Goal: Task Accomplishment & Management: Complete application form

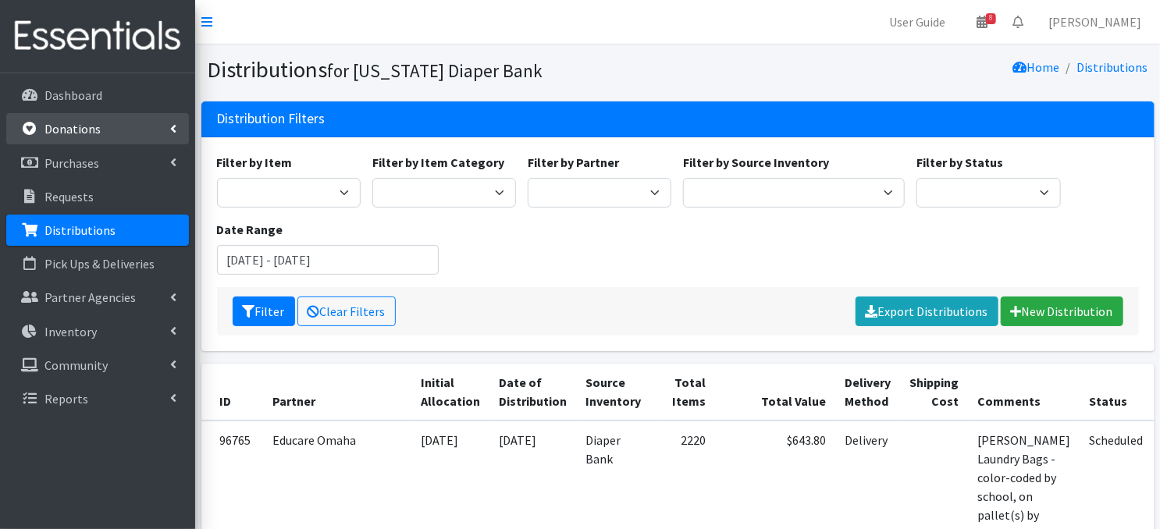
click at [112, 134] on link "Donations" at bounding box center [97, 128] width 183 height 31
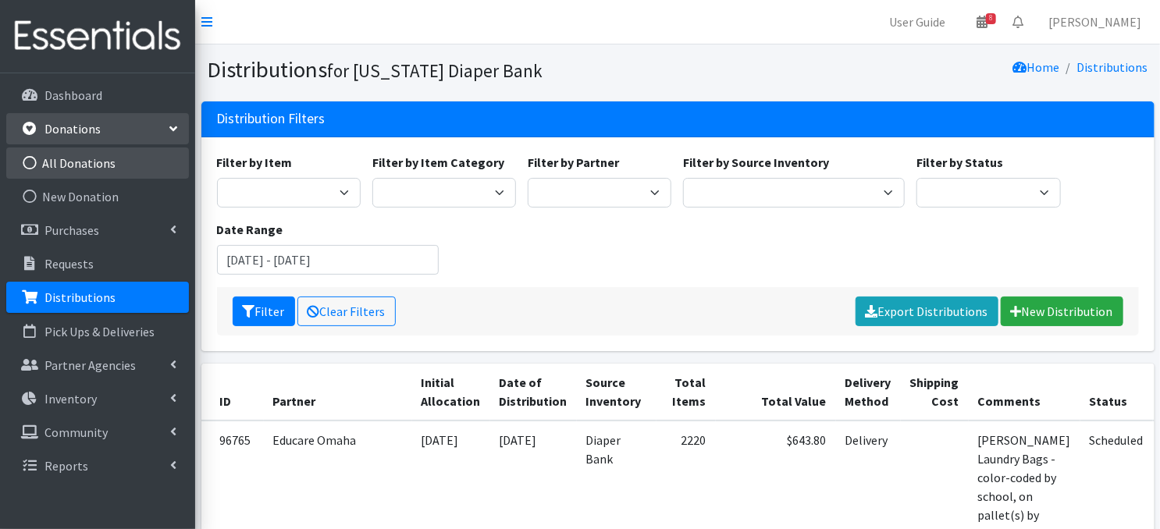
click at [31, 162] on icon at bounding box center [30, 163] width 20 height 14
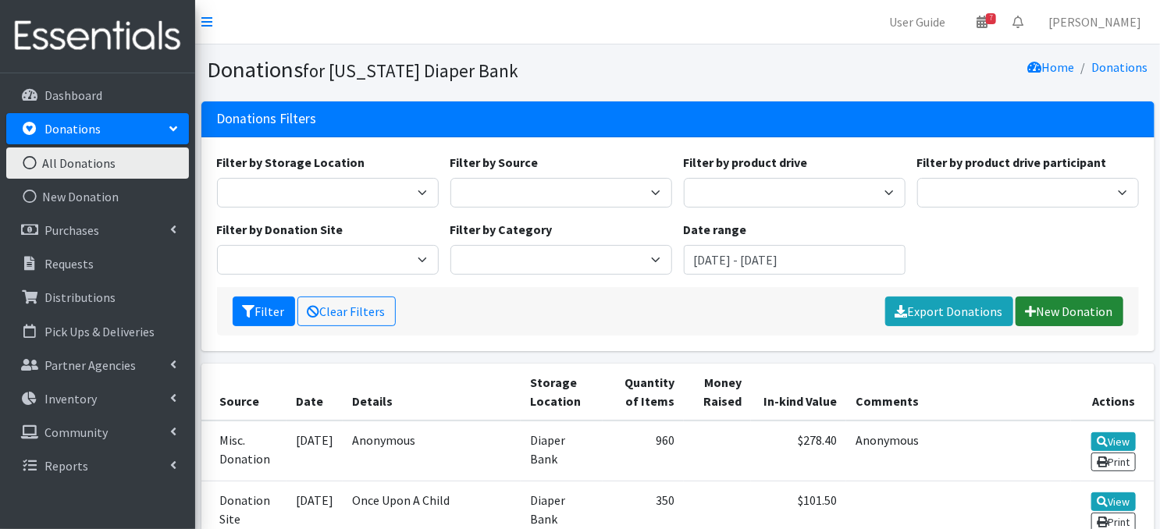
click at [1065, 311] on link "New Donation" at bounding box center [1070, 312] width 108 height 30
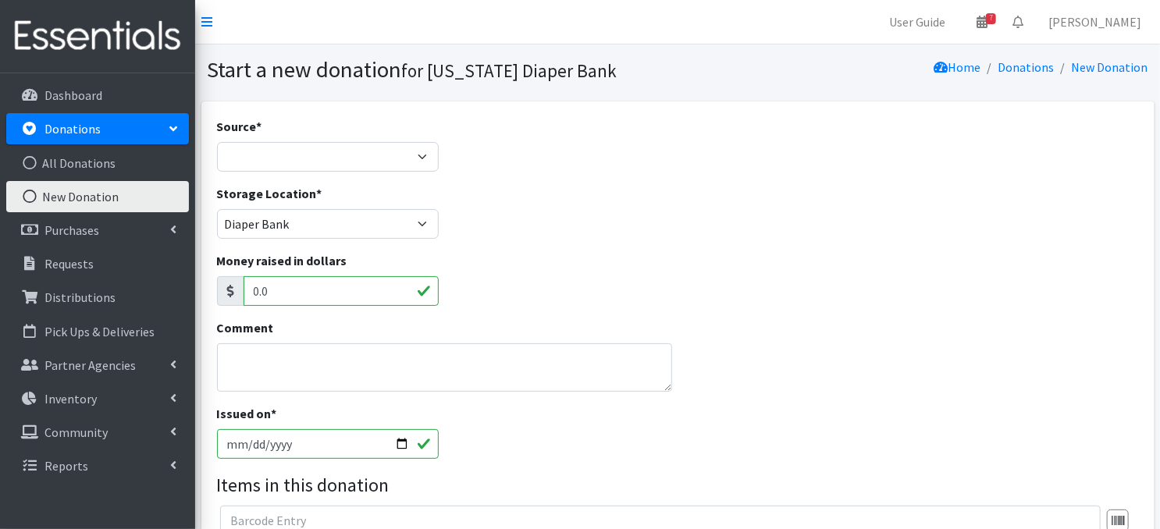
click at [400, 441] on input "2025-09-18" at bounding box center [328, 444] width 222 height 30
type input "[DATE]"
click at [415, 155] on select "Product Drive Manufacturer Donation Site Misc. Donation" at bounding box center [328, 157] width 222 height 30
select select "Misc. Donation"
click at [217, 142] on select "Product Drive Manufacturer Donation Site Misc. Donation" at bounding box center [328, 157] width 222 height 30
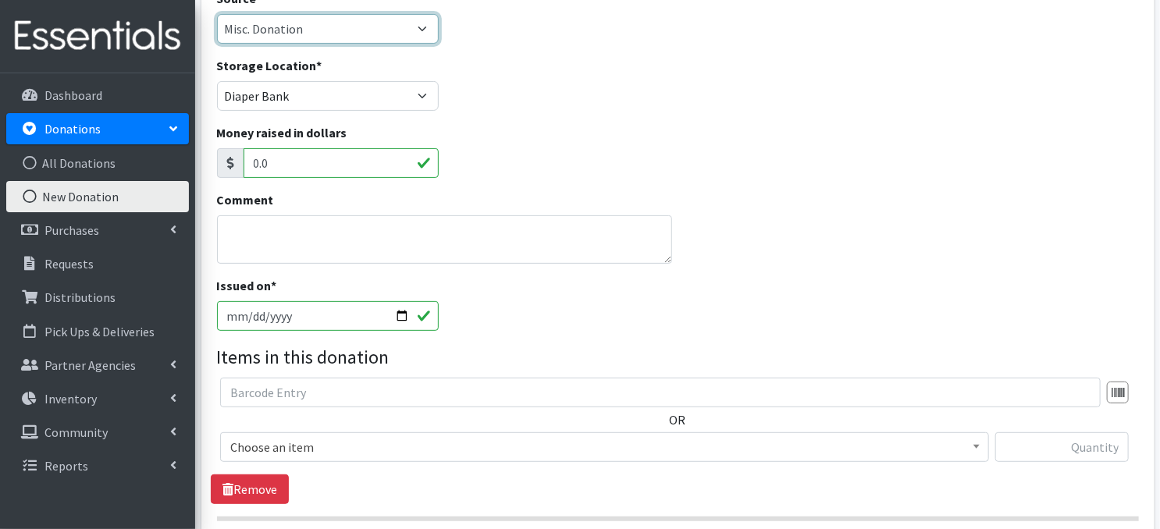
scroll to position [141, 0]
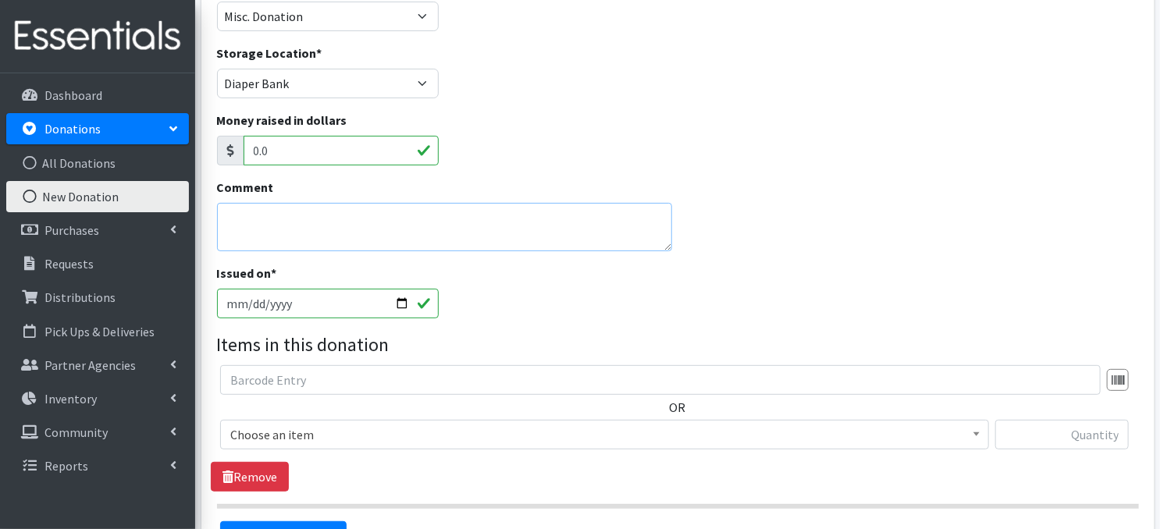
click at [267, 230] on textarea "Comment" at bounding box center [444, 227] width 455 height 48
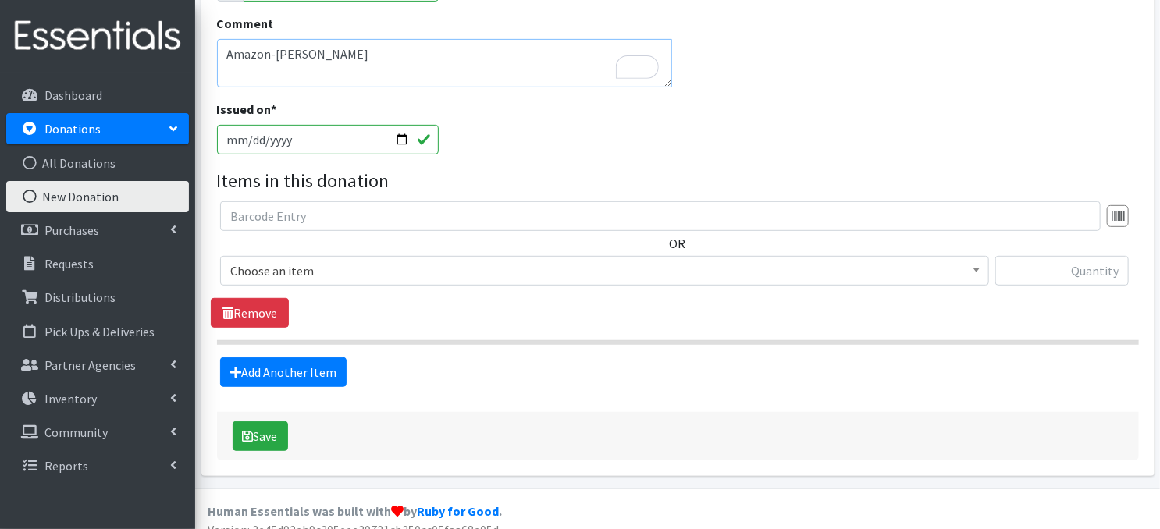
scroll to position [320, 0]
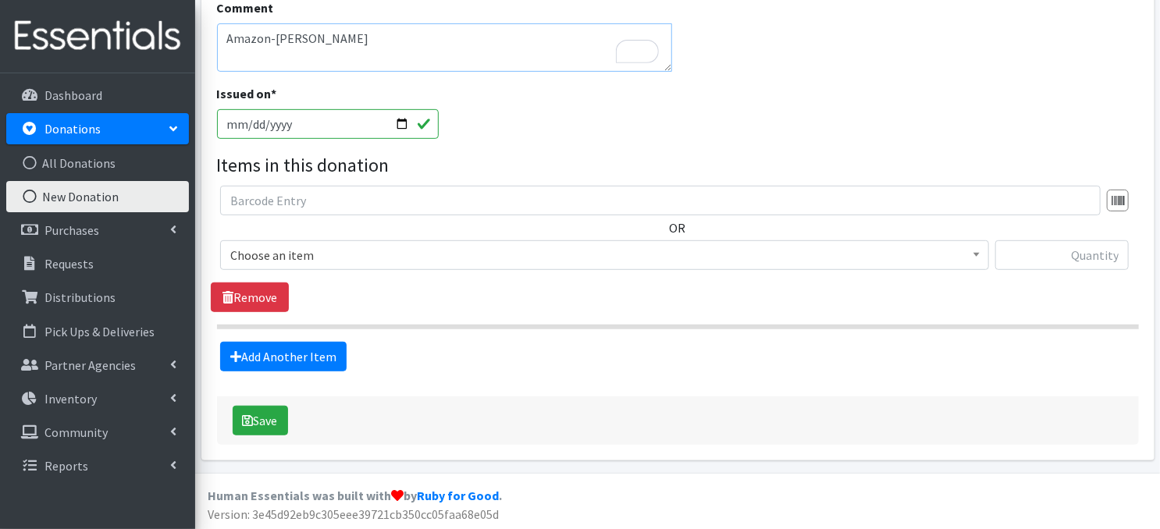
type textarea "Amazon-Katie LeDoux"
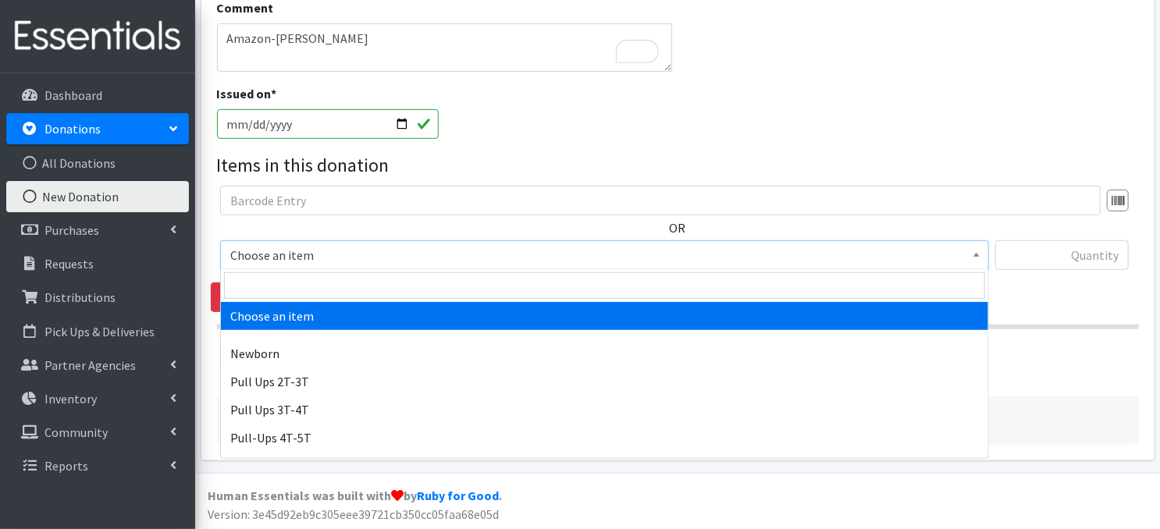
click at [980, 254] on span at bounding box center [977, 253] width 16 height 24
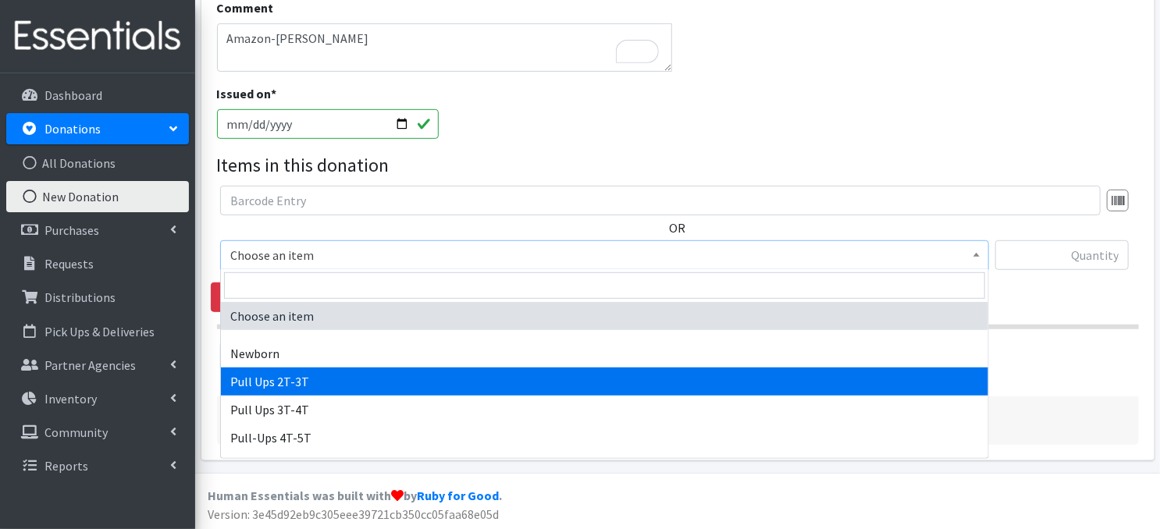
select select "3696"
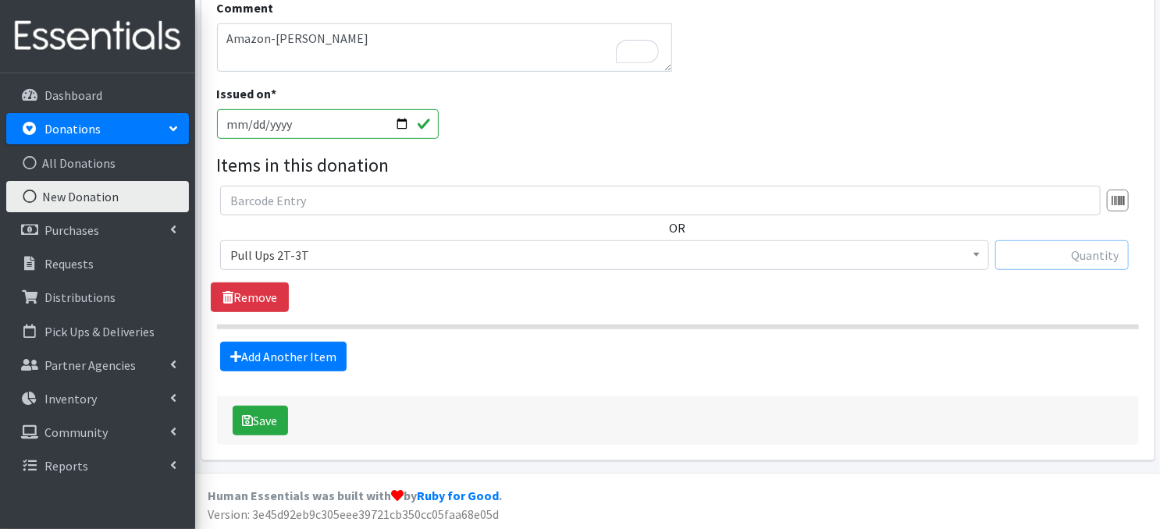
click at [1028, 255] on input "text" at bounding box center [1062, 255] width 134 height 30
type input "124"
click at [299, 364] on link "Add Another Item" at bounding box center [283, 357] width 126 height 30
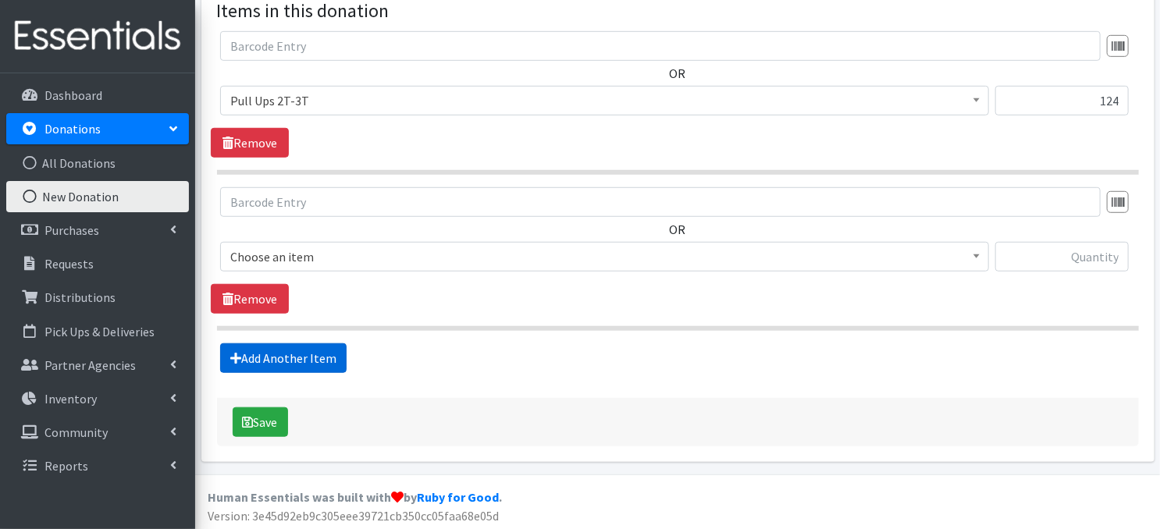
scroll to position [475, 0]
click at [972, 258] on span at bounding box center [977, 254] width 16 height 24
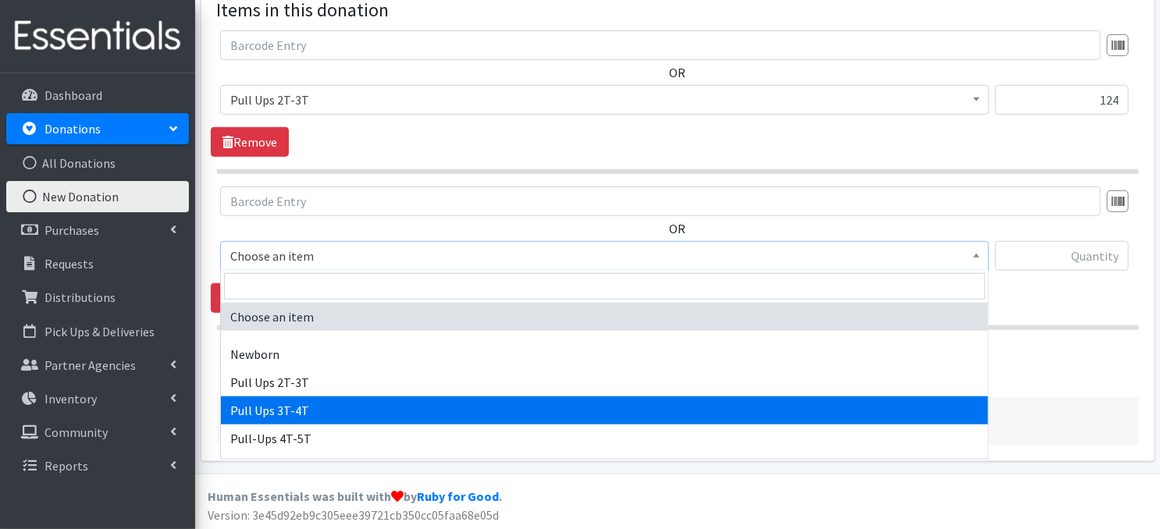
select select "3697"
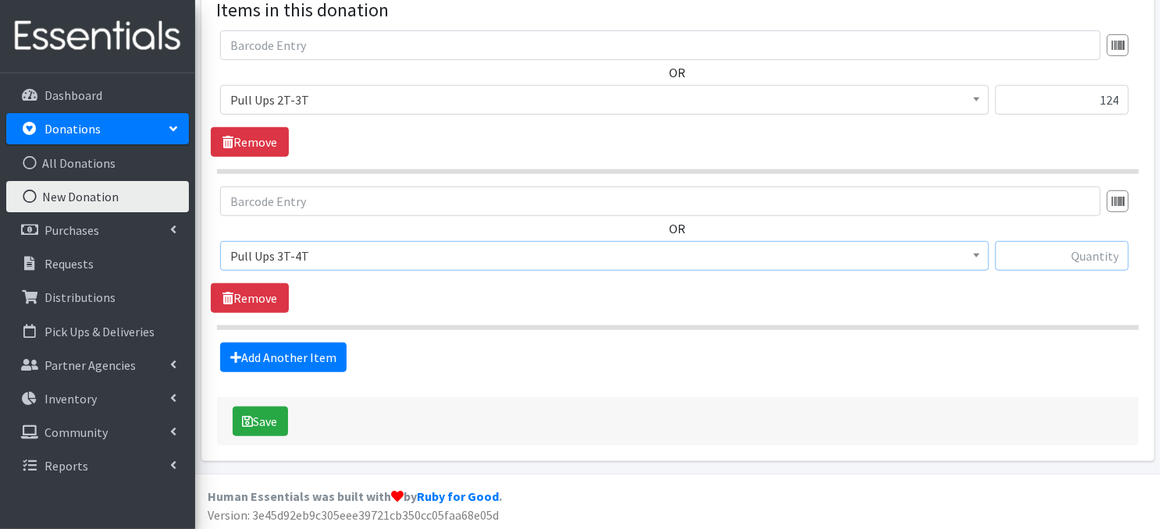
click at [1082, 255] on input "text" at bounding box center [1062, 256] width 134 height 30
type input "112"
click at [963, 331] on fieldset "Items in this donation OR Choose an item Newborn Pull Ups 2T-3T Pull Ups 3T-4T …" at bounding box center [678, 184] width 922 height 376
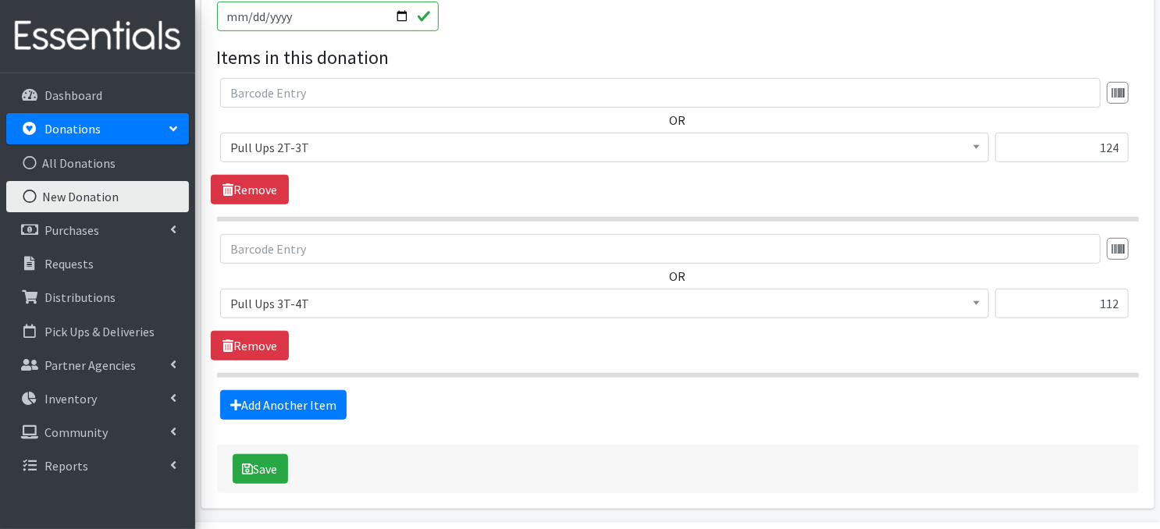
scroll to position [437, 0]
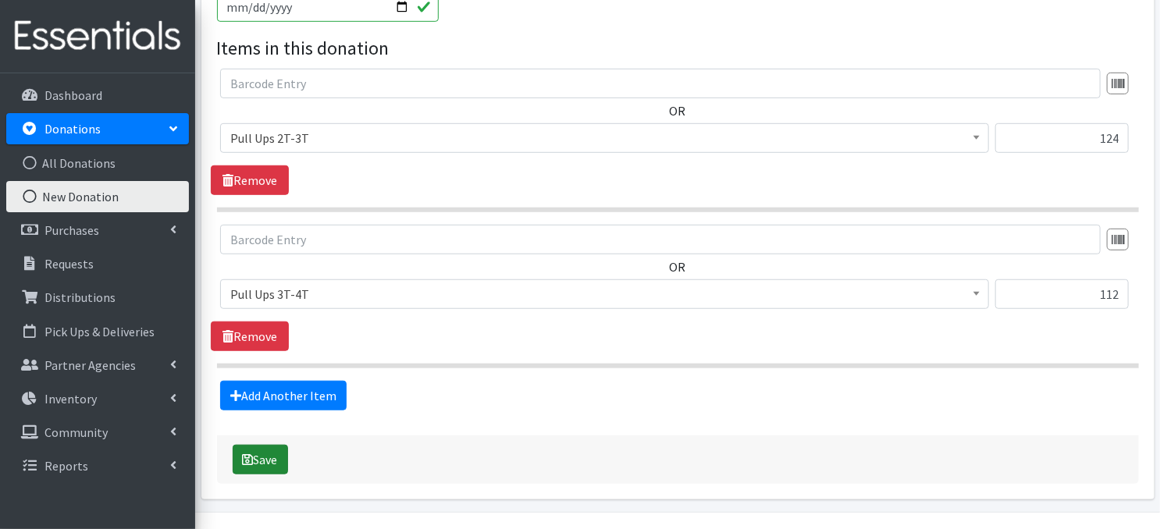
click at [259, 458] on button "Save" at bounding box center [260, 460] width 55 height 30
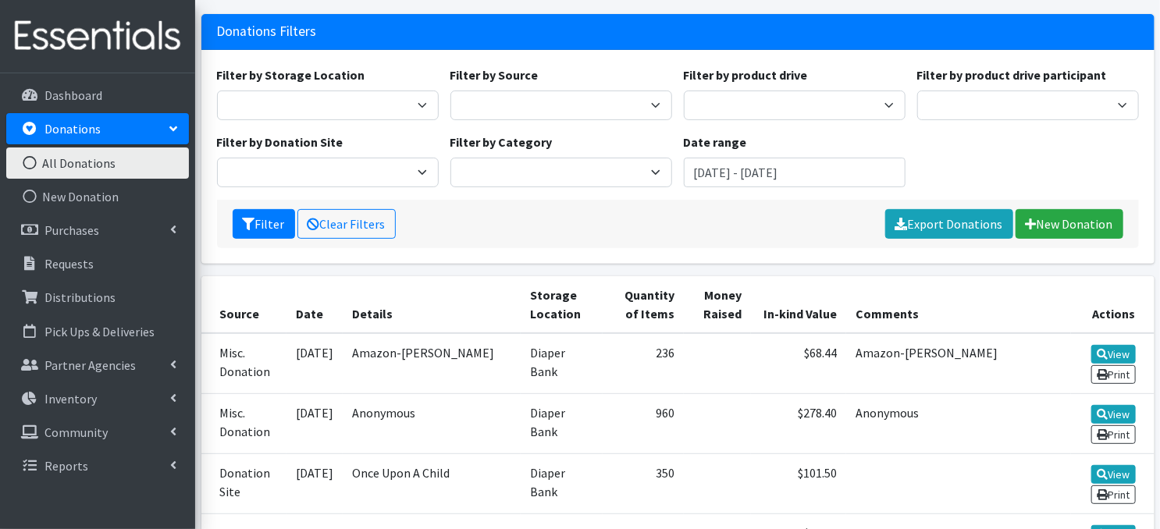
scroll to position [179, 0]
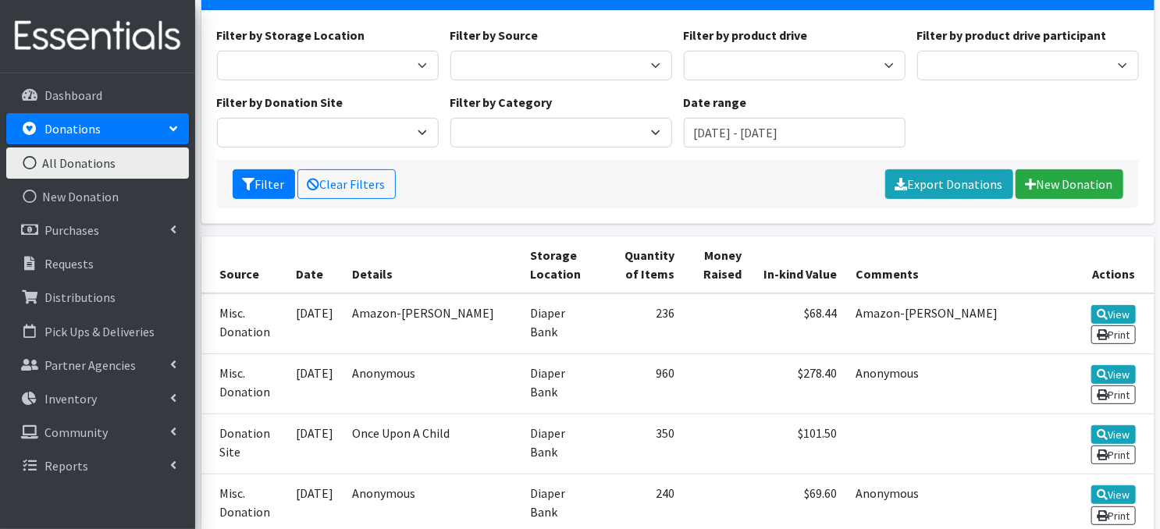
click at [28, 161] on icon at bounding box center [30, 163] width 20 height 14
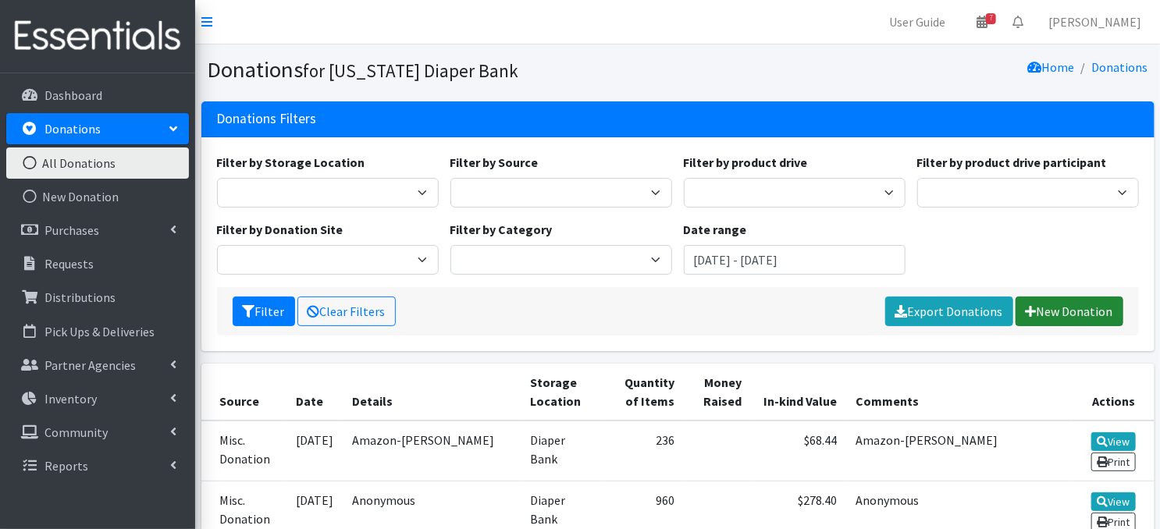
click at [1054, 308] on link "New Donation" at bounding box center [1070, 312] width 108 height 30
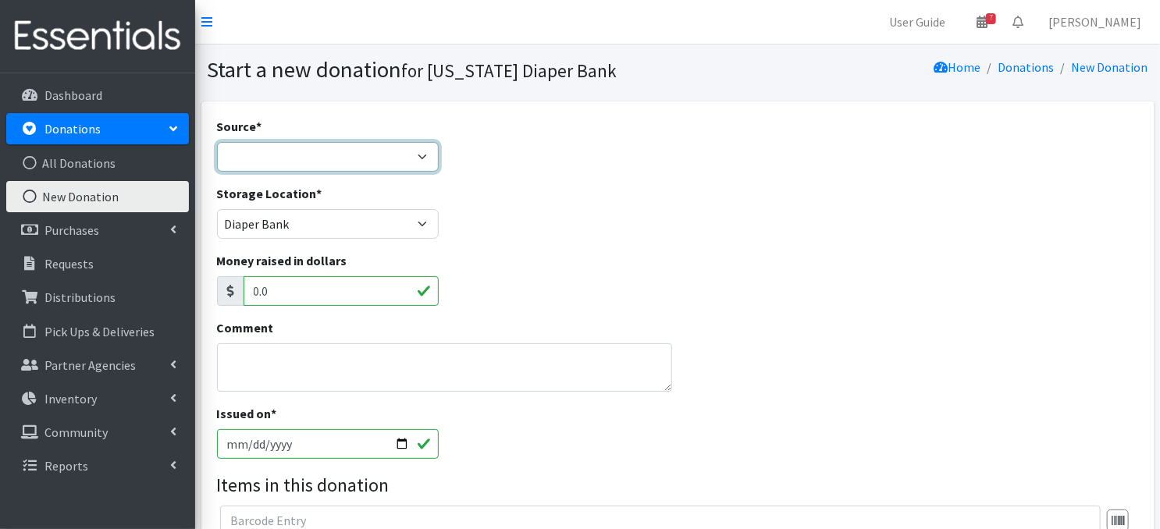
click at [414, 155] on select "Product Drive Manufacturer Donation Site Misc. Donation" at bounding box center [328, 157] width 222 height 30
select select "Donation Site"
click at [217, 142] on select "Product Drive Manufacturer Donation Site Misc. Donation" at bounding box center [328, 157] width 222 height 30
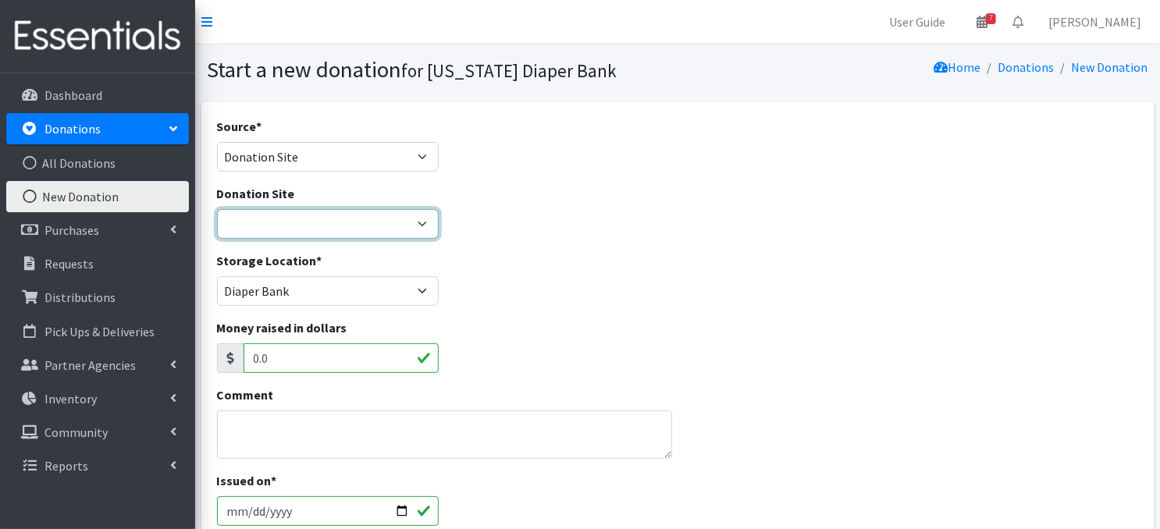
click at [411, 223] on select "Bigwheels to Butterflies Honeyman Rent ALL Omaha Children's Clinic Once Upon A …" at bounding box center [328, 224] width 222 height 30
select select "693"
click at [217, 209] on select "Bigwheels to Butterflies Honeyman Rent ALL Omaha Children's Clinic Once Upon A …" at bounding box center [328, 224] width 222 height 30
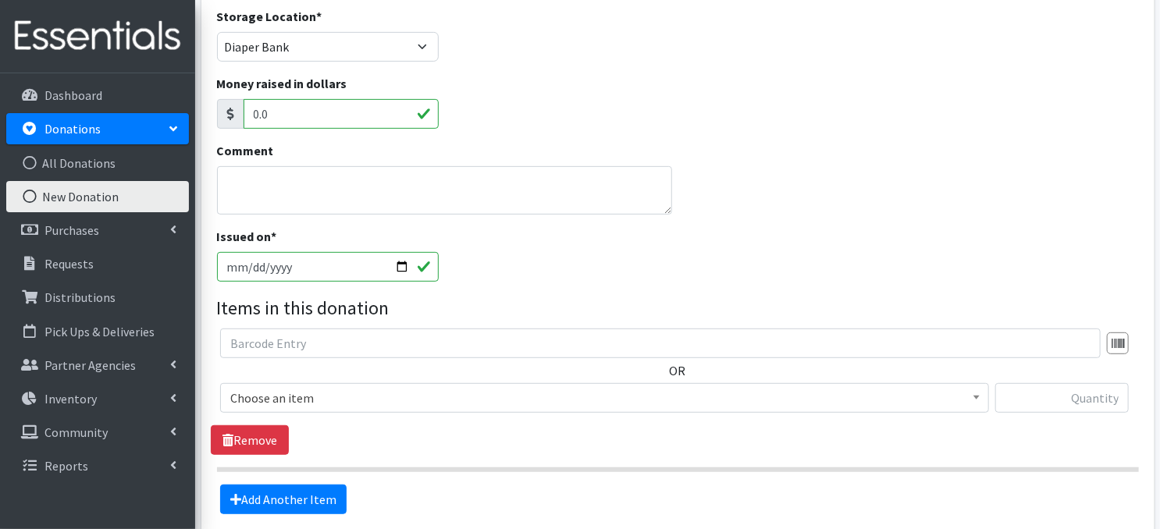
scroll to position [256, 0]
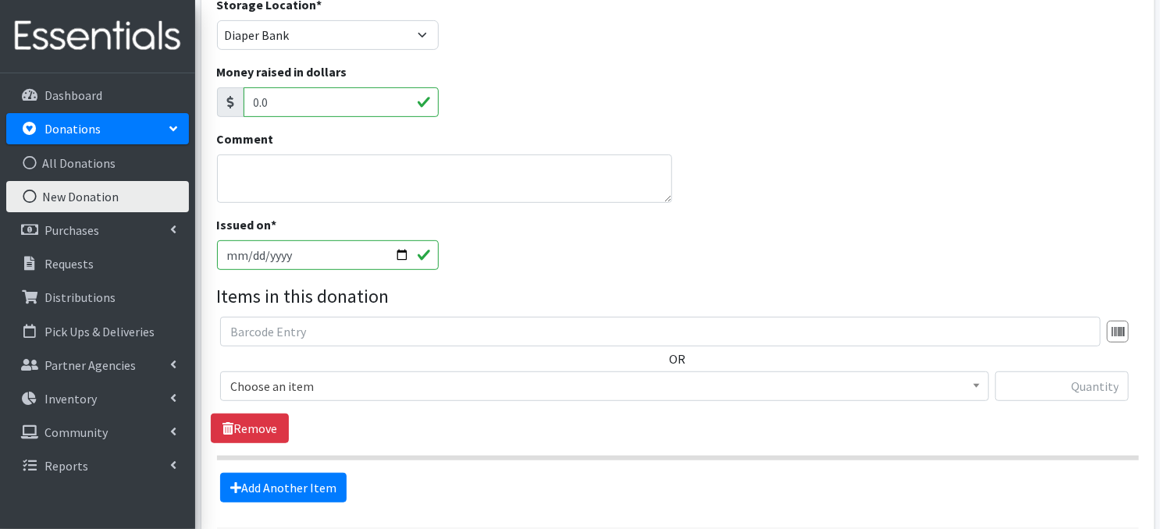
click at [397, 255] on input "2025-09-18" at bounding box center [328, 255] width 222 height 30
type input "[DATE]"
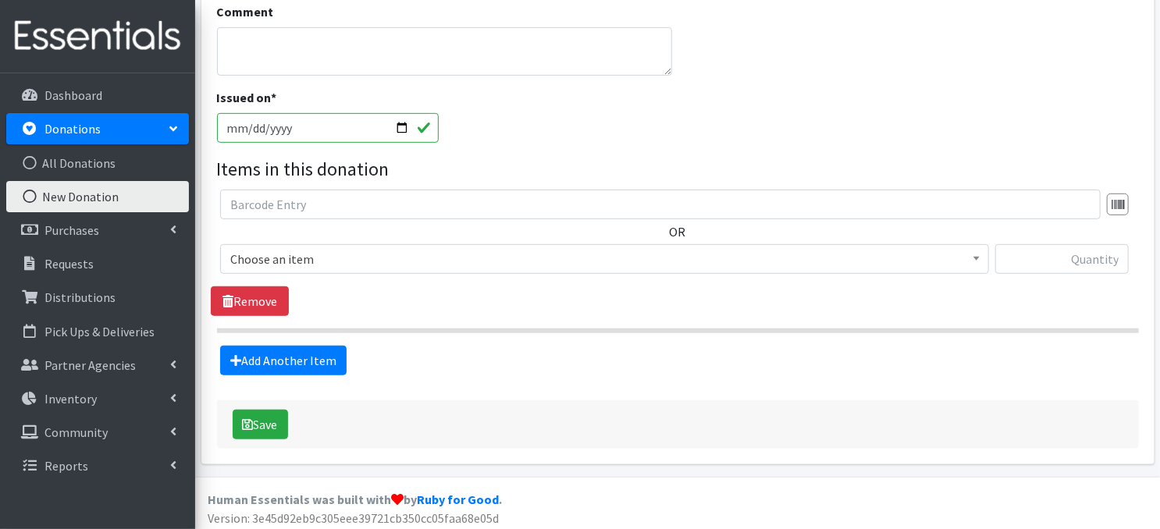
scroll to position [387, 0]
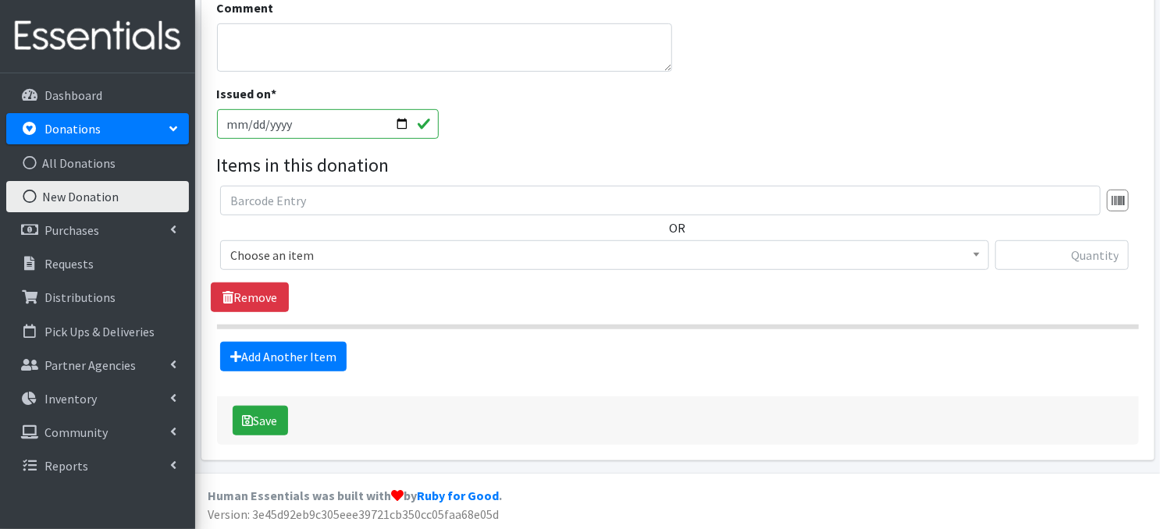
click at [976, 258] on span at bounding box center [977, 253] width 16 height 24
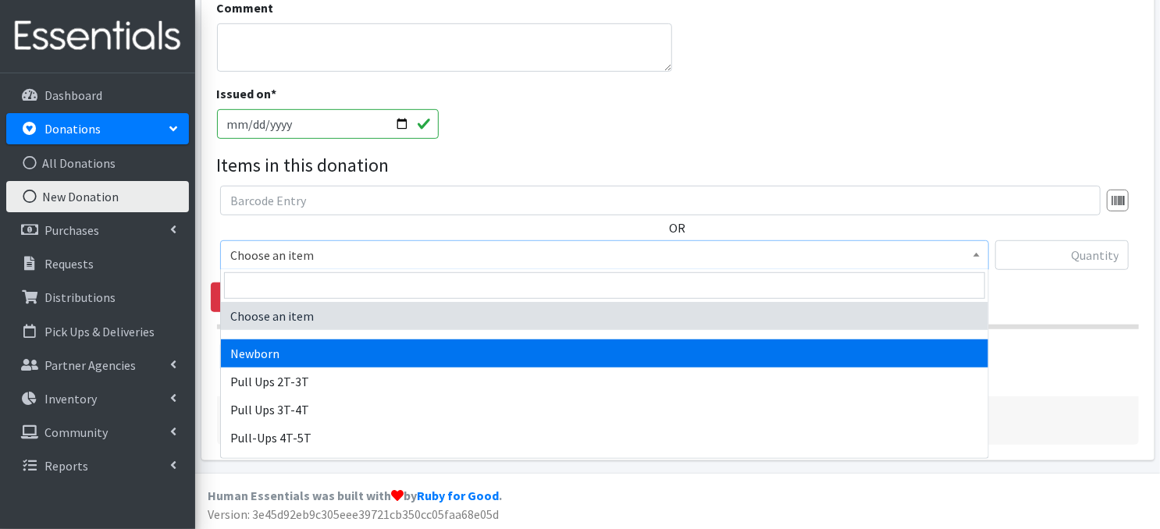
select select "3681"
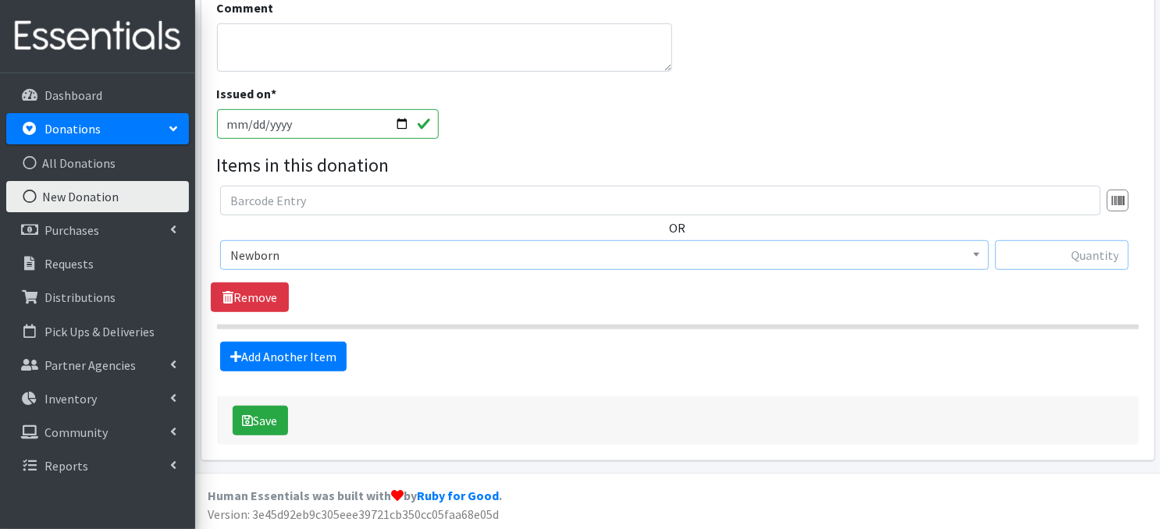
click at [1015, 257] on input "text" at bounding box center [1062, 255] width 134 height 30
type input "172"
click at [272, 364] on link "Add Another Item" at bounding box center [283, 357] width 126 height 30
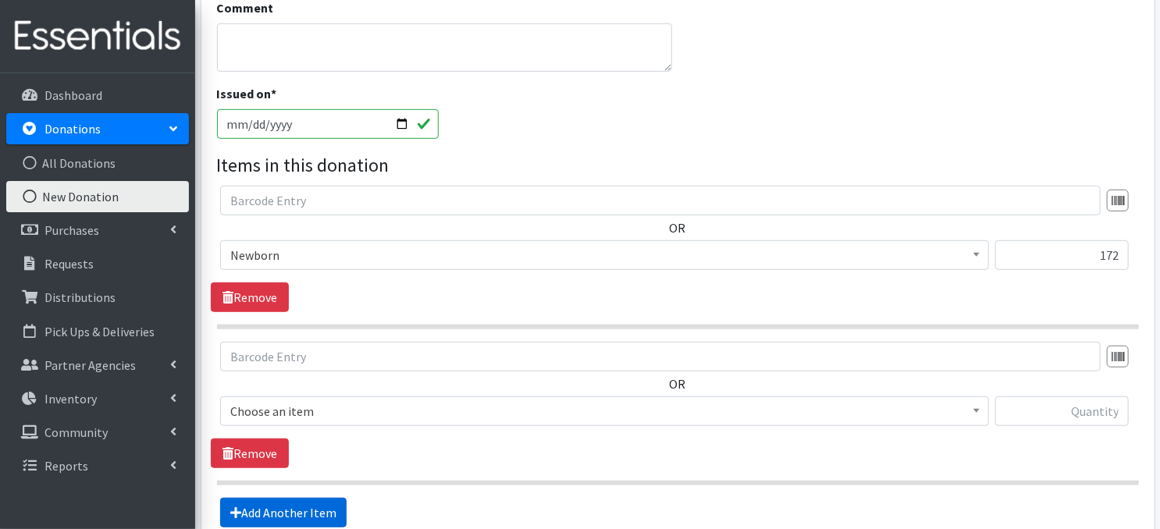
scroll to position [543, 0]
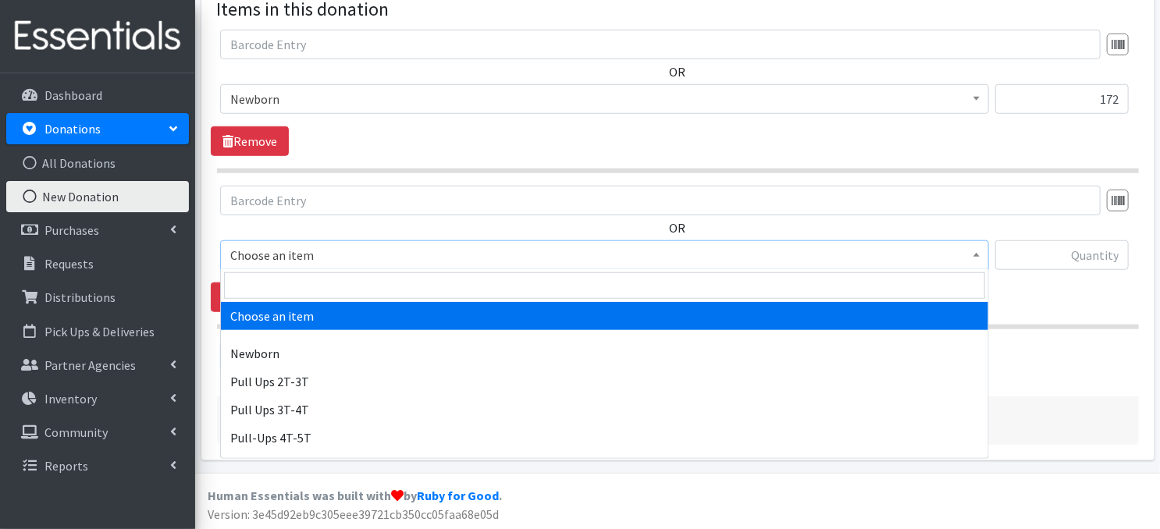
click at [977, 258] on span at bounding box center [977, 253] width 16 height 24
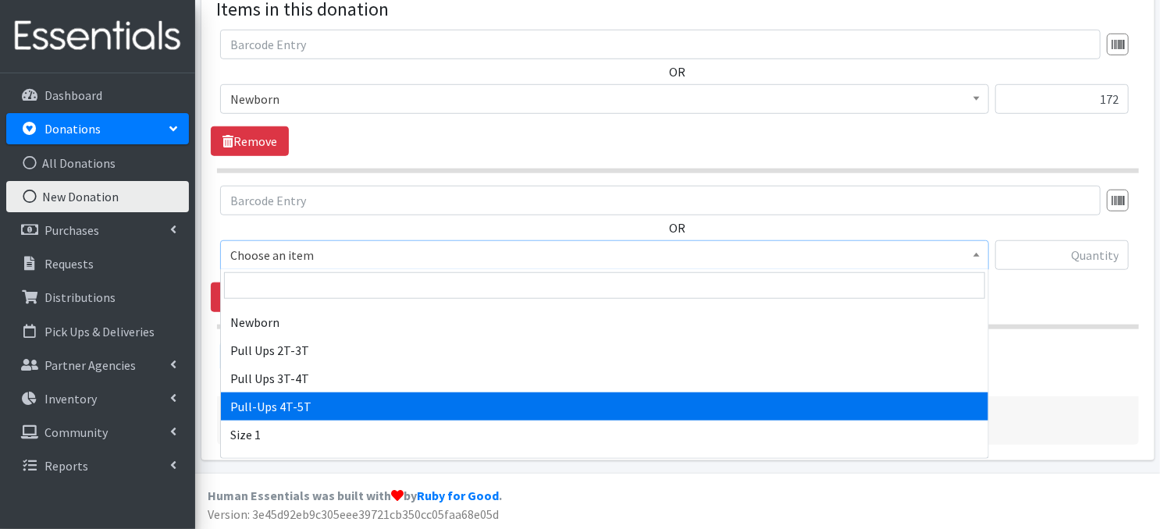
scroll to position [62, 0]
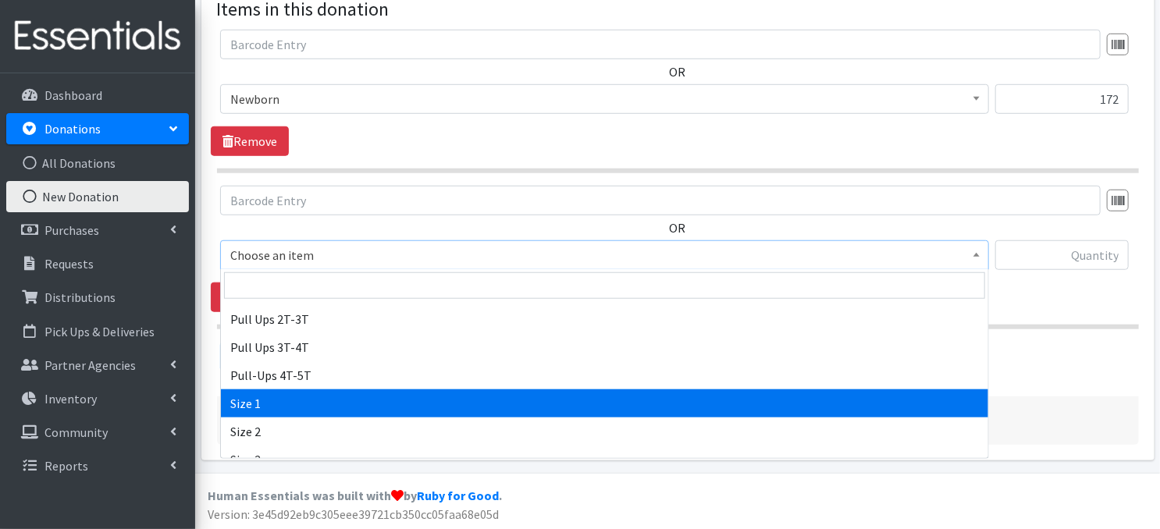
drag, startPoint x: 257, startPoint y: 403, endPoint x: 628, endPoint y: 271, distance: 393.6
select select "3682"
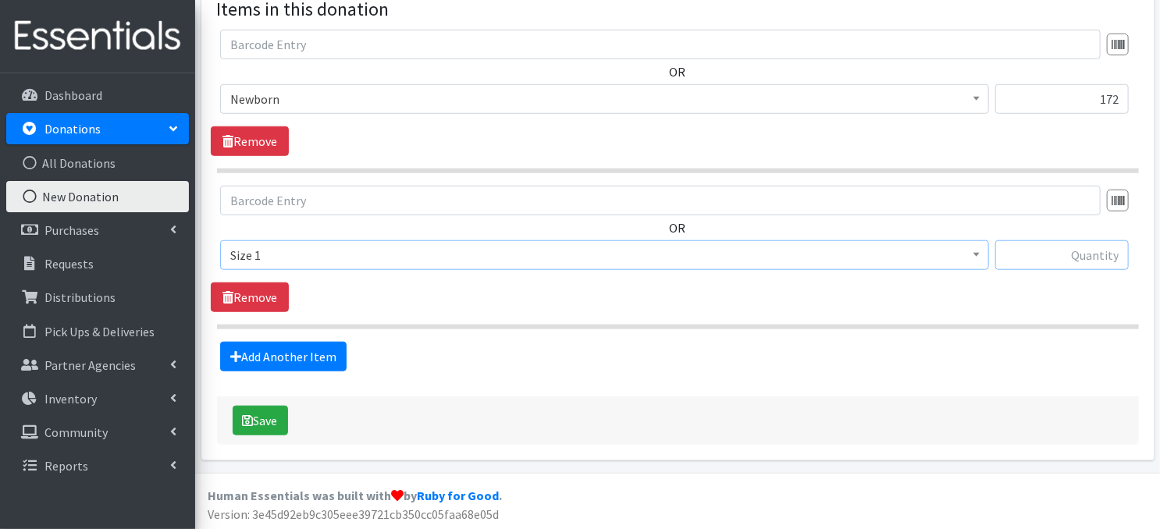
click at [1044, 261] on input "text" at bounding box center [1062, 255] width 134 height 30
type input "7"
click at [319, 358] on link "Add Another Item" at bounding box center [283, 357] width 126 height 30
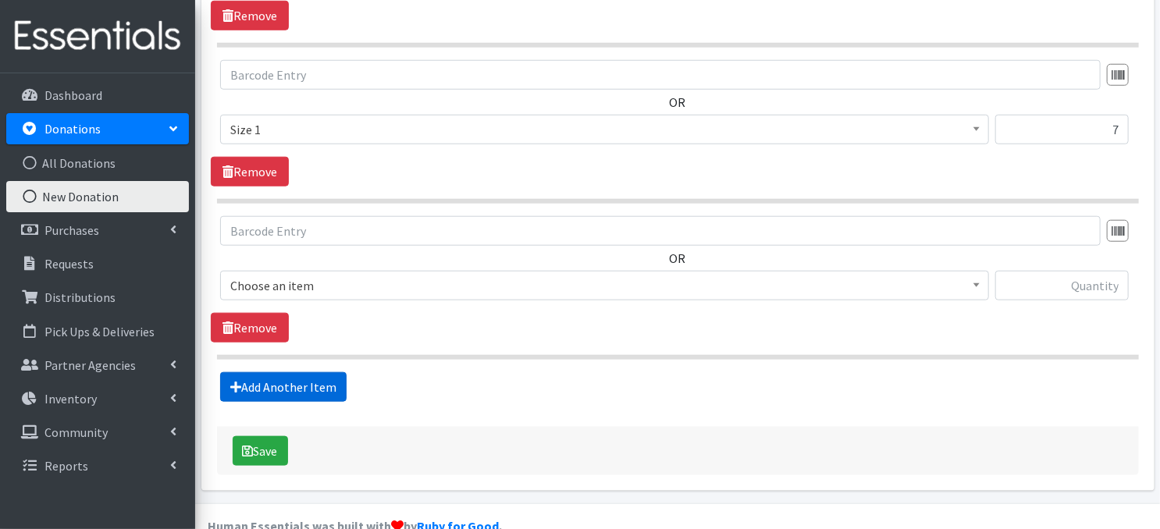
scroll to position [699, 0]
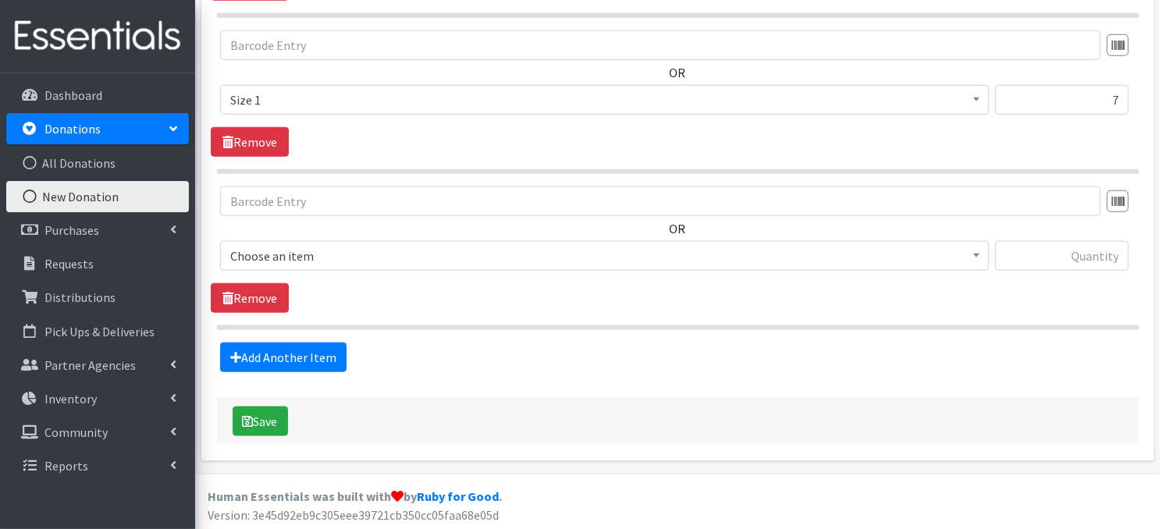
click at [969, 255] on span at bounding box center [977, 254] width 16 height 24
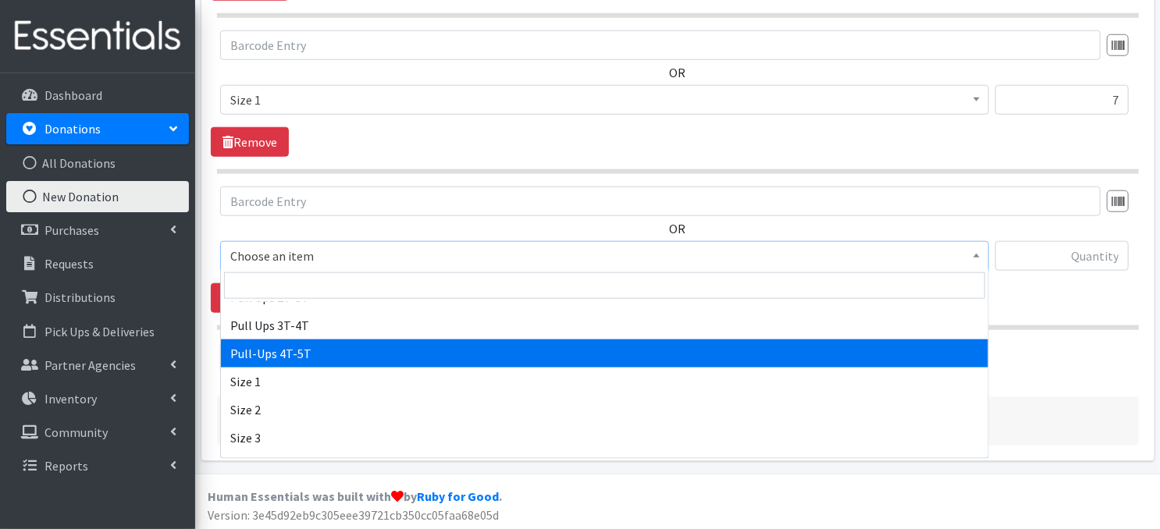
scroll to position [94, 0]
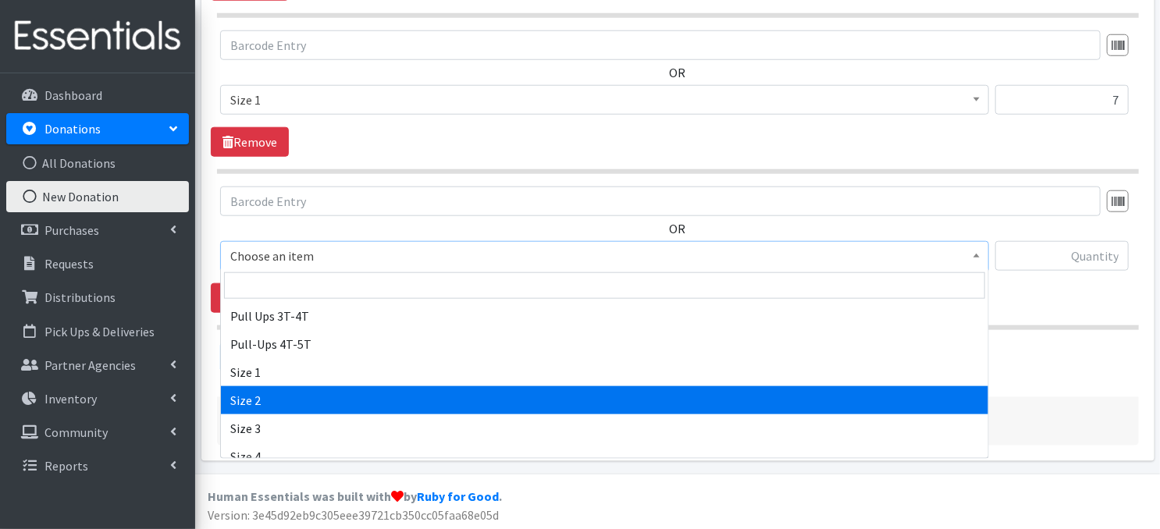
select select "3683"
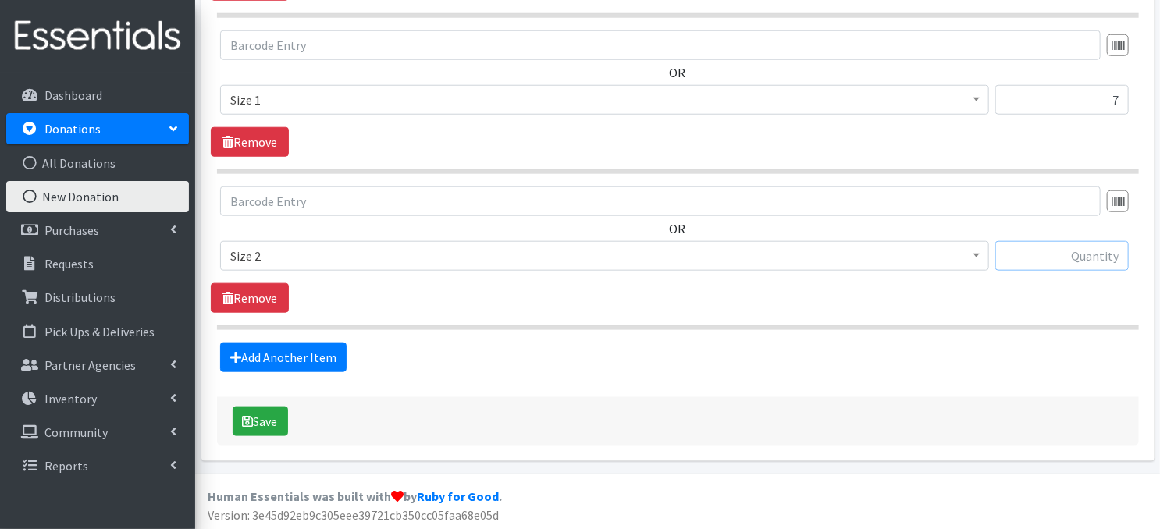
click at [1049, 256] on input "text" at bounding box center [1062, 256] width 134 height 30
type input "161"
click at [323, 361] on link "Add Another Item" at bounding box center [283, 358] width 126 height 30
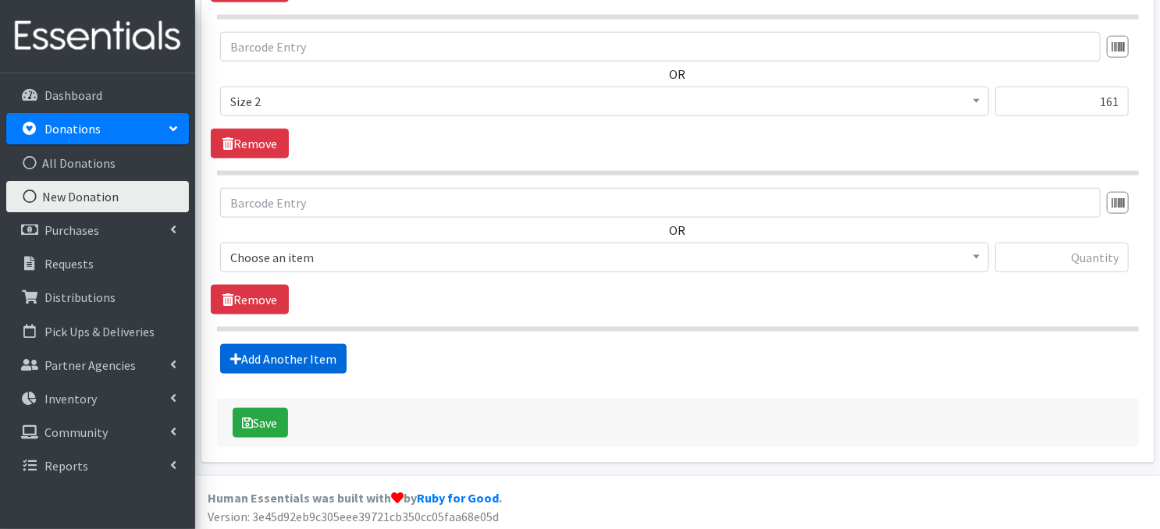
scroll to position [854, 0]
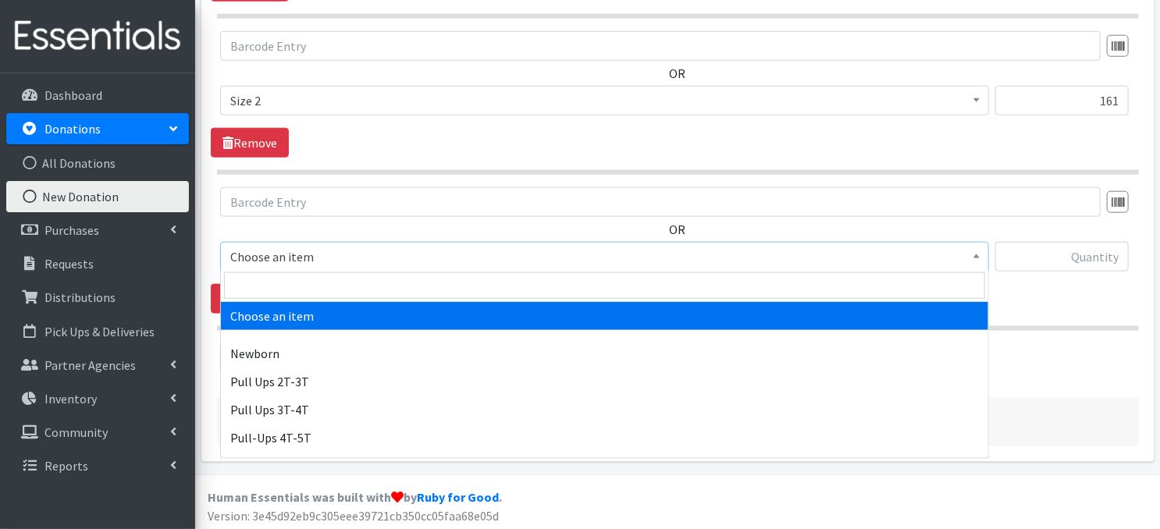
click at [976, 262] on span at bounding box center [977, 255] width 16 height 24
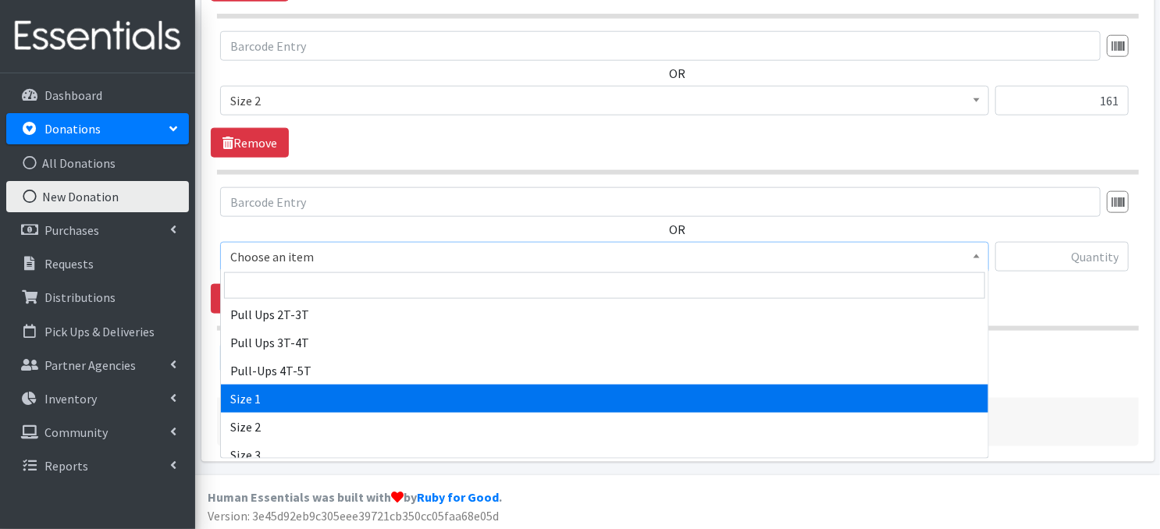
scroll to position [125, 0]
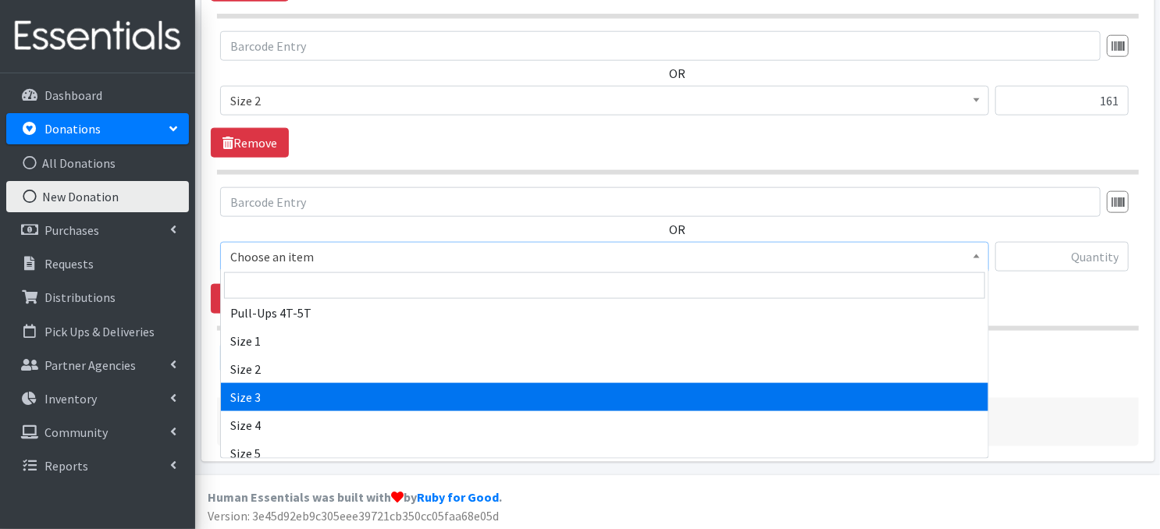
select select "3684"
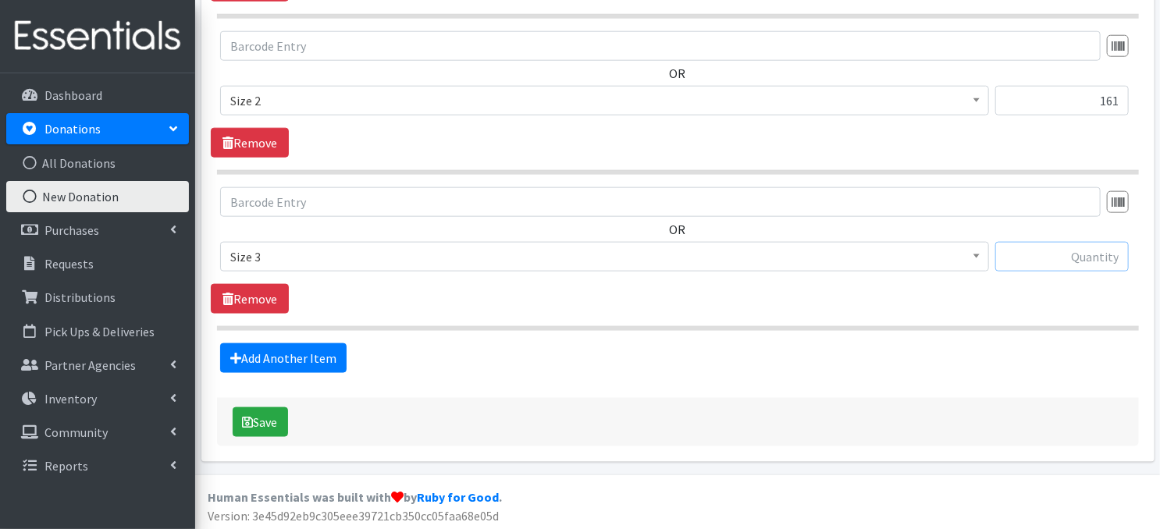
click at [1064, 255] on input "text" at bounding box center [1062, 257] width 134 height 30
type input "22"
click at [325, 360] on link "Add Another Item" at bounding box center [283, 359] width 126 height 30
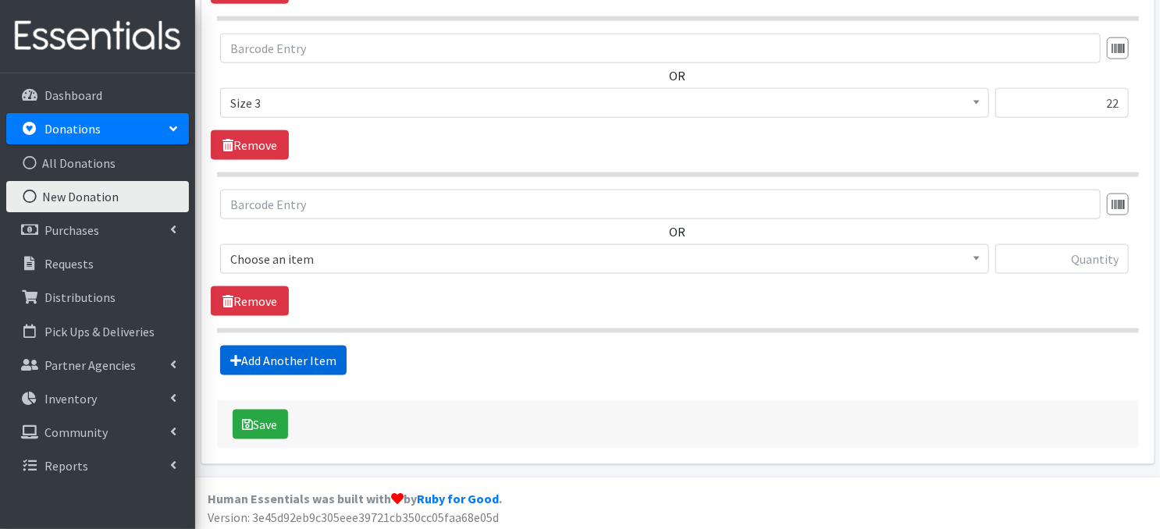
scroll to position [1009, 0]
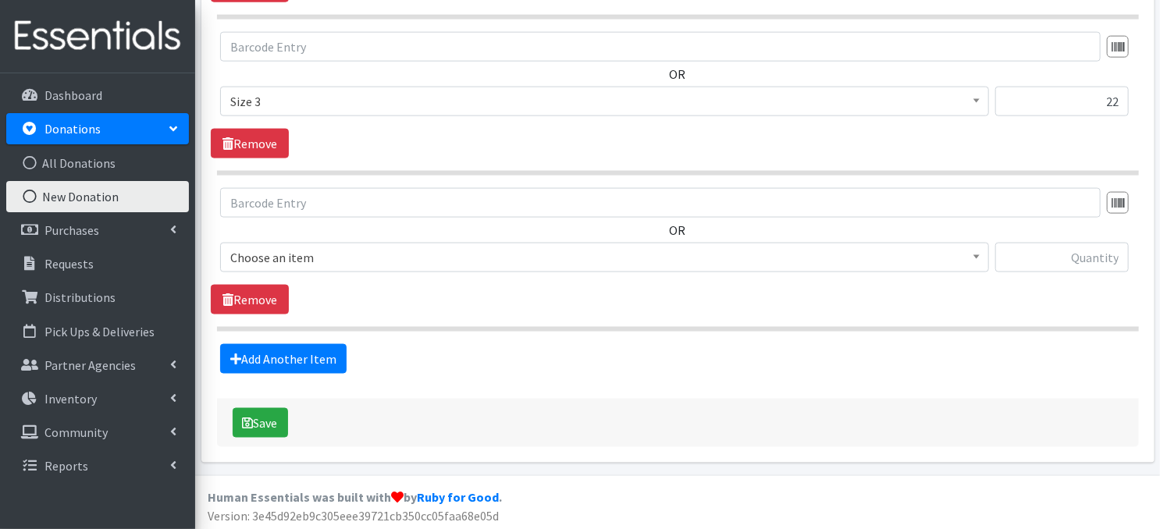
click at [975, 260] on span at bounding box center [977, 256] width 16 height 24
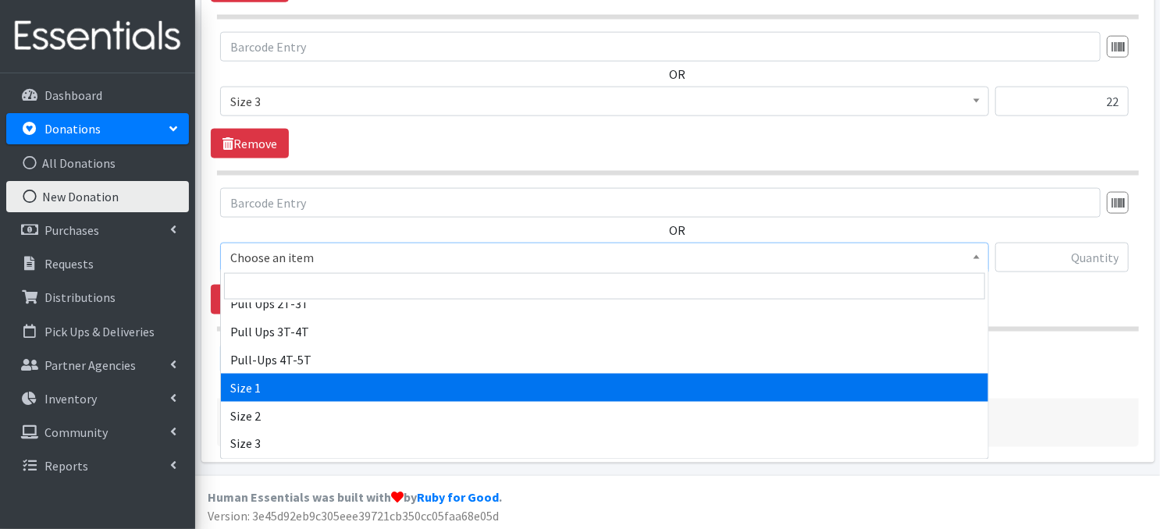
scroll to position [94, 0]
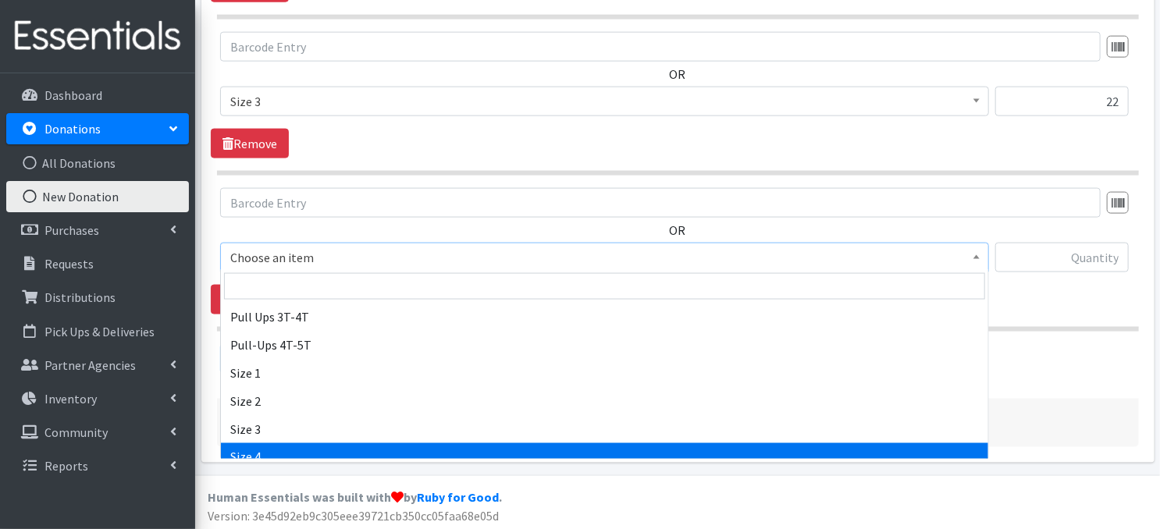
select select "3685"
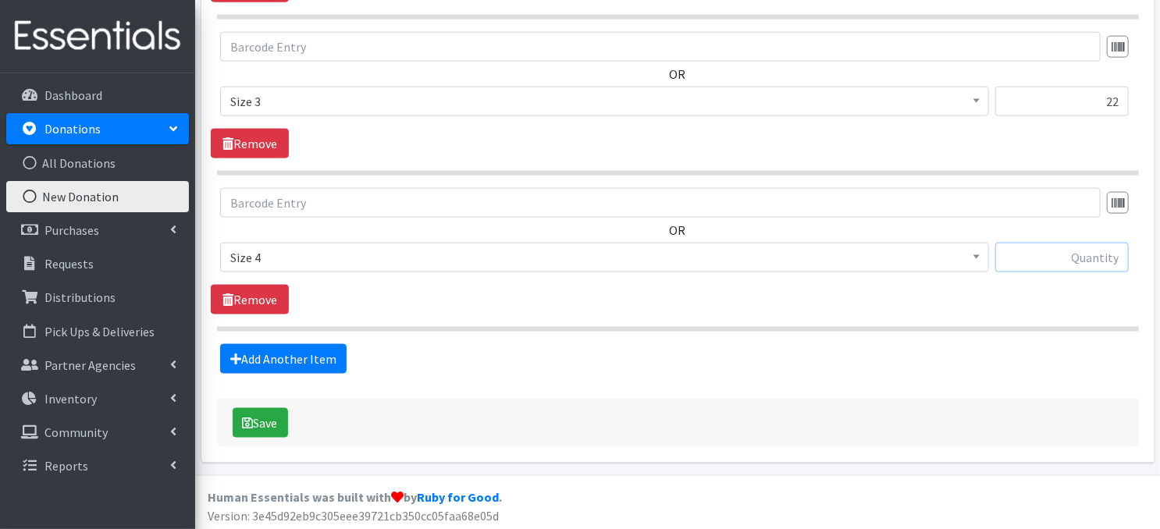
click at [1073, 257] on input "text" at bounding box center [1062, 258] width 134 height 30
type input "1"
click at [303, 358] on link "Add Another Item" at bounding box center [283, 359] width 126 height 30
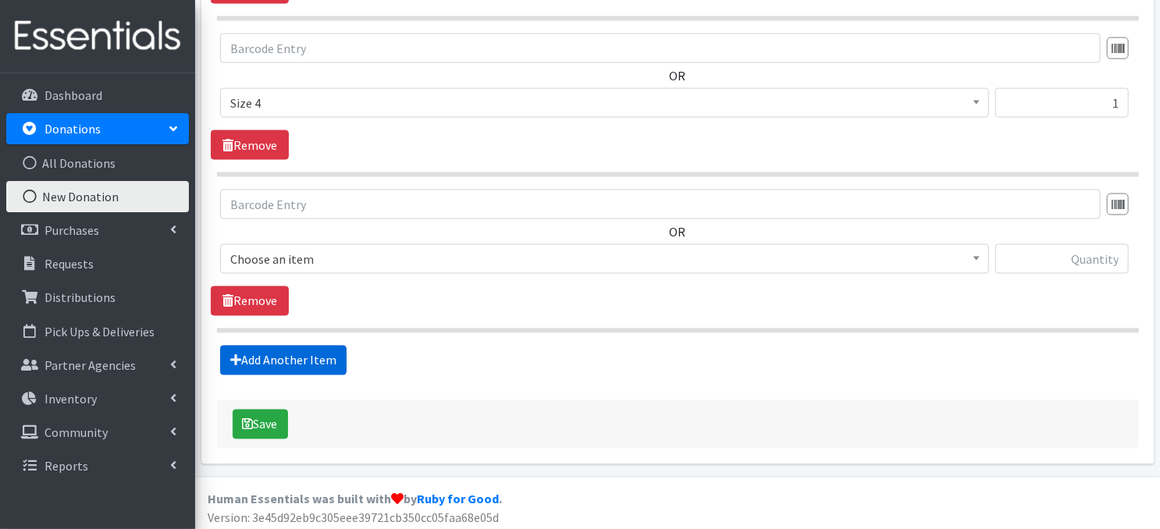
scroll to position [1166, 0]
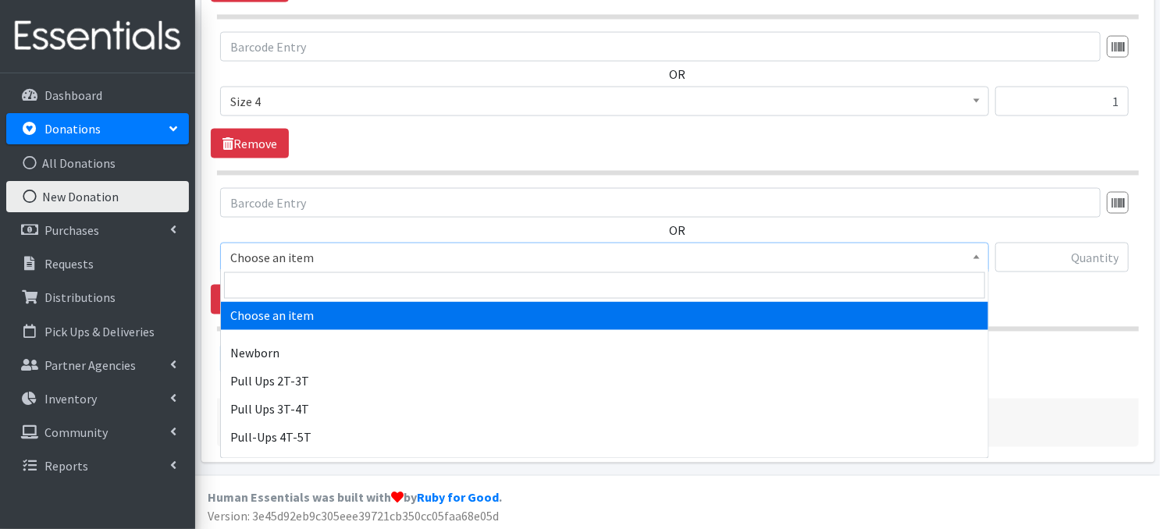
click at [974, 255] on b at bounding box center [977, 257] width 6 height 4
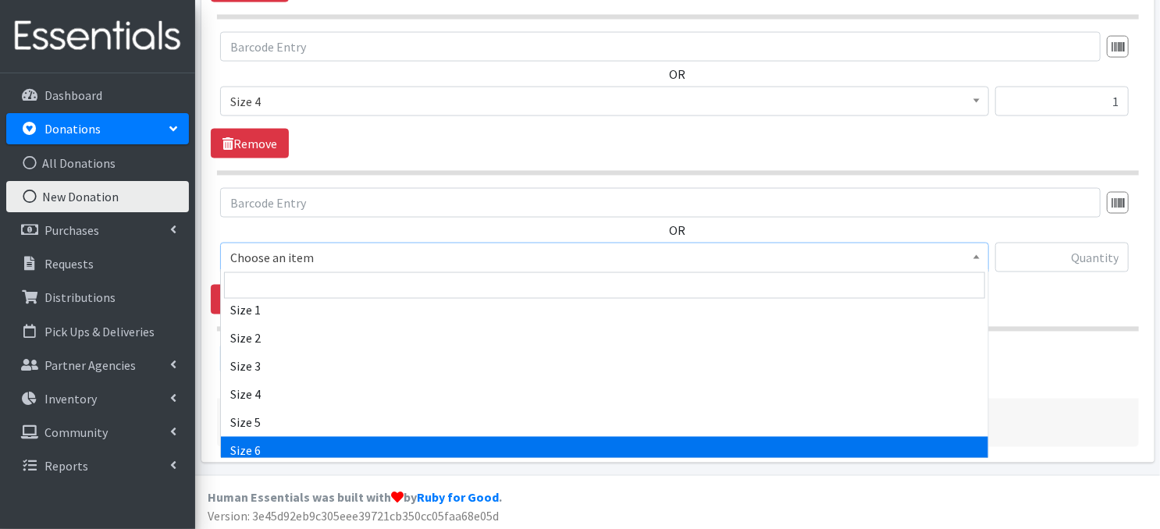
scroll to position [156, 0]
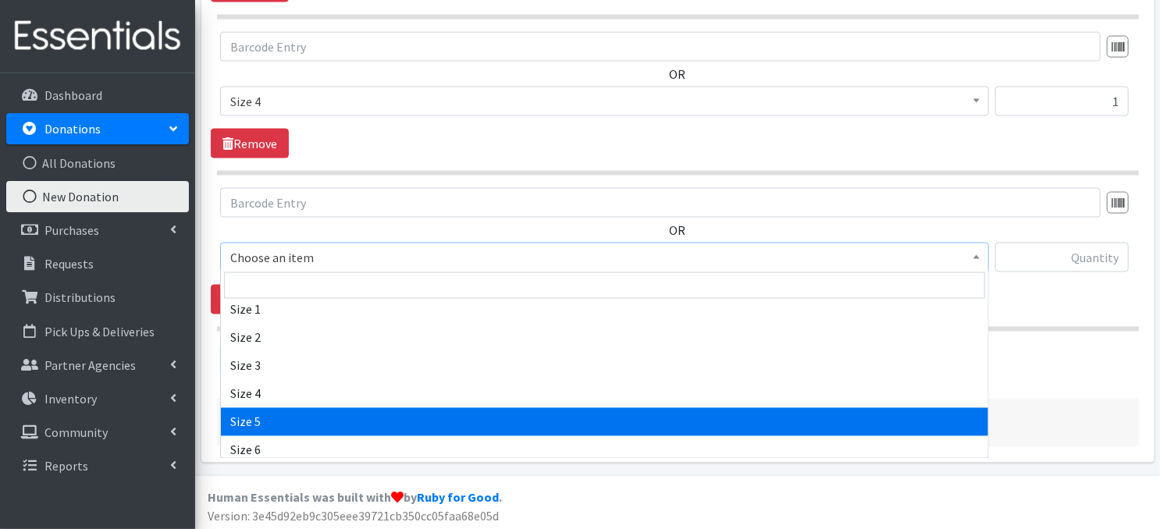
select select "3686"
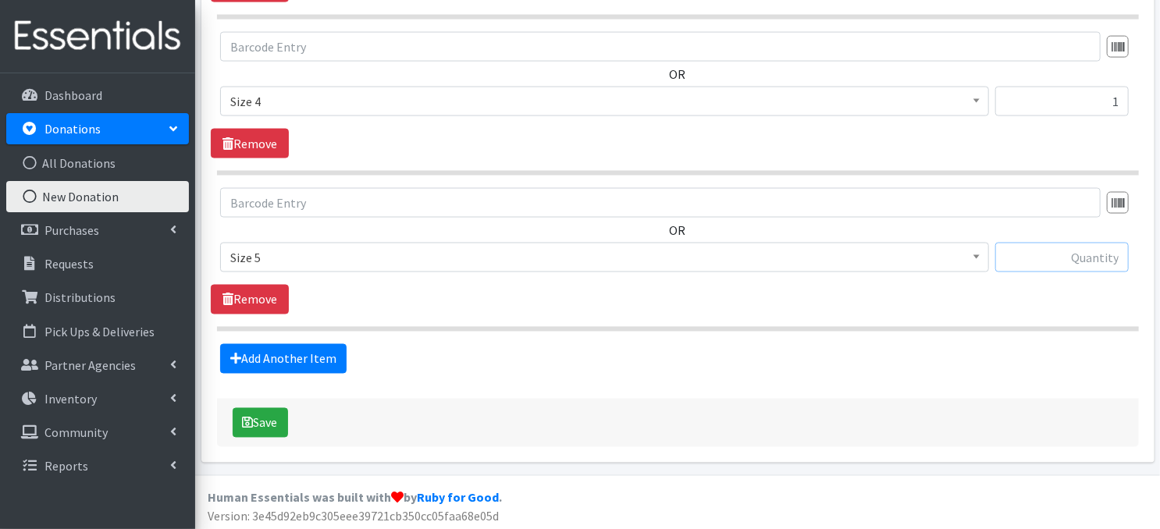
click at [1046, 252] on input "text" at bounding box center [1062, 258] width 134 height 30
type input "36"
click at [288, 358] on link "Add Another Item" at bounding box center [283, 359] width 126 height 30
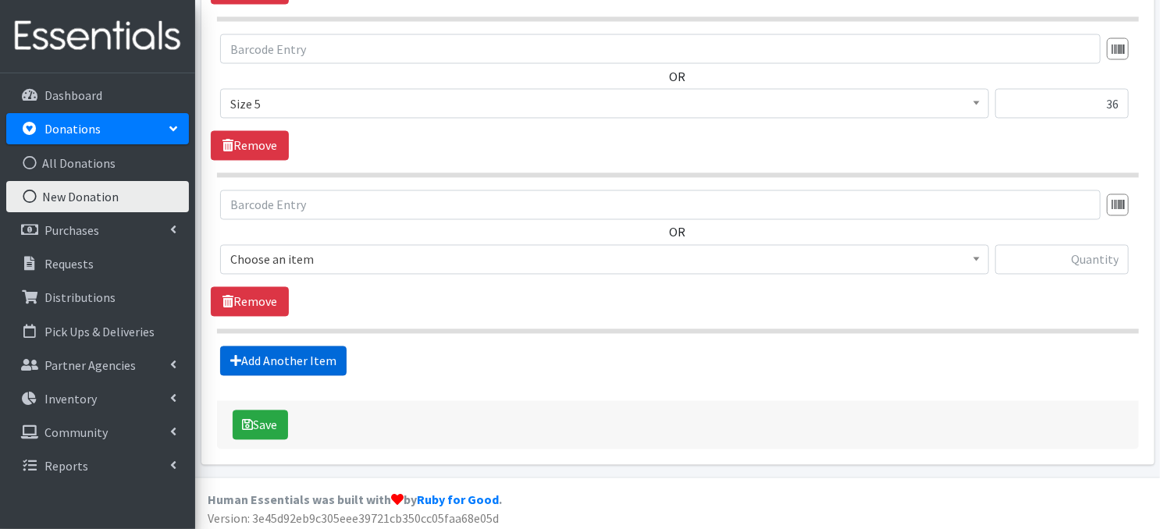
scroll to position [1321, 0]
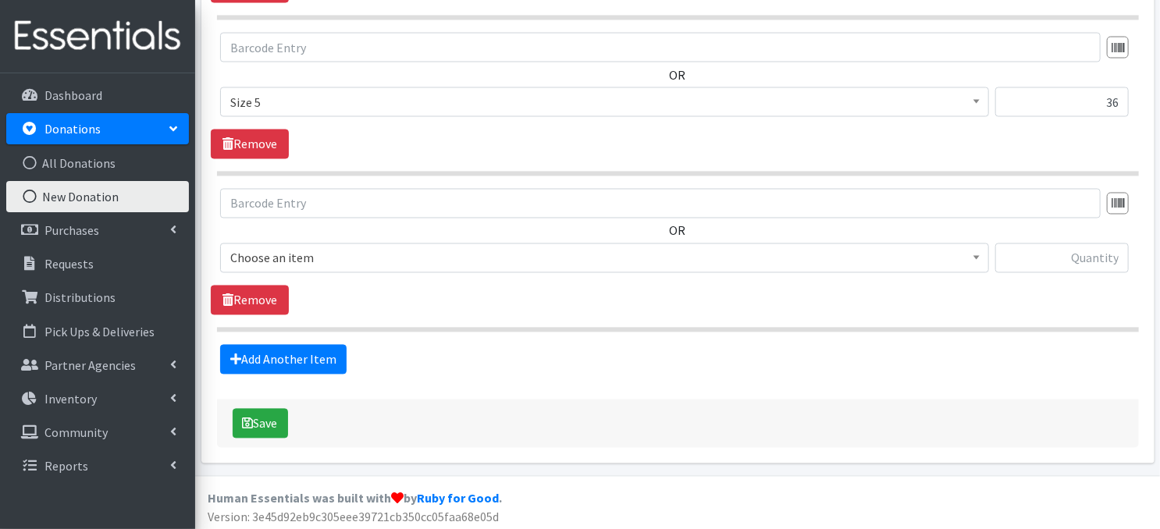
click at [980, 258] on span at bounding box center [977, 256] width 16 height 24
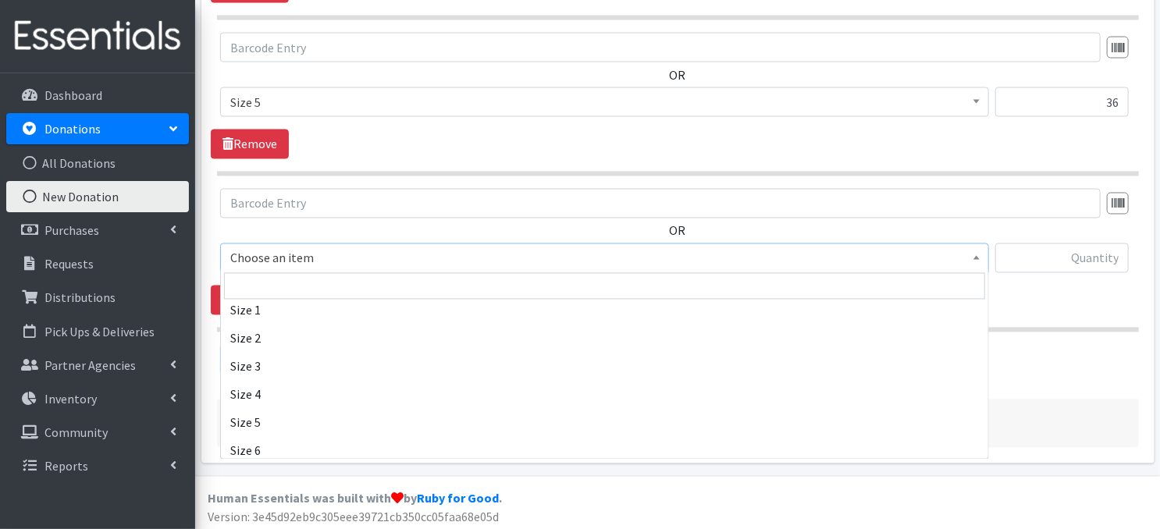
scroll to position [187, 0]
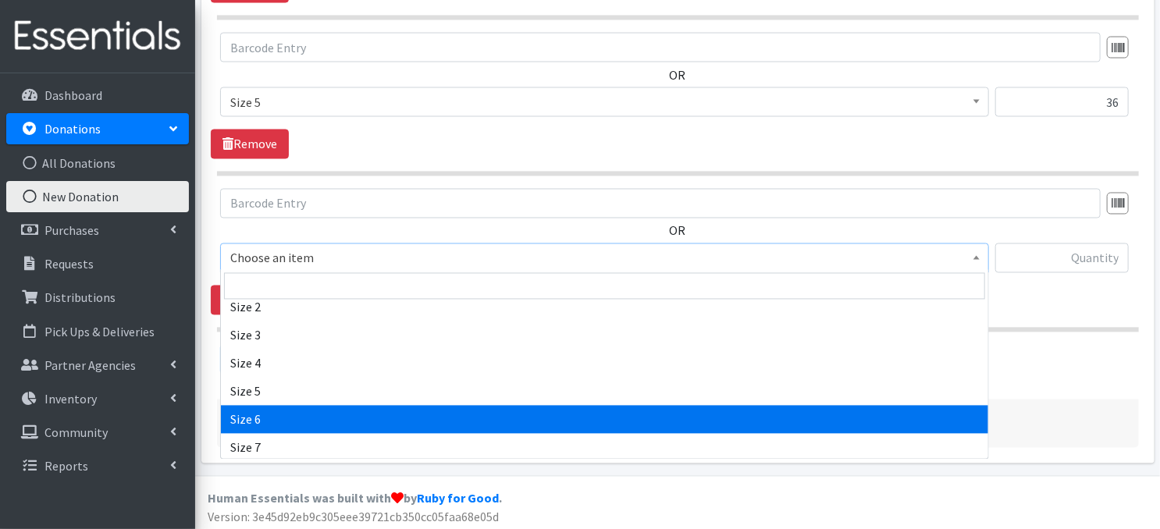
select select "3687"
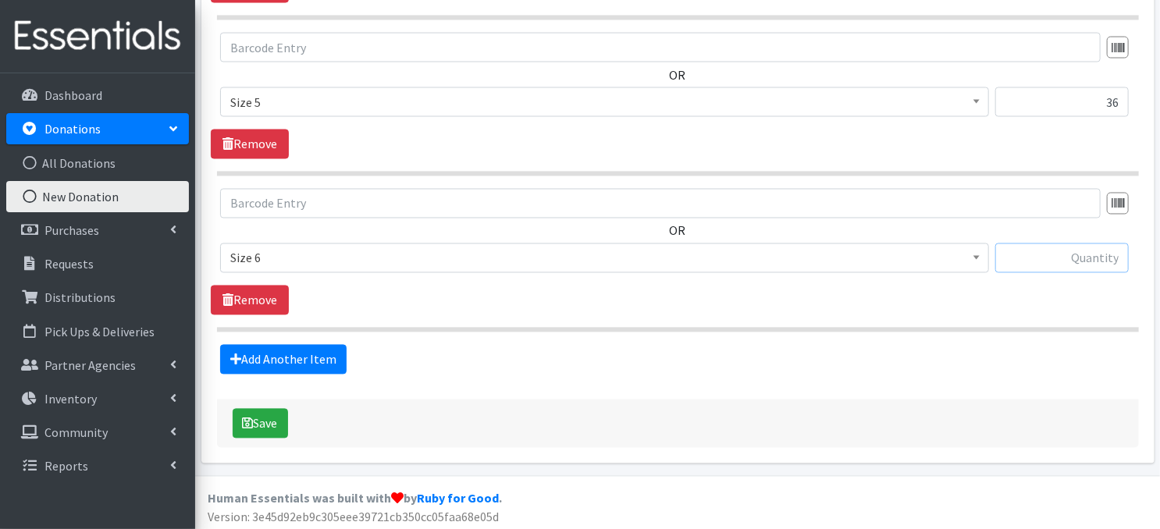
click at [1059, 255] on input "text" at bounding box center [1062, 259] width 134 height 30
type input "76"
click at [319, 361] on link "Add Another Item" at bounding box center [283, 360] width 126 height 30
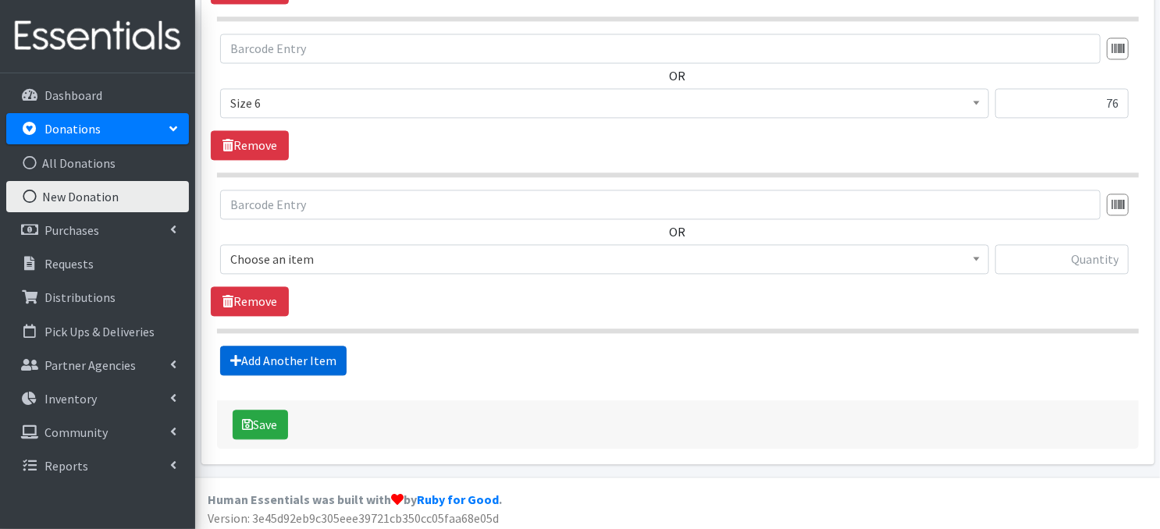
scroll to position [1477, 0]
click at [982, 258] on span at bounding box center [977, 256] width 16 height 24
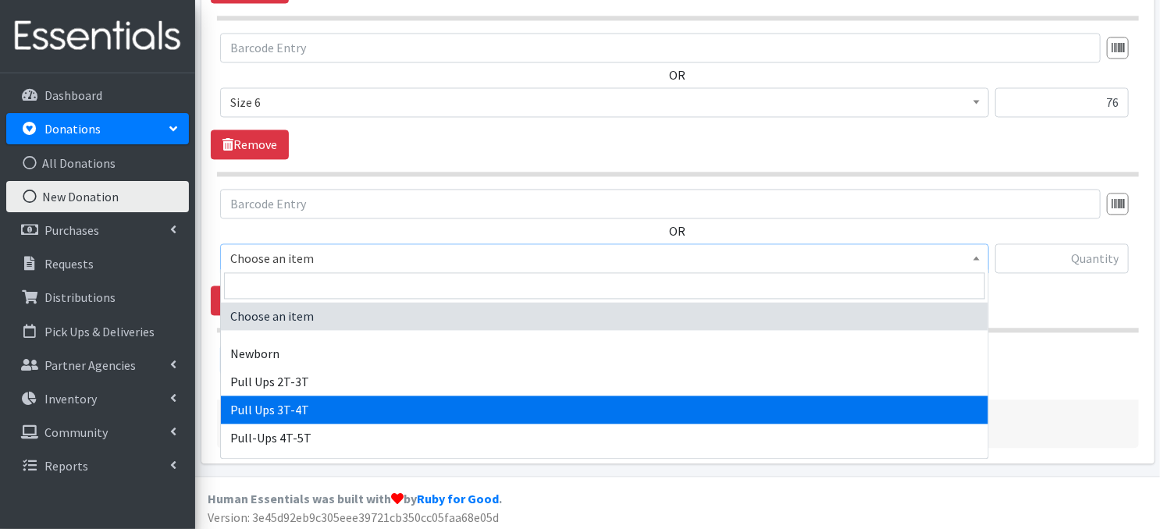
select select "3697"
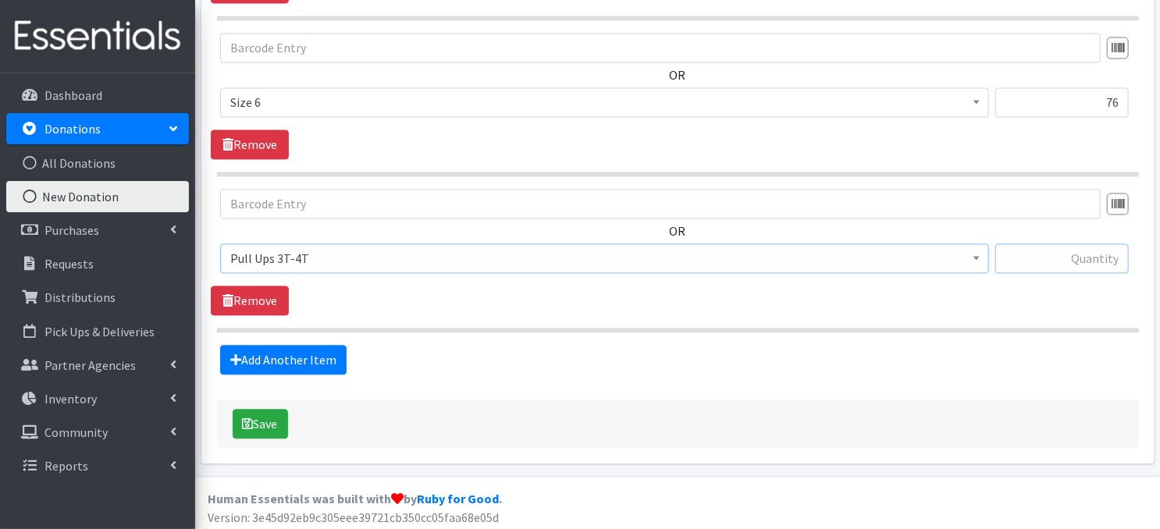
click at [1071, 255] on input "text" at bounding box center [1062, 259] width 134 height 30
type input "16"
click at [263, 358] on link "Add Another Item" at bounding box center [283, 360] width 126 height 30
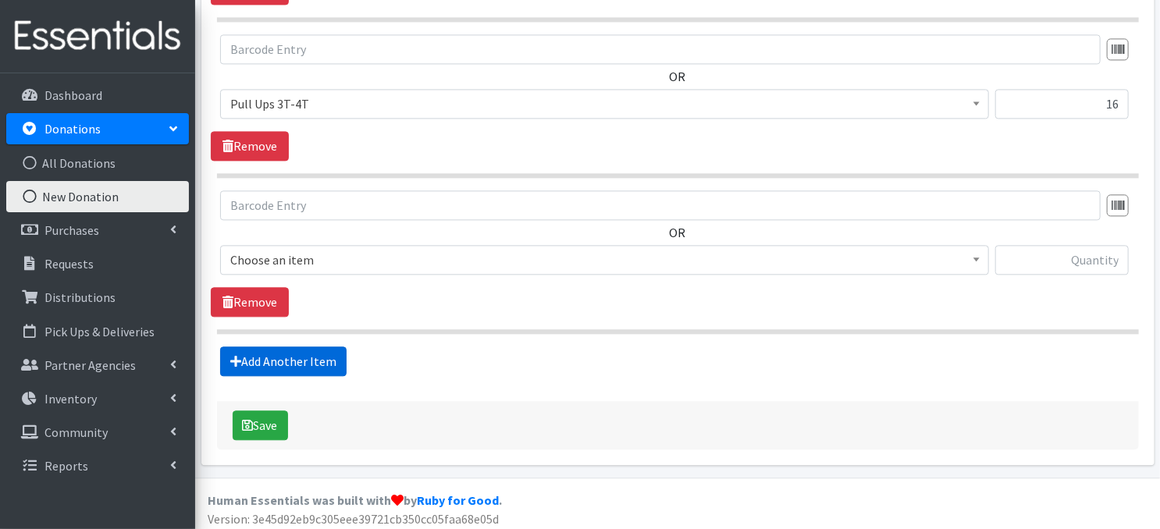
scroll to position [1632, 0]
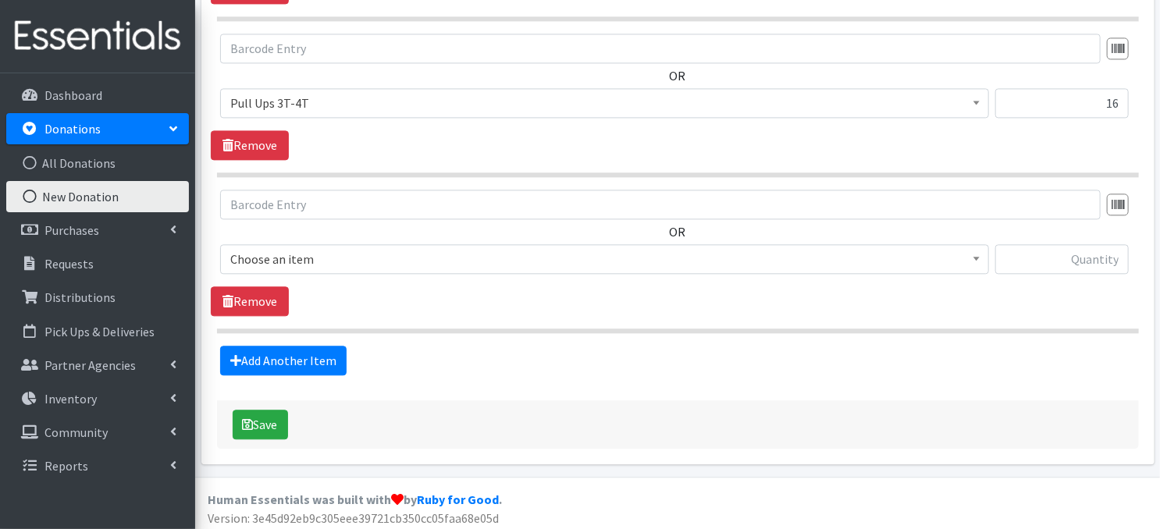
click at [981, 262] on span at bounding box center [977, 257] width 16 height 24
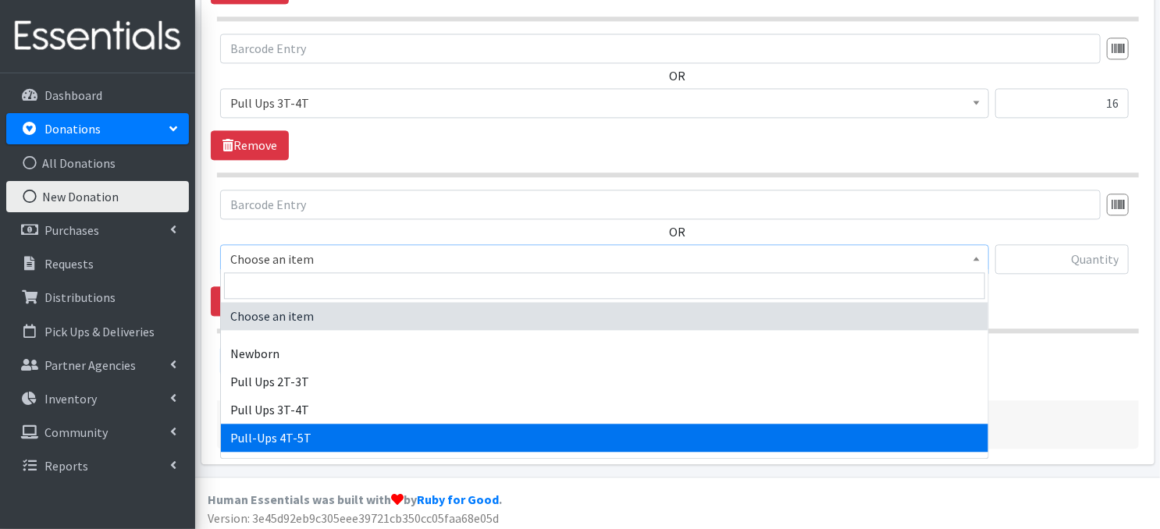
select select "14766"
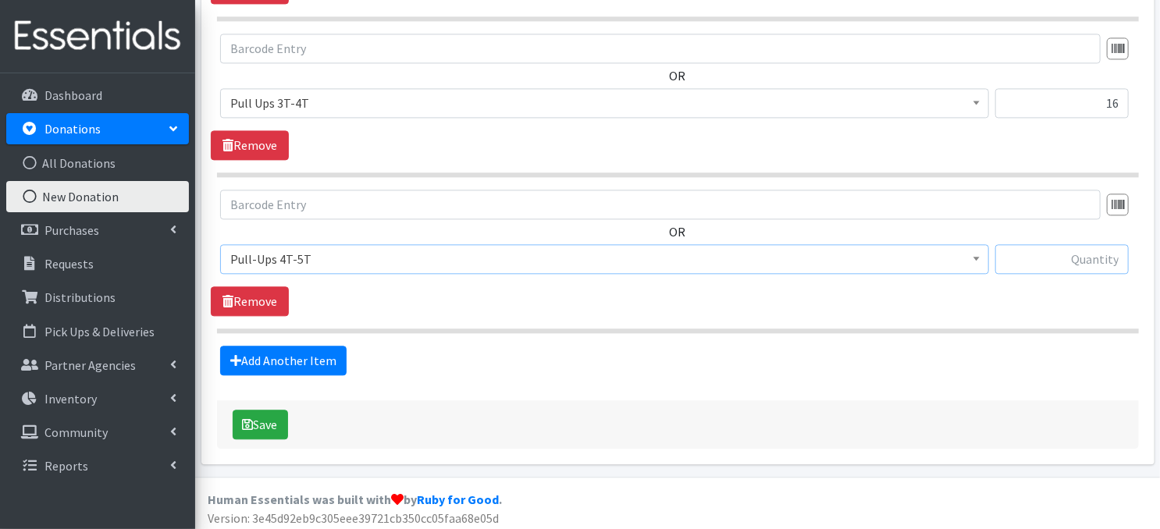
click at [1076, 255] on input "text" at bounding box center [1062, 259] width 134 height 30
type input "18"
click at [287, 354] on link "Add Another Item" at bounding box center [283, 361] width 126 height 30
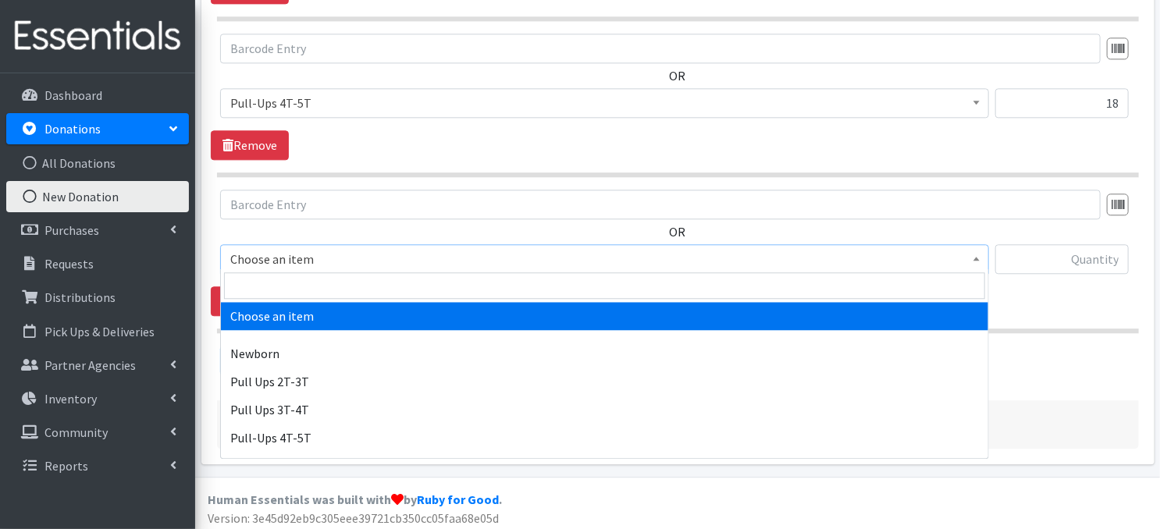
click at [978, 259] on span at bounding box center [977, 257] width 16 height 24
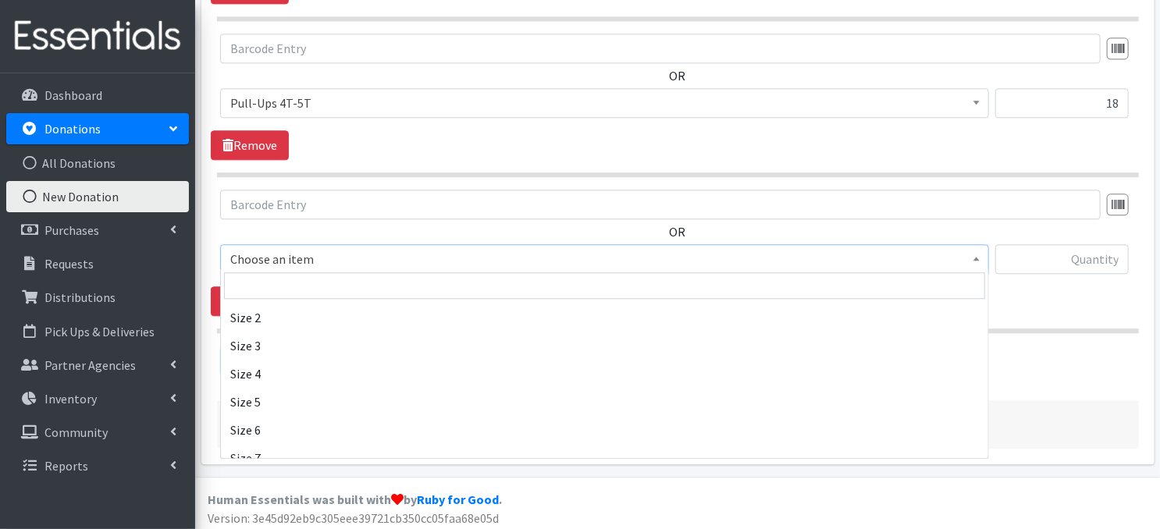
scroll to position [219, 0]
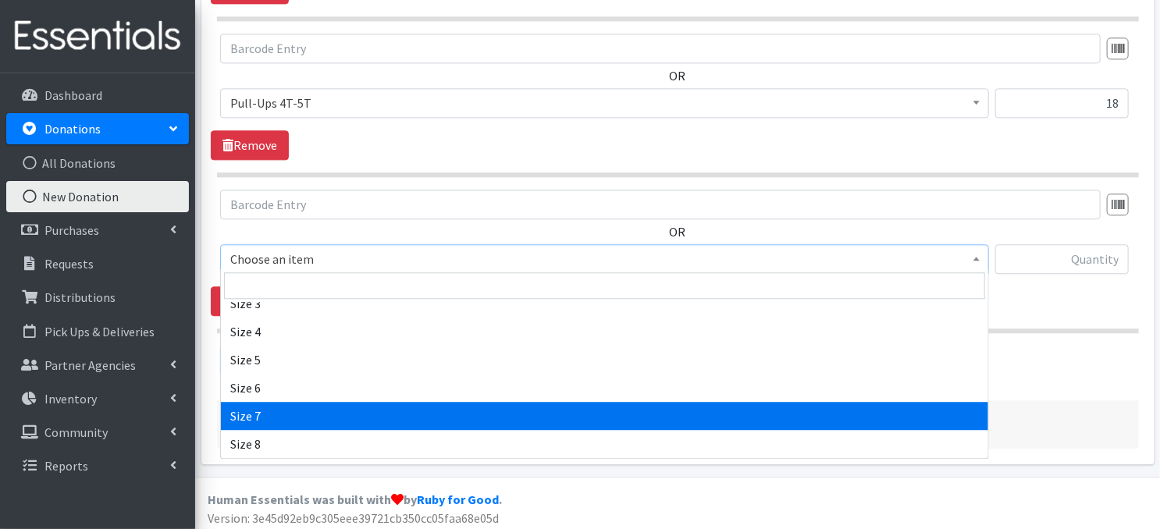
select select "3820"
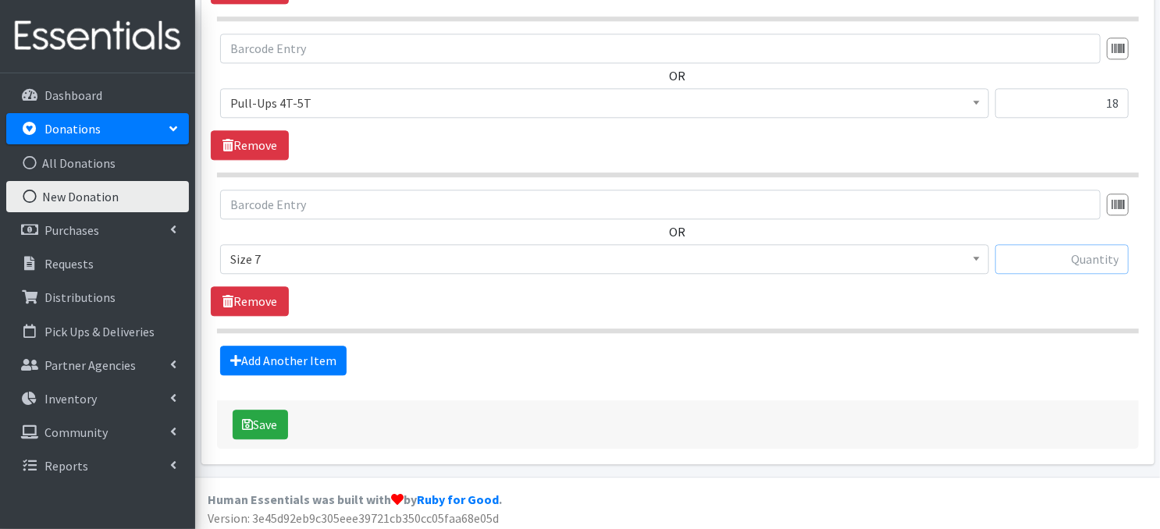
click at [1035, 254] on input "text" at bounding box center [1062, 259] width 134 height 30
type input "25"
click at [273, 357] on link "Add Another Item" at bounding box center [283, 361] width 126 height 30
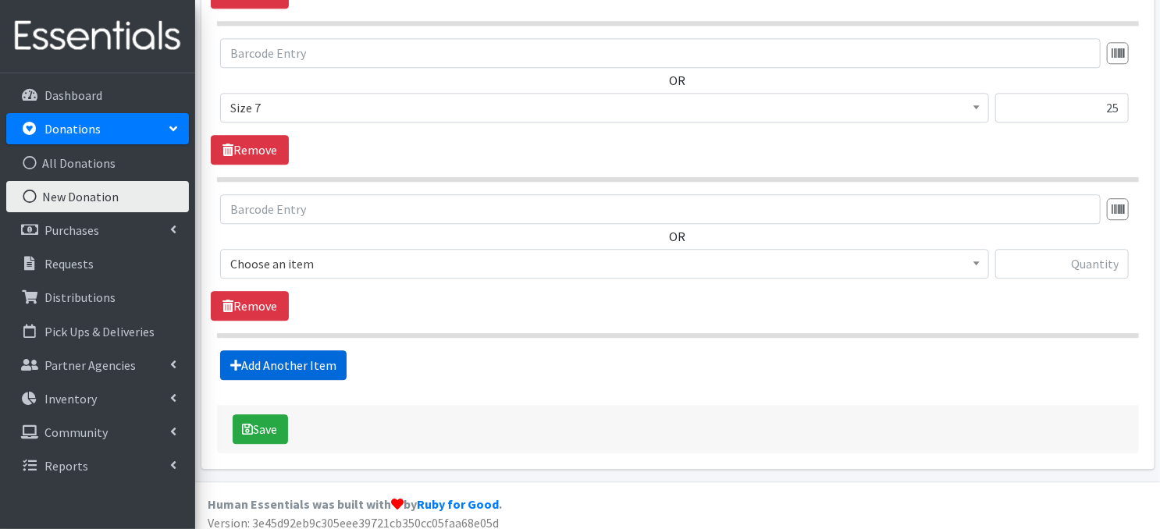
scroll to position [1944, 0]
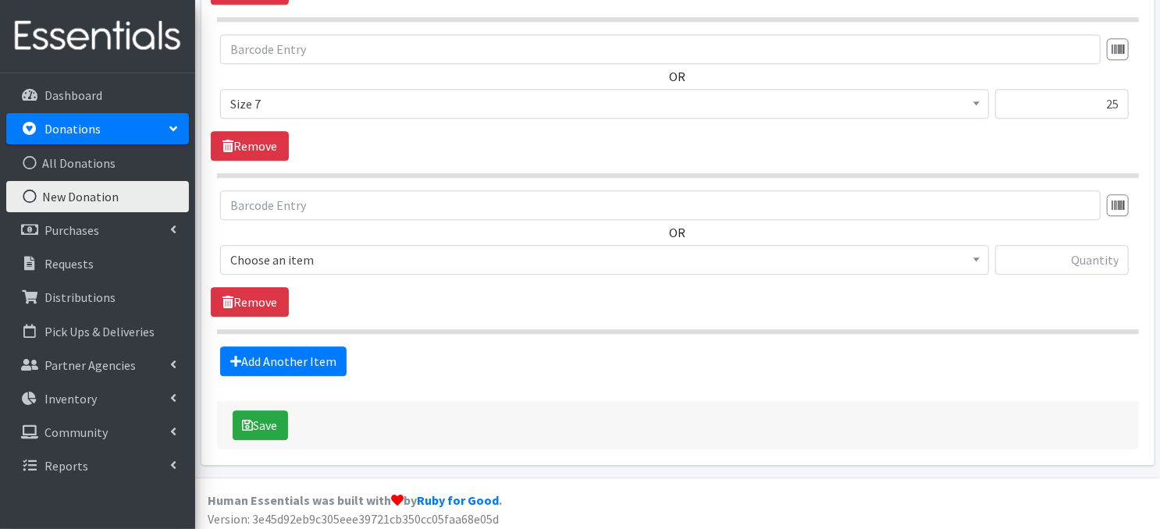
click at [971, 258] on span at bounding box center [977, 258] width 16 height 24
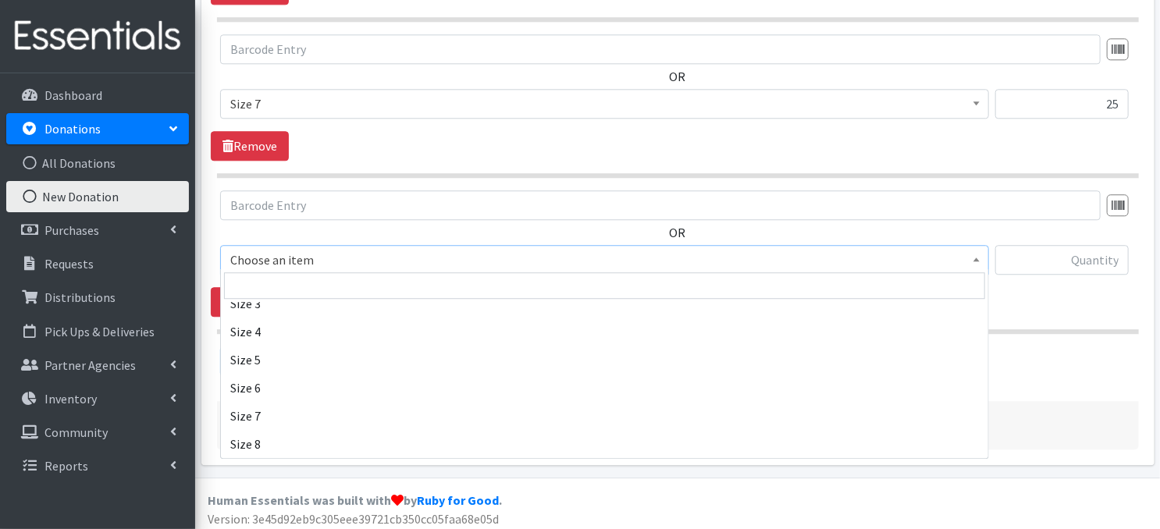
scroll to position [0, 0]
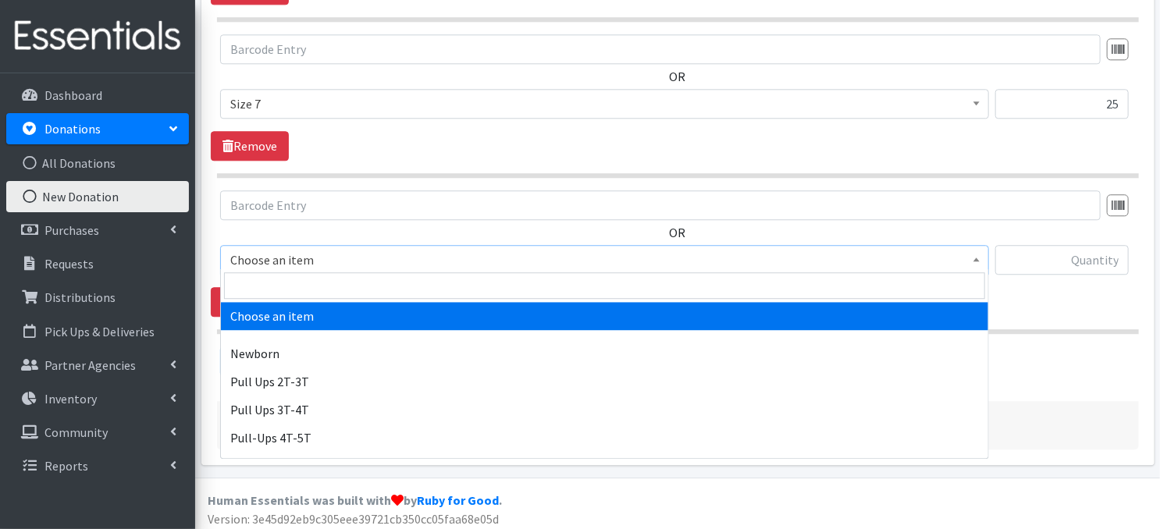
click at [877, 215] on div "OR Choose an item Newborn Pull Ups 2T-3T Pull Ups 3T-4T Pull-Ups 4T-5T Size 1 S…" at bounding box center [678, 238] width 934 height 97
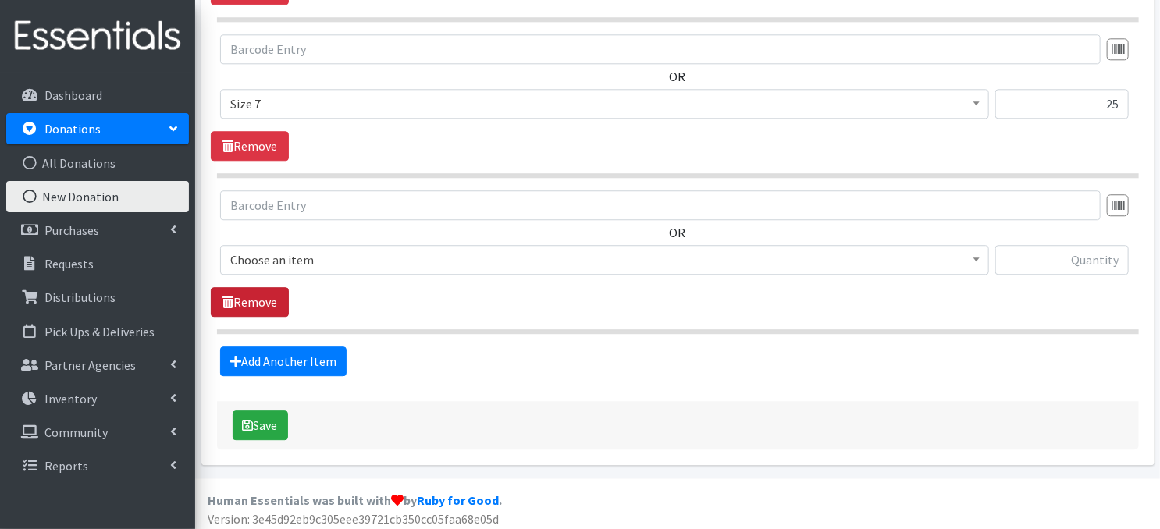
click at [263, 299] on link "Remove" at bounding box center [250, 302] width 78 height 30
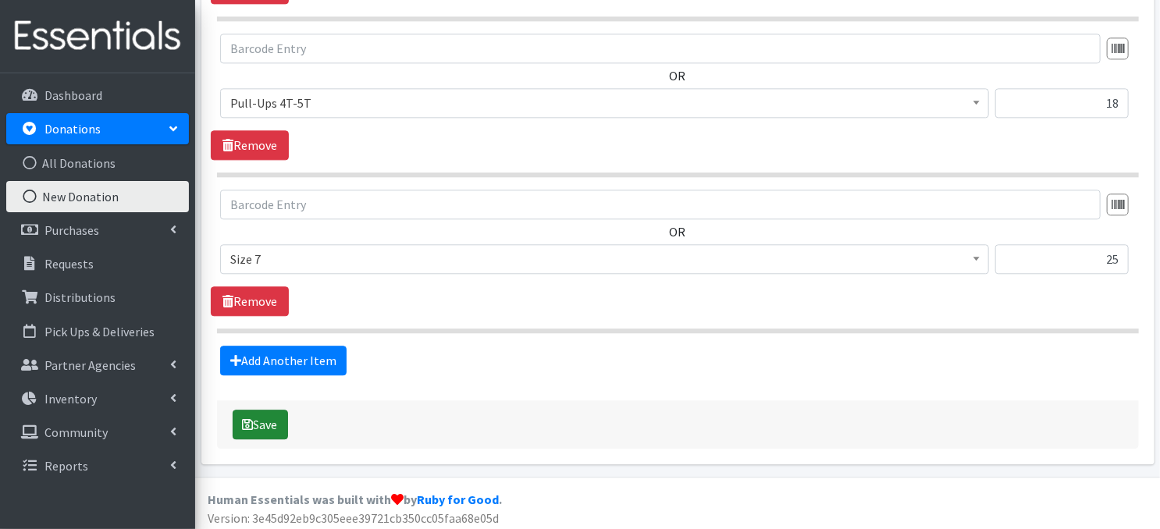
click at [279, 427] on button "Save" at bounding box center [260, 425] width 55 height 30
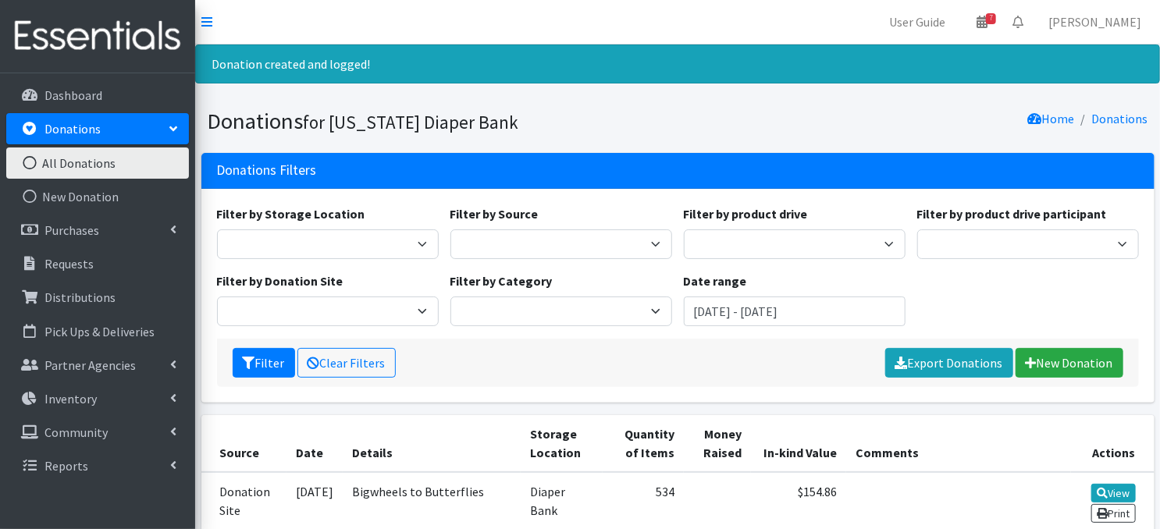
click at [29, 164] on icon at bounding box center [30, 163] width 20 height 14
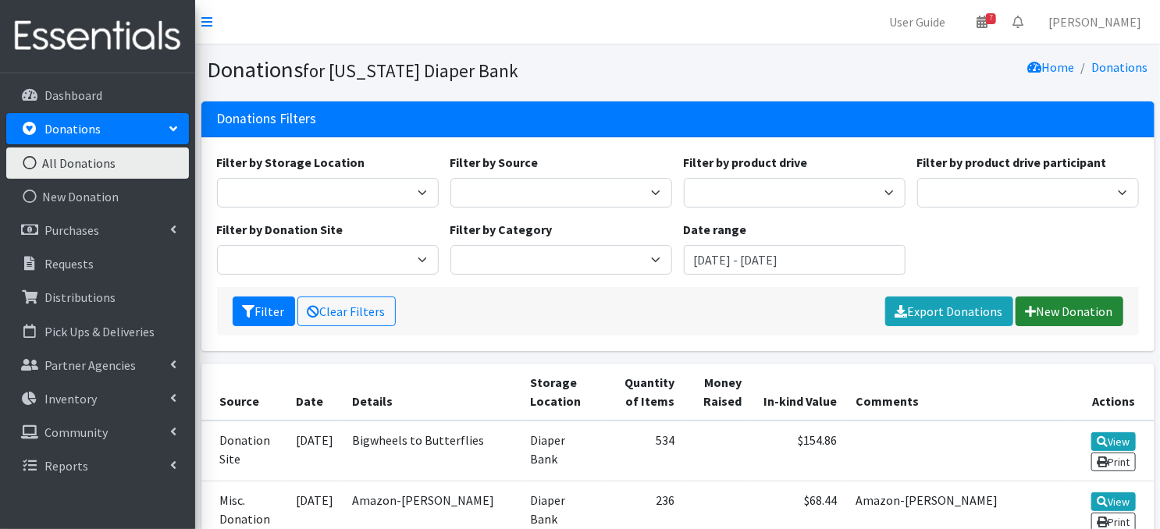
click at [1041, 311] on link "New Donation" at bounding box center [1070, 312] width 108 height 30
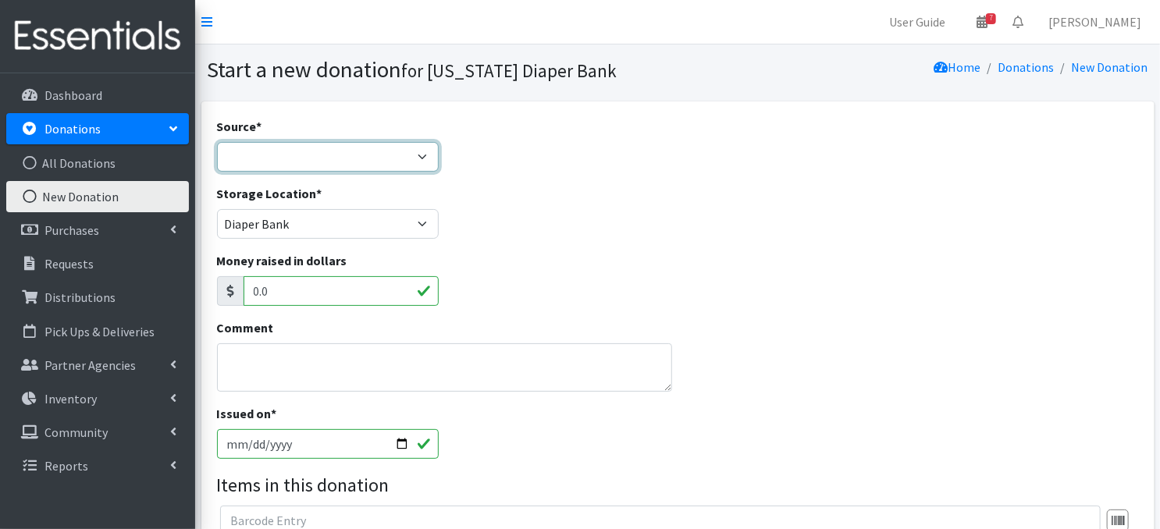
click at [420, 158] on select "Product Drive Manufacturer Donation Site Misc. Donation" at bounding box center [328, 157] width 222 height 30
select select "Product Drive"
click at [217, 142] on select "Product Drive Manufacturer Donation Site Misc. Donation" at bounding box center [328, 157] width 222 height 30
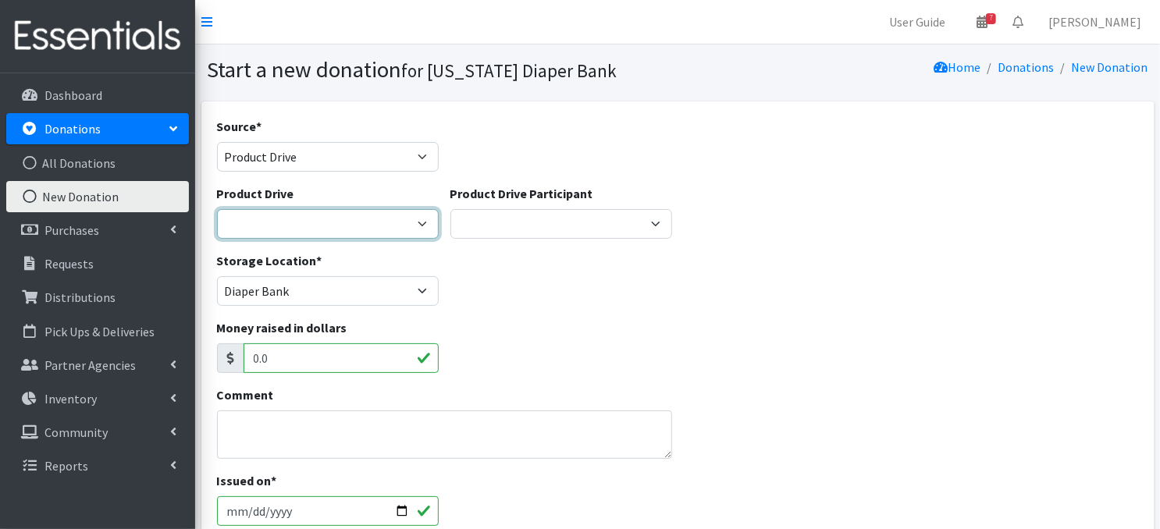
click at [415, 222] on select "[PERSON_NAME] Elementary ACCESS Bank [PERSON_NAME] Elementary Amazon Smile Apar…" at bounding box center [328, 224] width 222 height 30
click at [703, 150] on div "Source * Product Drive Manufacturer Donation Site Misc. Donation" at bounding box center [678, 150] width 934 height 67
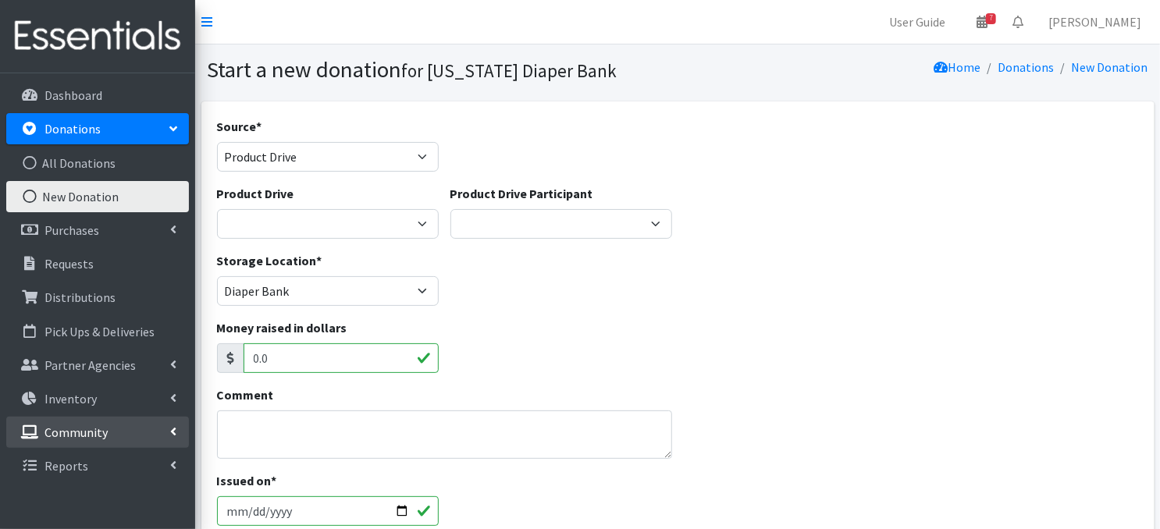
click at [173, 429] on icon at bounding box center [173, 431] width 6 height 12
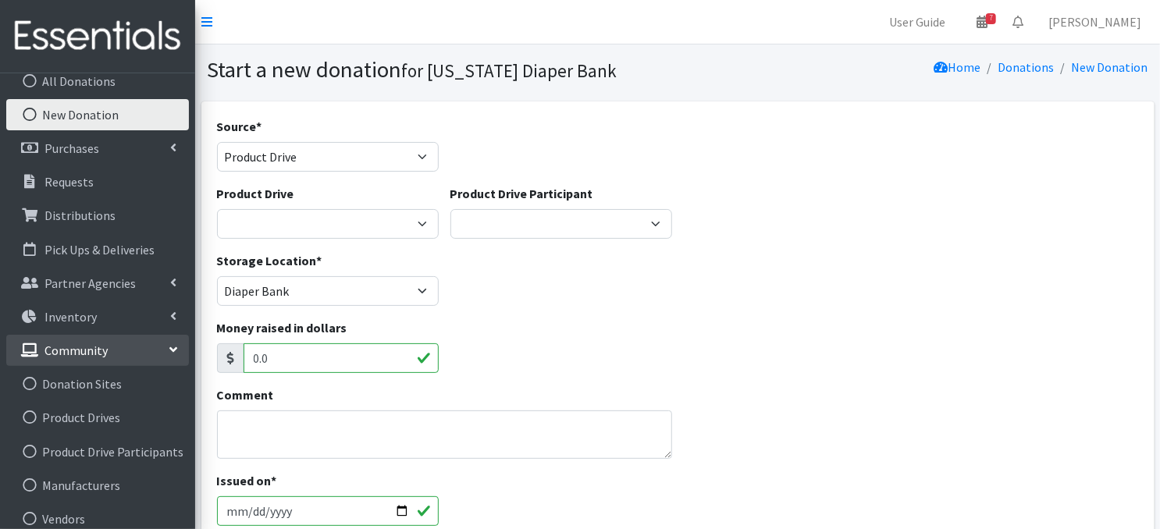
scroll to position [94, 0]
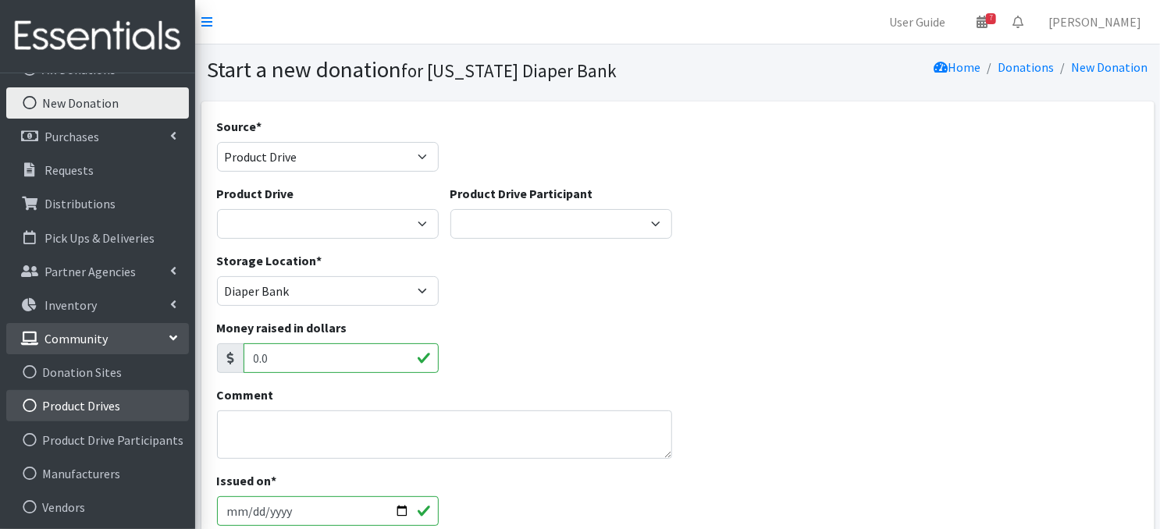
click at [30, 407] on icon at bounding box center [30, 406] width 20 height 14
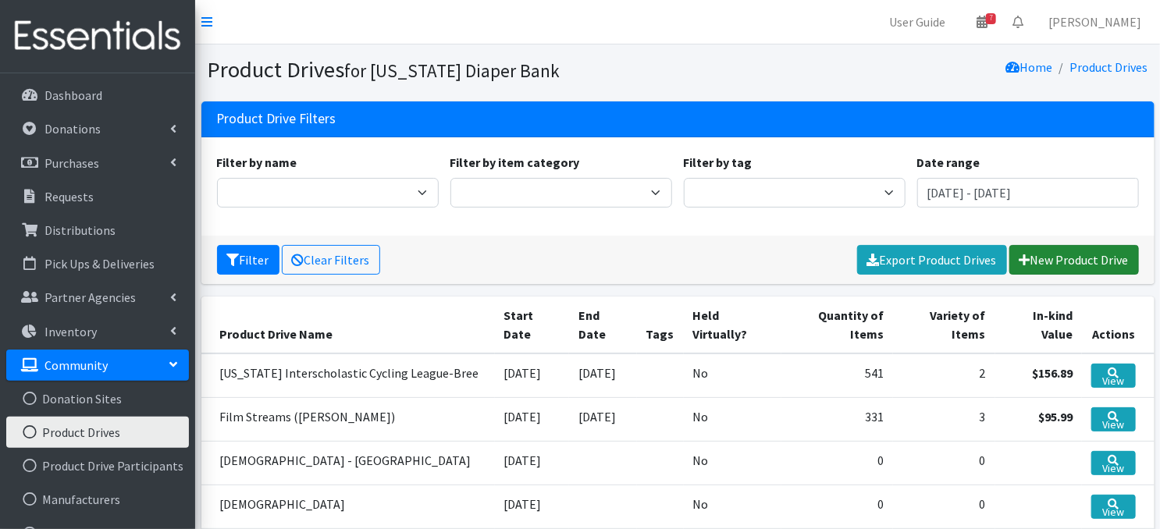
click at [1063, 263] on link "New Product Drive" at bounding box center [1074, 260] width 130 height 30
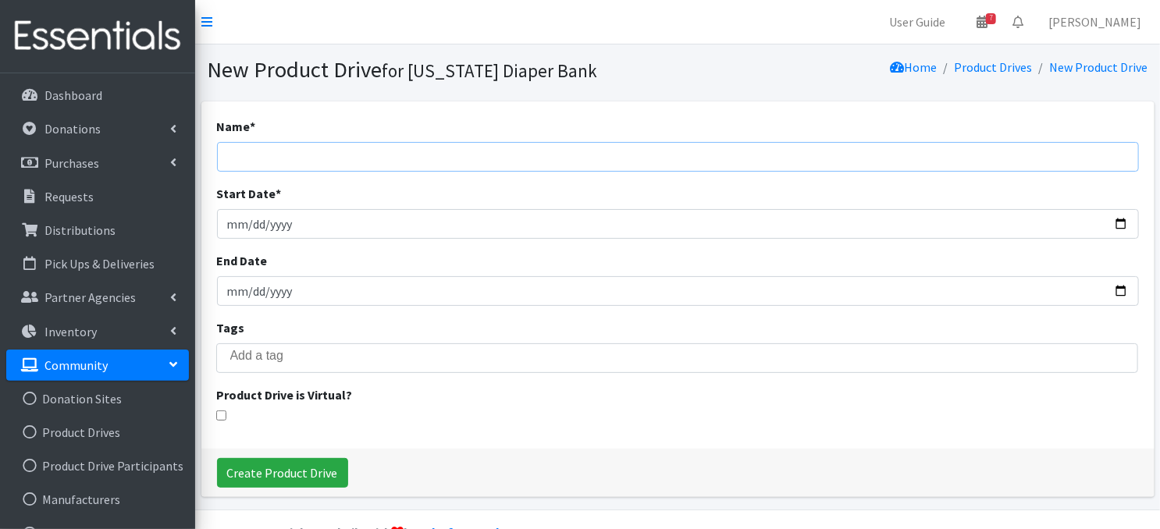
click at [367, 156] on input "Name *" at bounding box center [678, 157] width 922 height 30
type input "[PERSON_NAME]"
click at [247, 226] on input "Start Date *" at bounding box center [678, 224] width 922 height 30
type input "[DATE]"
click at [231, 289] on input "End Date" at bounding box center [678, 291] width 922 height 30
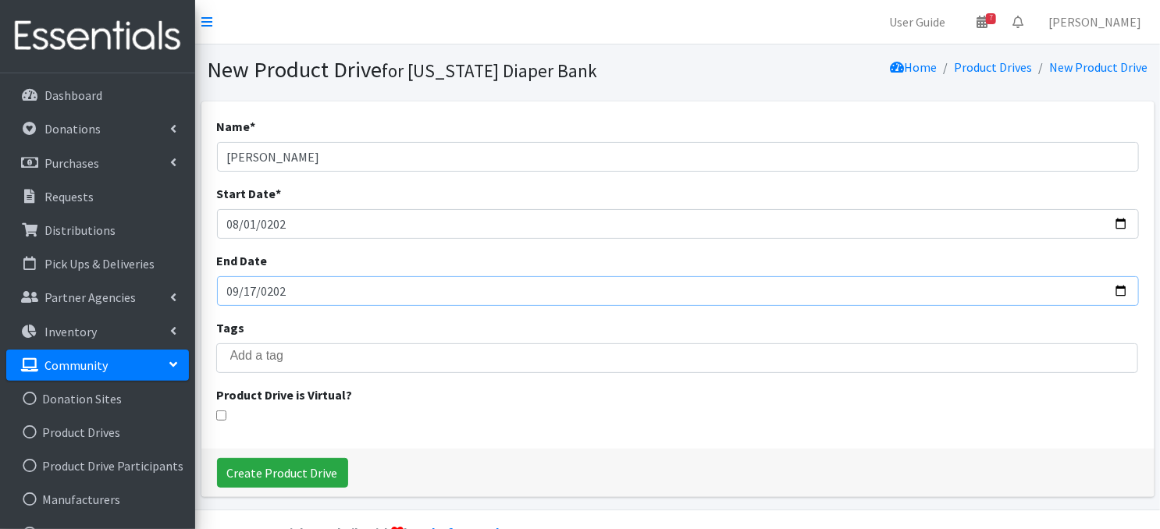
type input "2025-09-17"
click at [688, 434] on div "Name * Thrasher Start Date * 2025-08-01 End Date 2025-09-17 Tags Product Drive …" at bounding box center [677, 274] width 953 height 347
click at [301, 475] on input "Create Product Drive" at bounding box center [282, 473] width 131 height 30
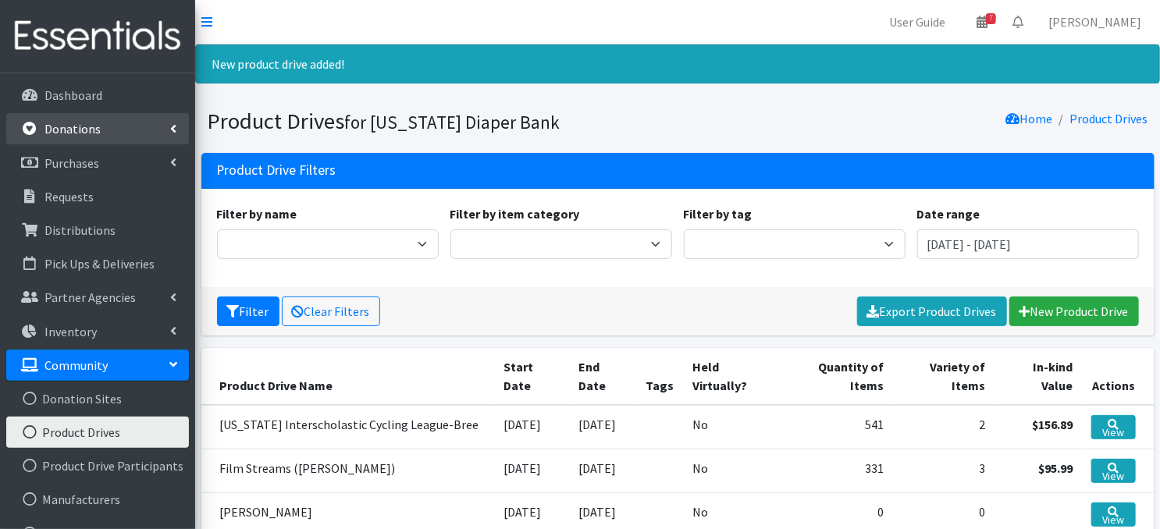
click at [103, 135] on link "Donations" at bounding box center [97, 128] width 183 height 31
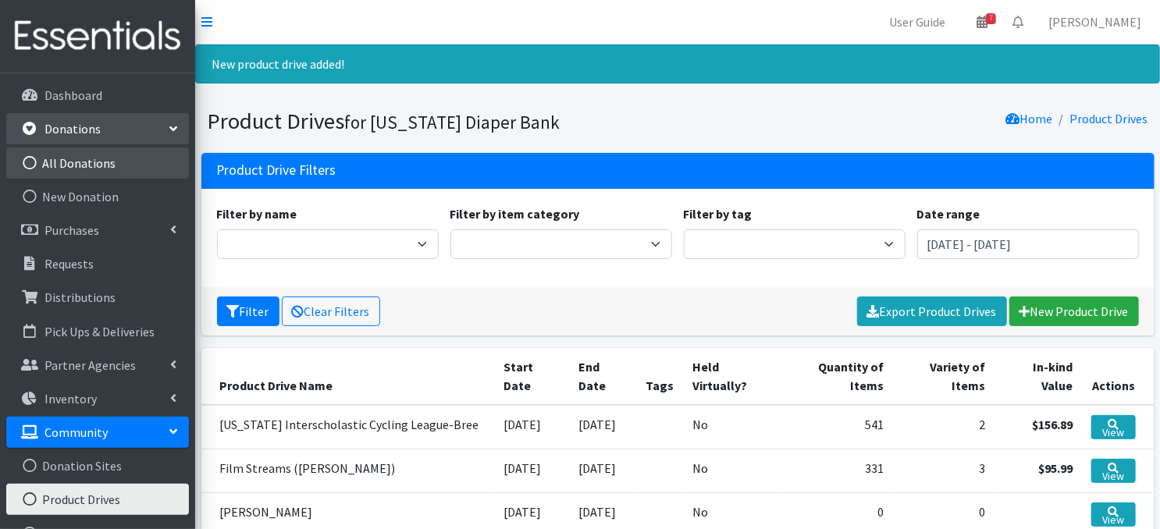
click at [30, 165] on icon at bounding box center [30, 163] width 20 height 14
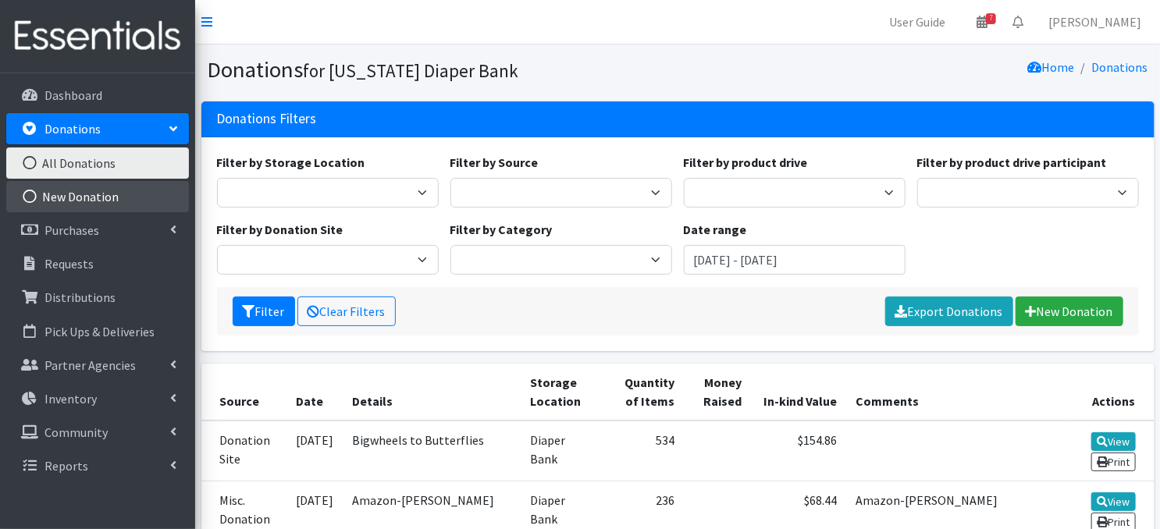
click at [32, 198] on icon at bounding box center [30, 197] width 20 height 14
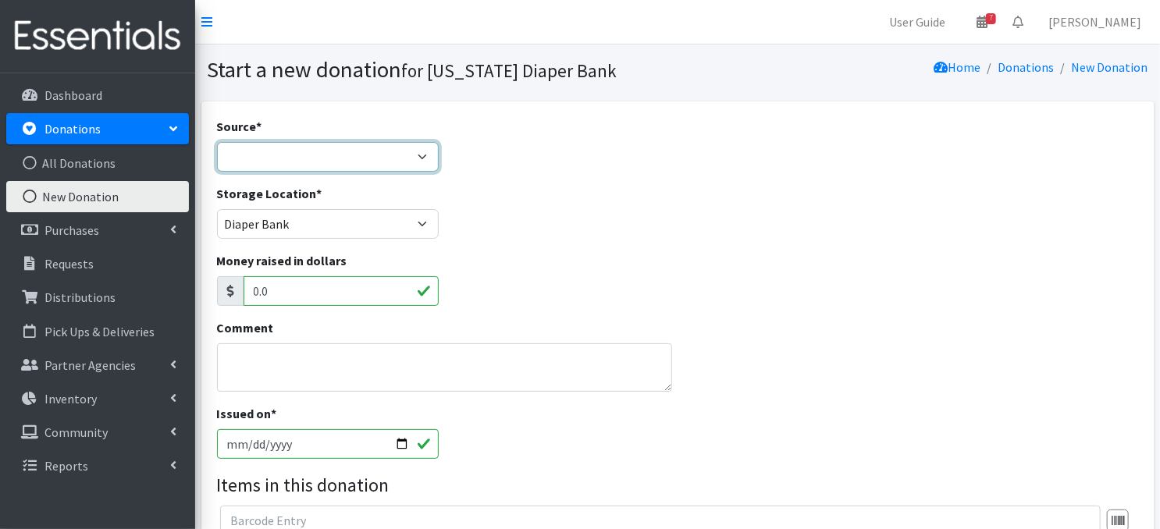
click at [427, 158] on select "Product Drive Manufacturer Donation Site Misc. Donation" at bounding box center [328, 157] width 222 height 30
select select "Product Drive"
click at [217, 142] on select "Product Drive Manufacturer Donation Site Misc. Donation" at bounding box center [328, 157] width 222 height 30
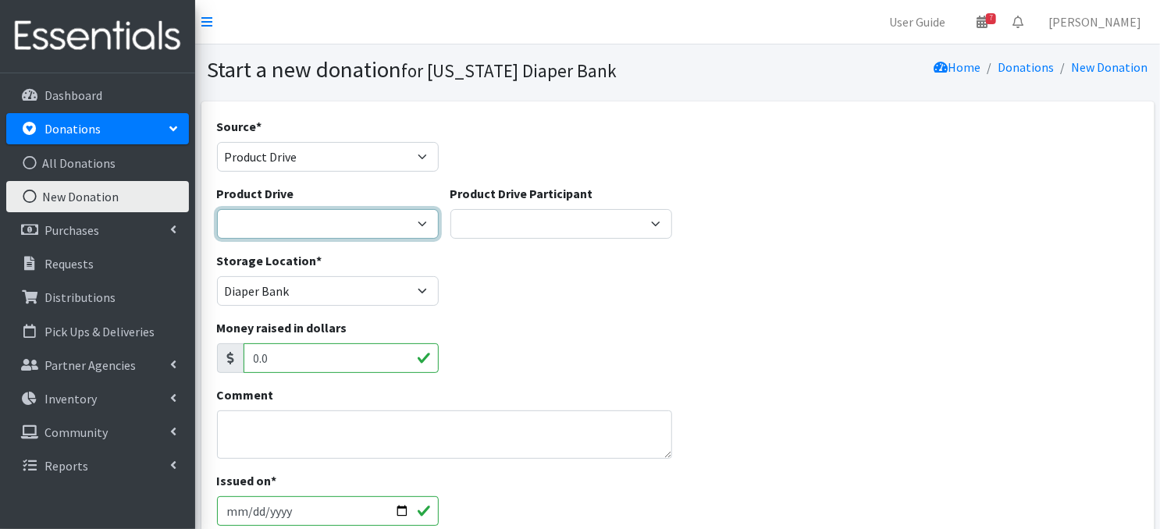
click at [418, 225] on select "[PERSON_NAME] Elementary ACCESS Bank [PERSON_NAME] Elementary Amazon Smile Apar…" at bounding box center [328, 224] width 222 height 30
select select "3537"
click at [217, 209] on select "[PERSON_NAME] Elementary ACCESS Bank [PERSON_NAME] Elementary Amazon Smile Apar…" at bounding box center [328, 224] width 222 height 30
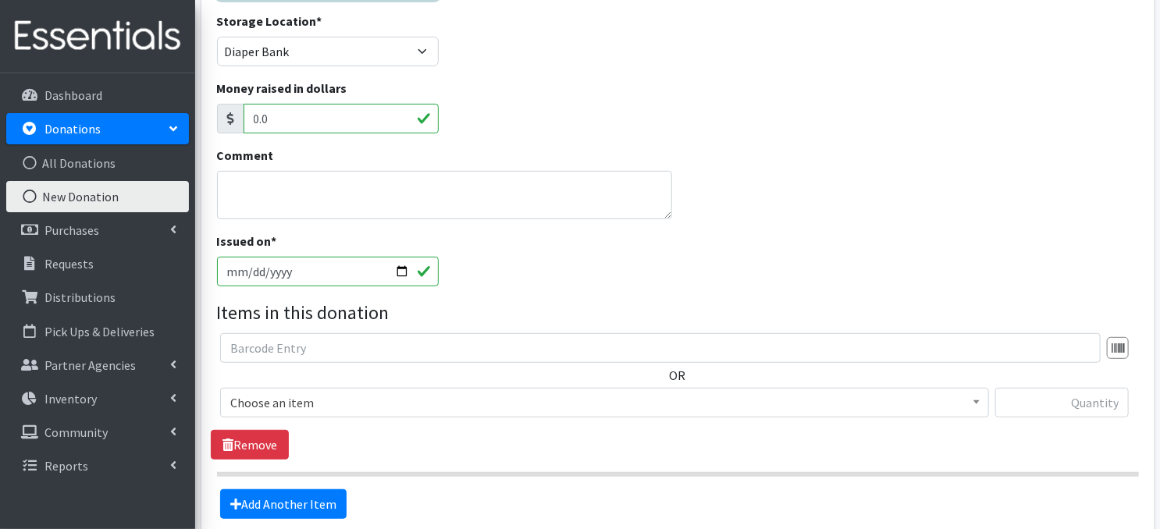
scroll to position [250, 0]
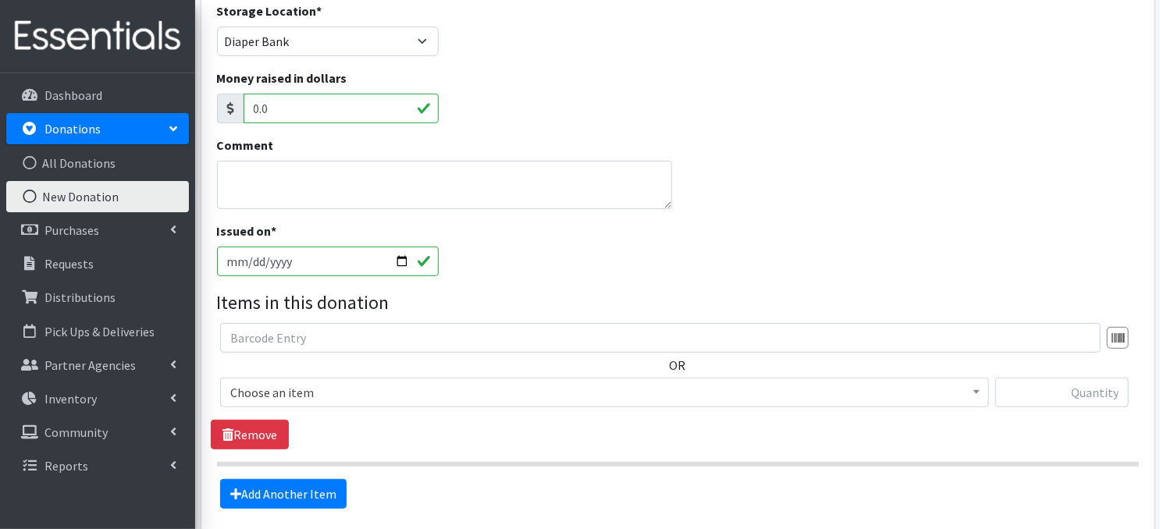
click at [401, 263] on input "[DATE]" at bounding box center [328, 262] width 222 height 30
type input "[DATE]"
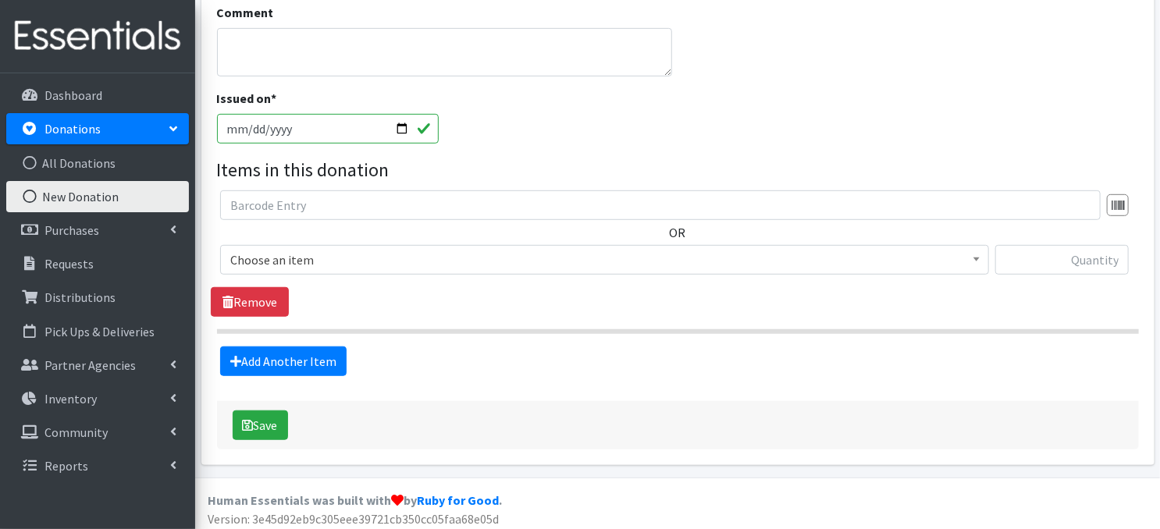
scroll to position [387, 0]
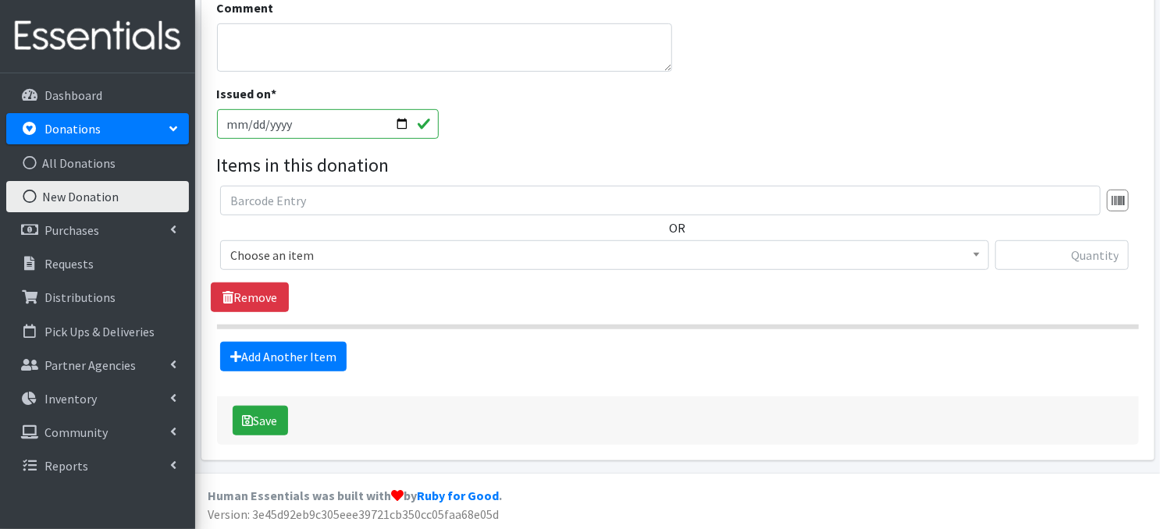
click at [980, 258] on span at bounding box center [977, 253] width 16 height 24
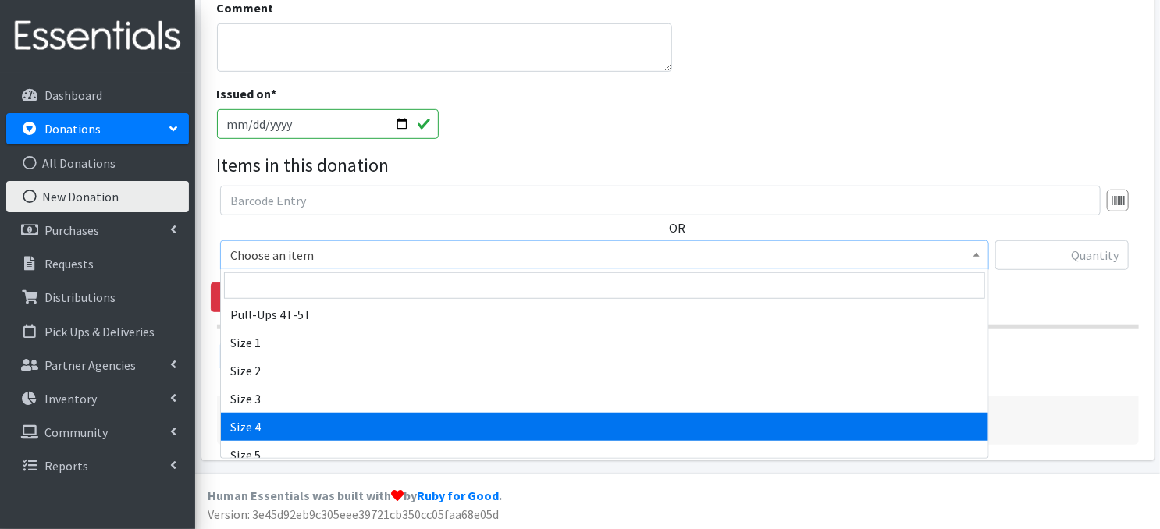
scroll to position [125, 0]
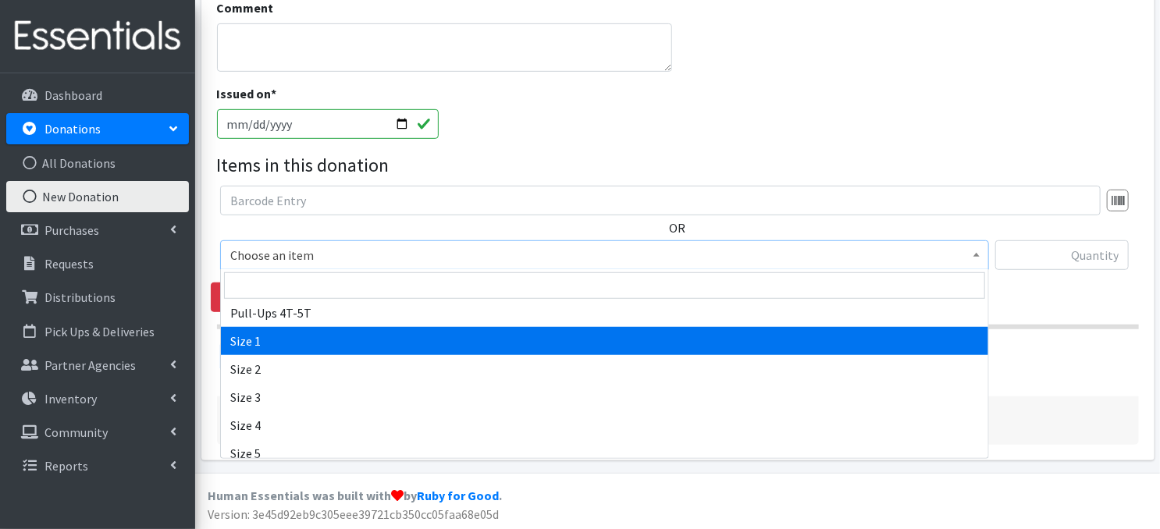
select select "3682"
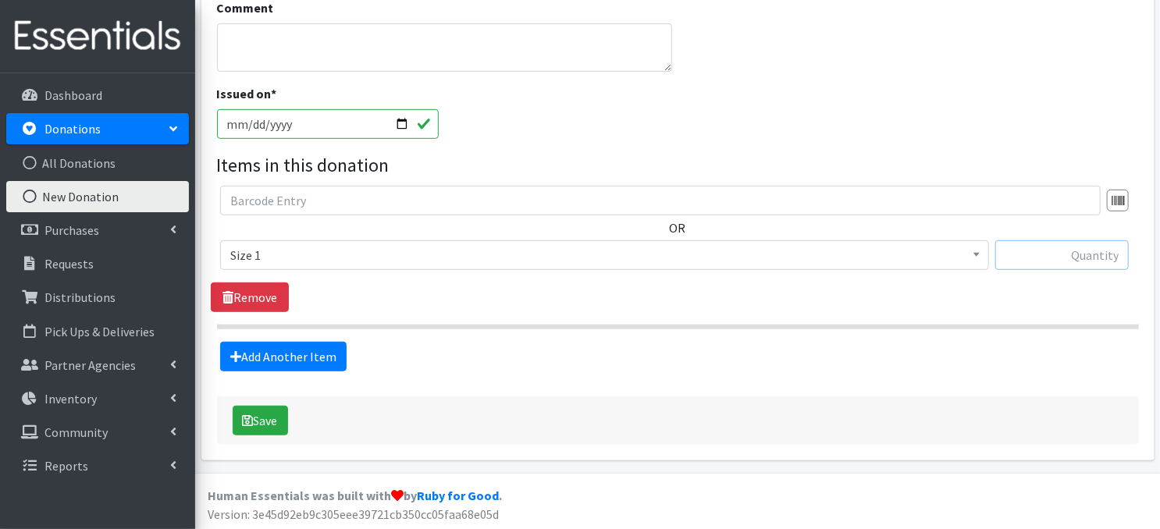
click at [1044, 253] on input "text" at bounding box center [1062, 255] width 134 height 30
type input "550"
click at [306, 358] on link "Add Another Item" at bounding box center [283, 357] width 126 height 30
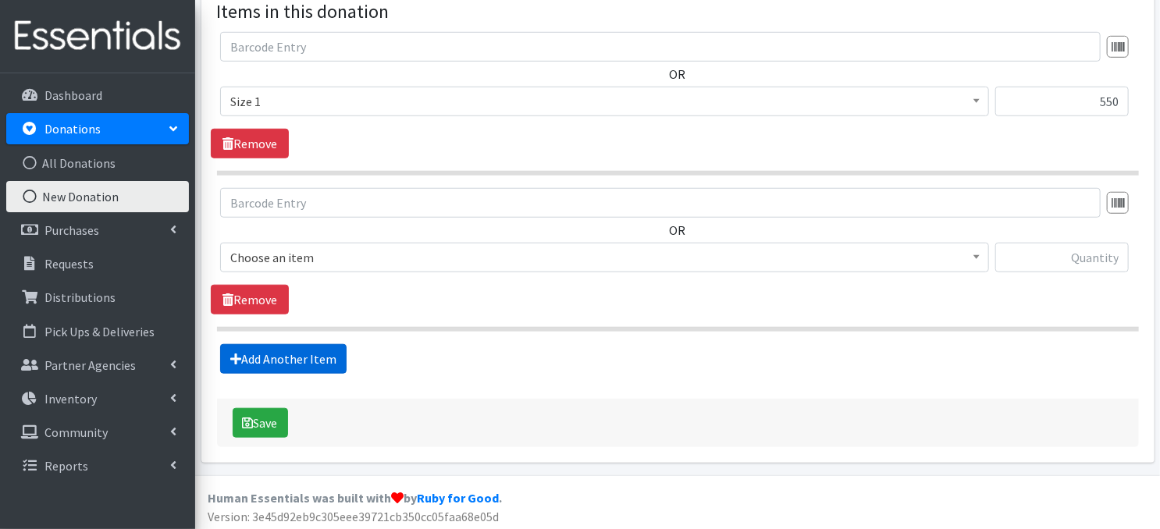
scroll to position [543, 0]
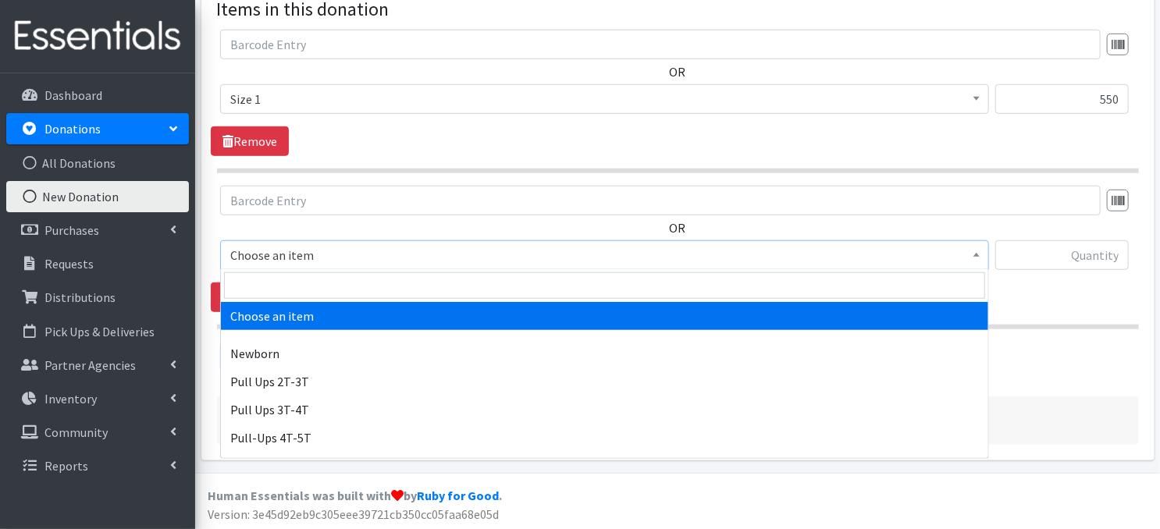
click at [976, 257] on span at bounding box center [977, 253] width 16 height 24
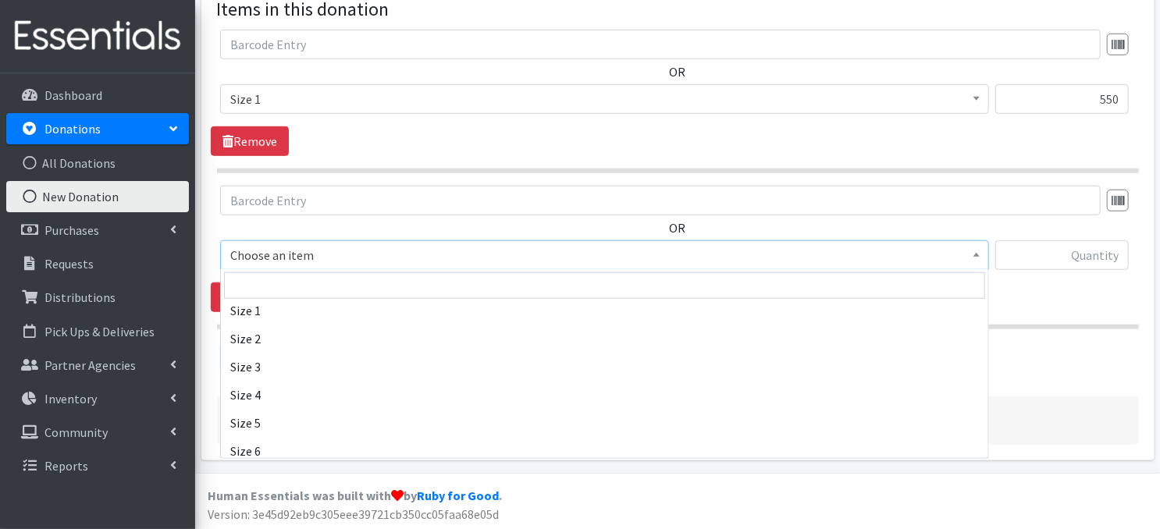
scroll to position [156, 0]
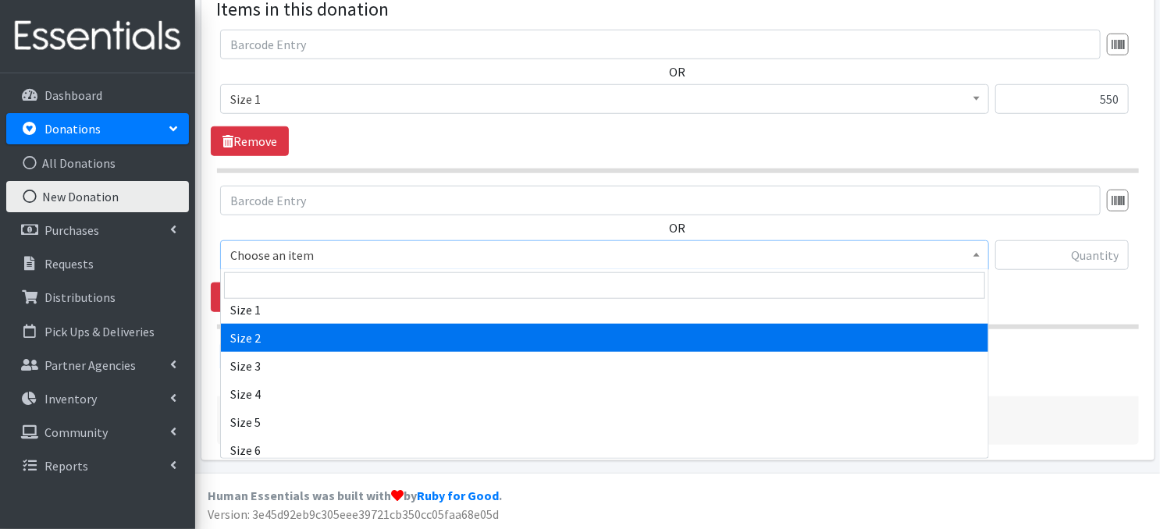
select select "3683"
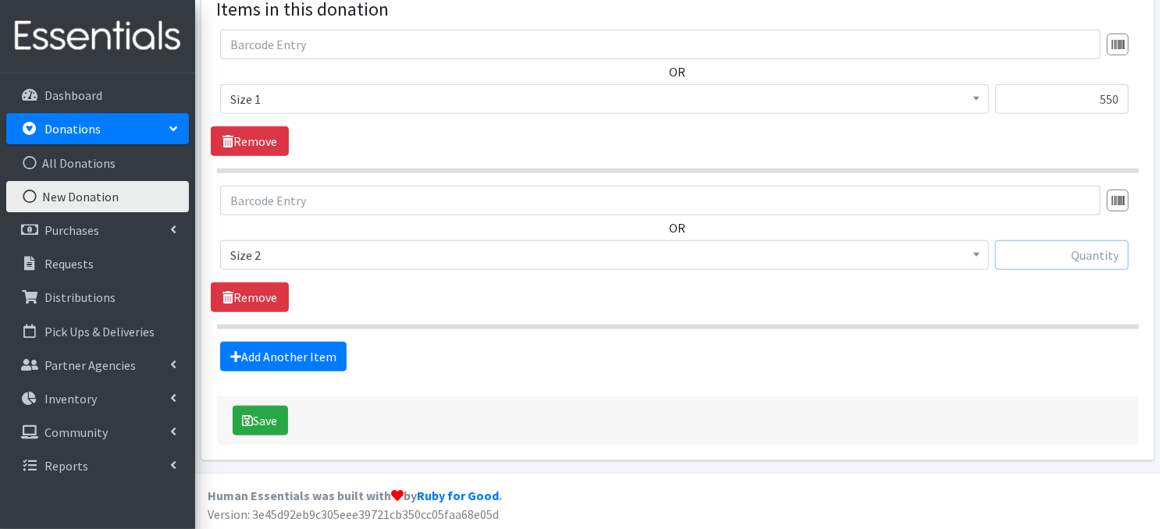
click at [1016, 261] on input "text" at bounding box center [1062, 255] width 134 height 30
type input "353"
click at [303, 360] on link "Add Another Item" at bounding box center [283, 357] width 126 height 30
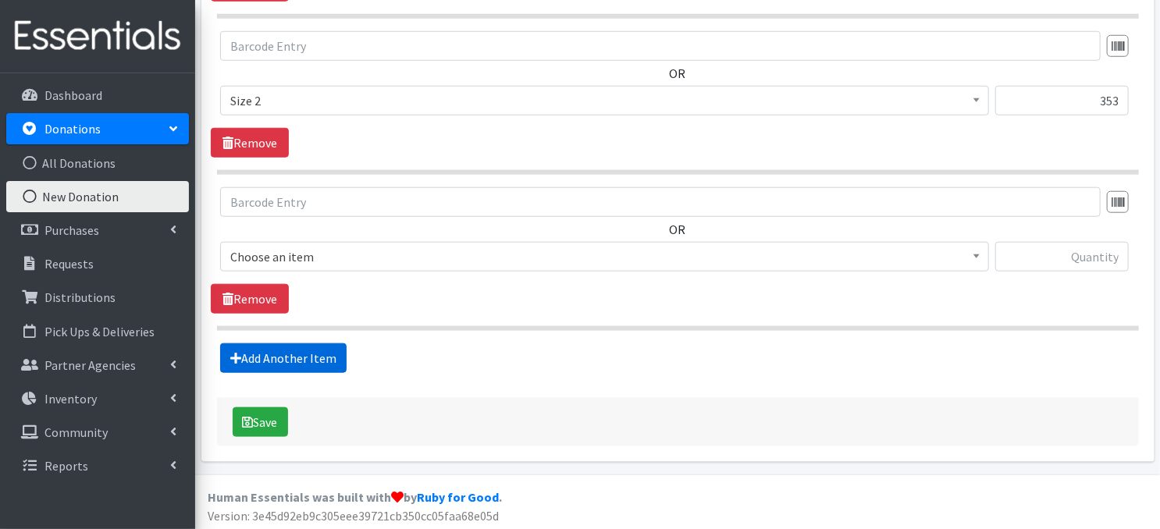
scroll to position [699, 0]
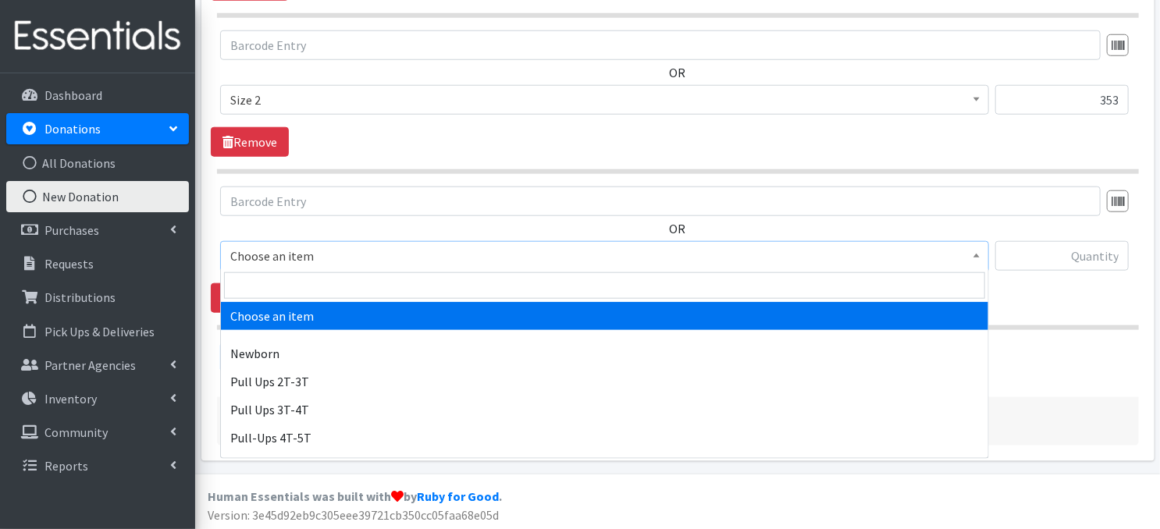
click at [977, 261] on span at bounding box center [977, 254] width 16 height 24
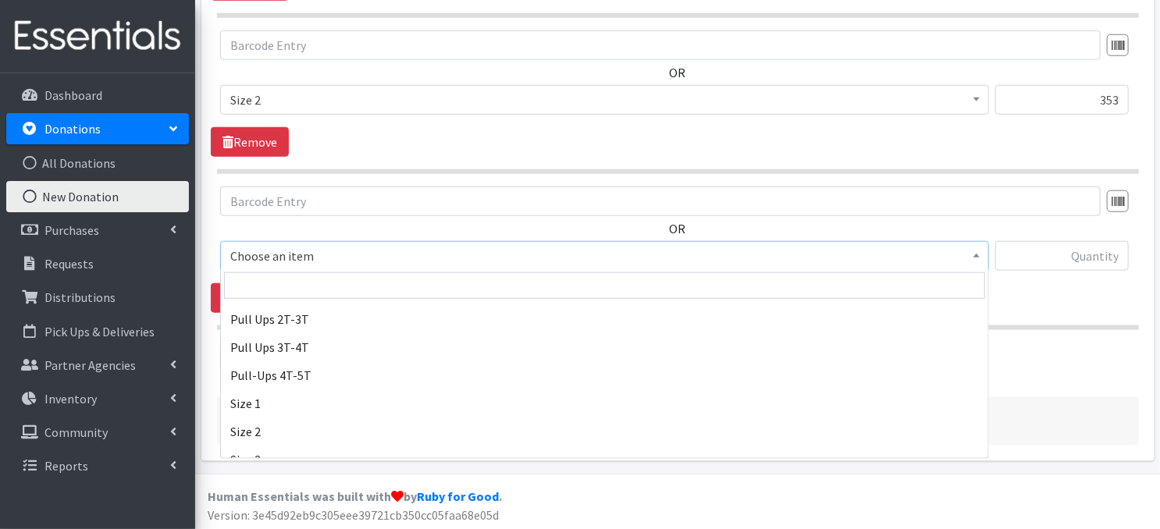
scroll to position [94, 0]
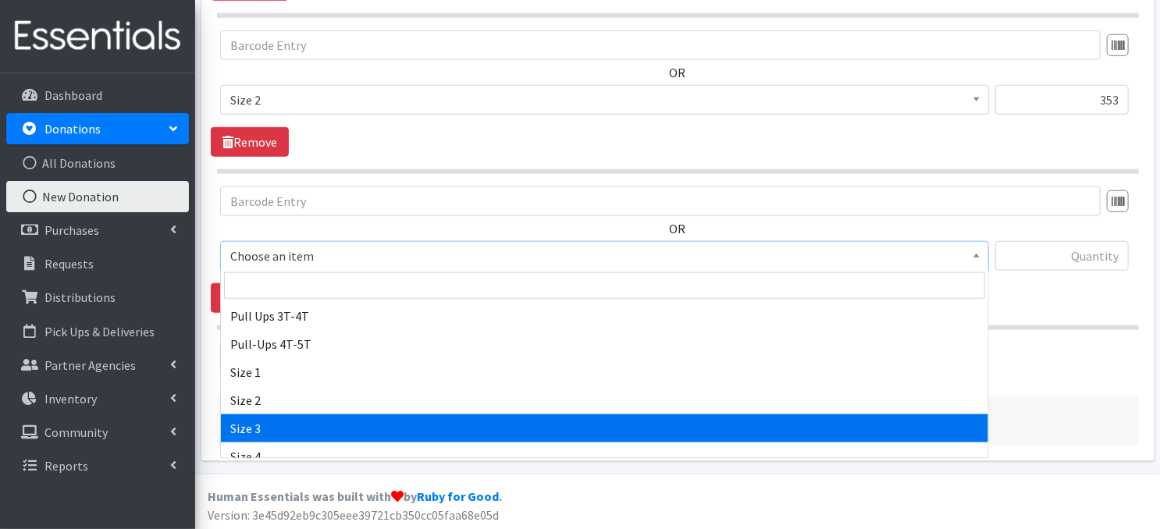
select select "3684"
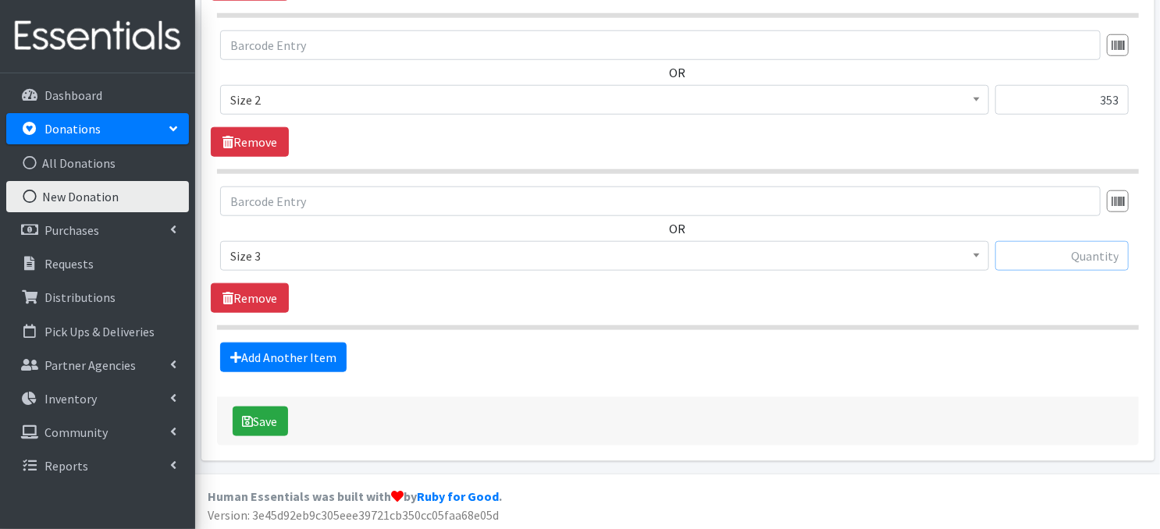
click at [1031, 251] on input "text" at bounding box center [1062, 256] width 134 height 30
type input "2"
type input "380"
click at [300, 360] on link "Add Another Item" at bounding box center [283, 358] width 126 height 30
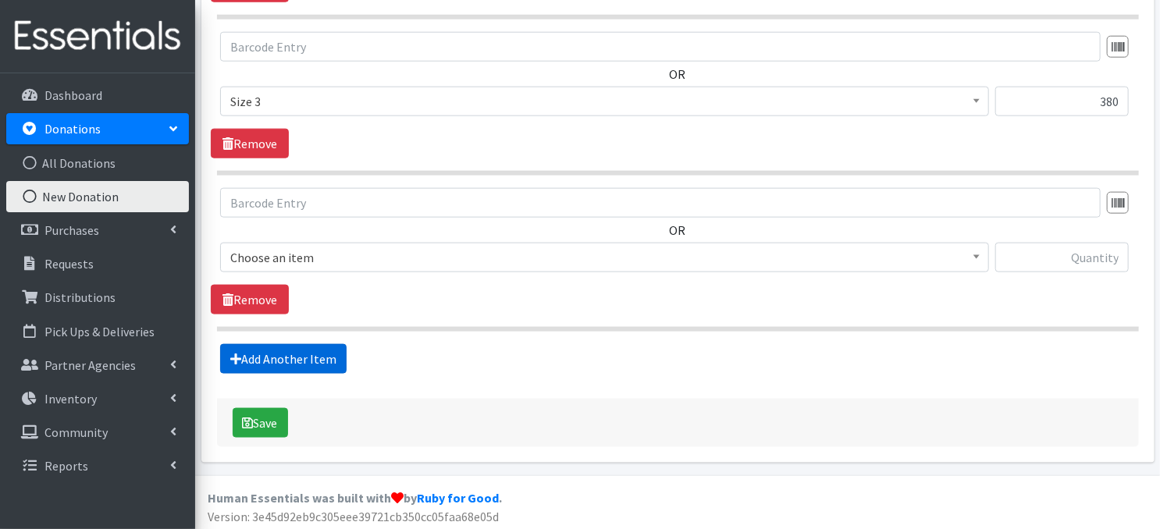
scroll to position [854, 0]
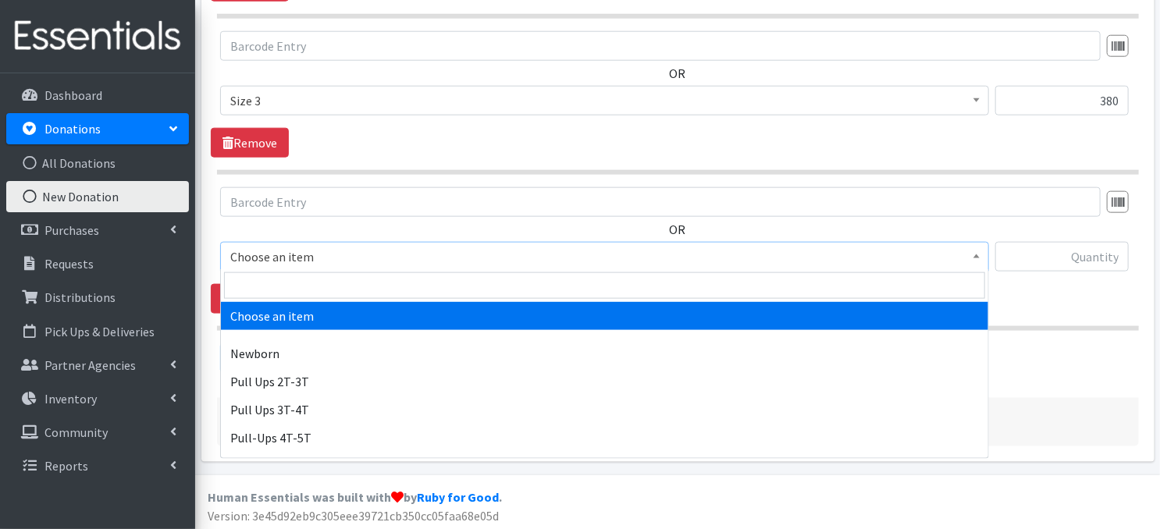
click at [981, 262] on span at bounding box center [977, 255] width 16 height 24
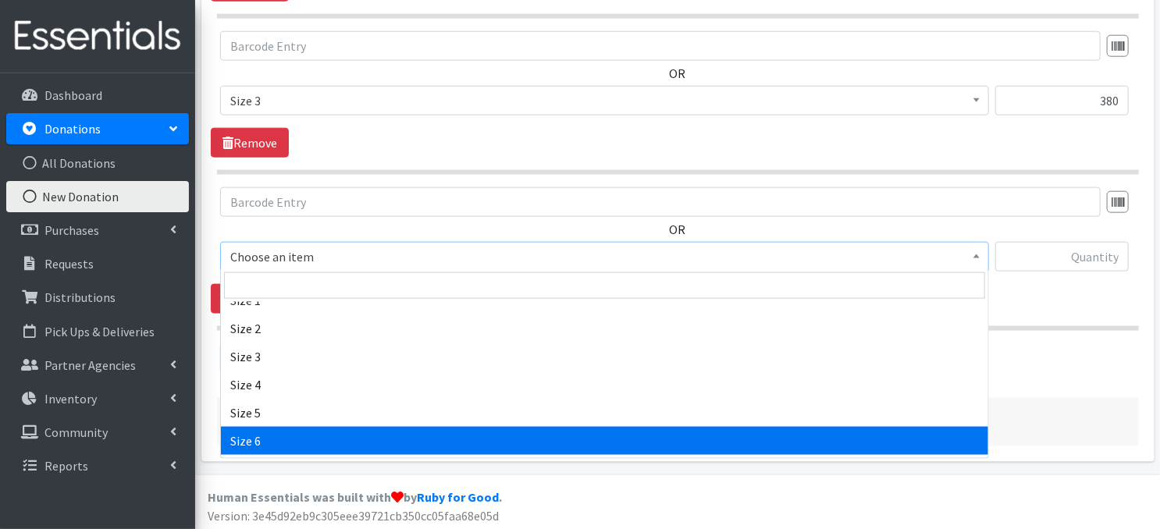
scroll to position [166, 0]
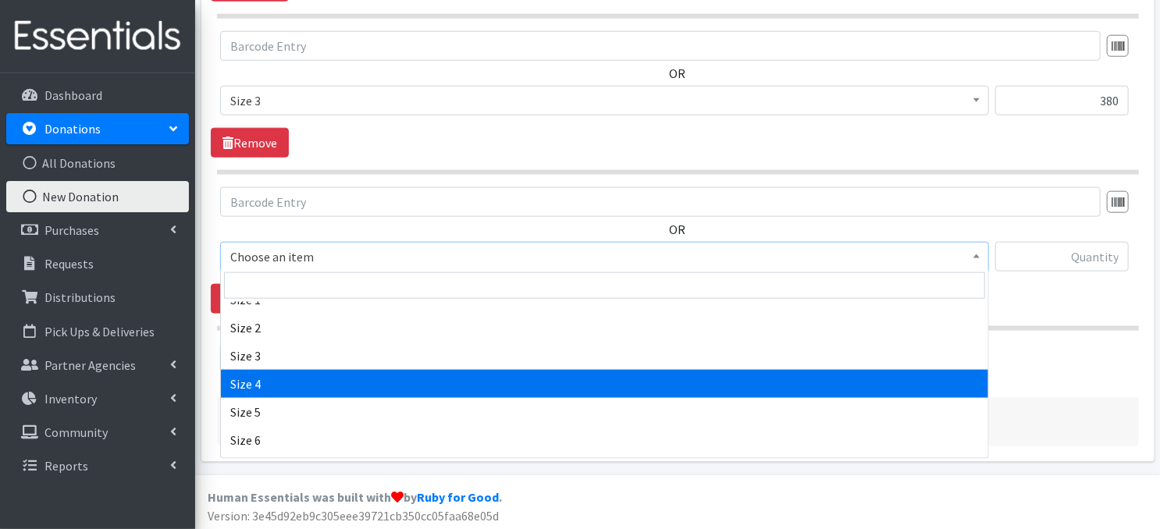
select select "3685"
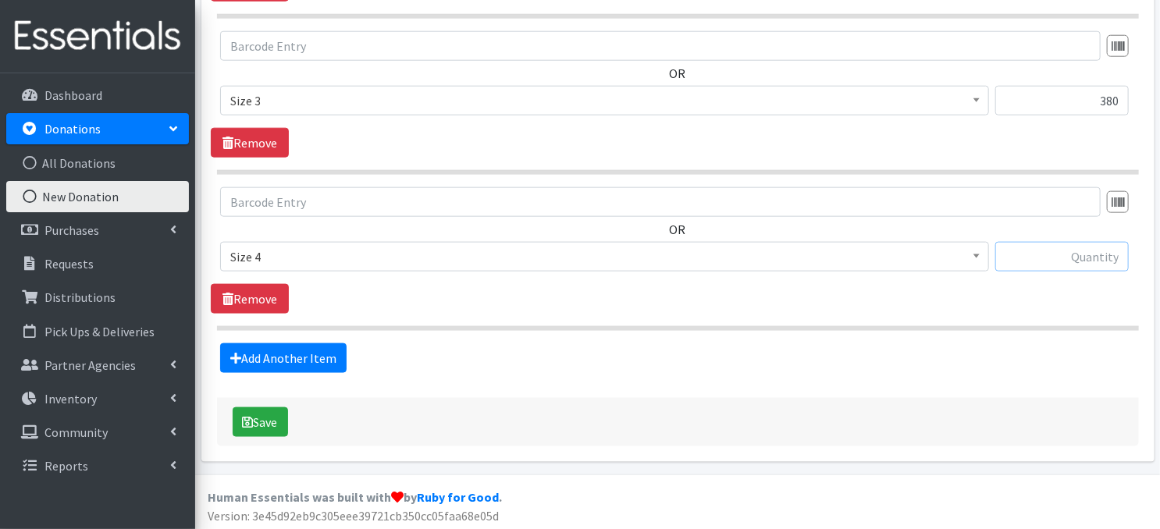
click at [1065, 255] on input "text" at bounding box center [1062, 257] width 134 height 30
type input "598"
click at [315, 350] on link "Add Another Item" at bounding box center [283, 359] width 126 height 30
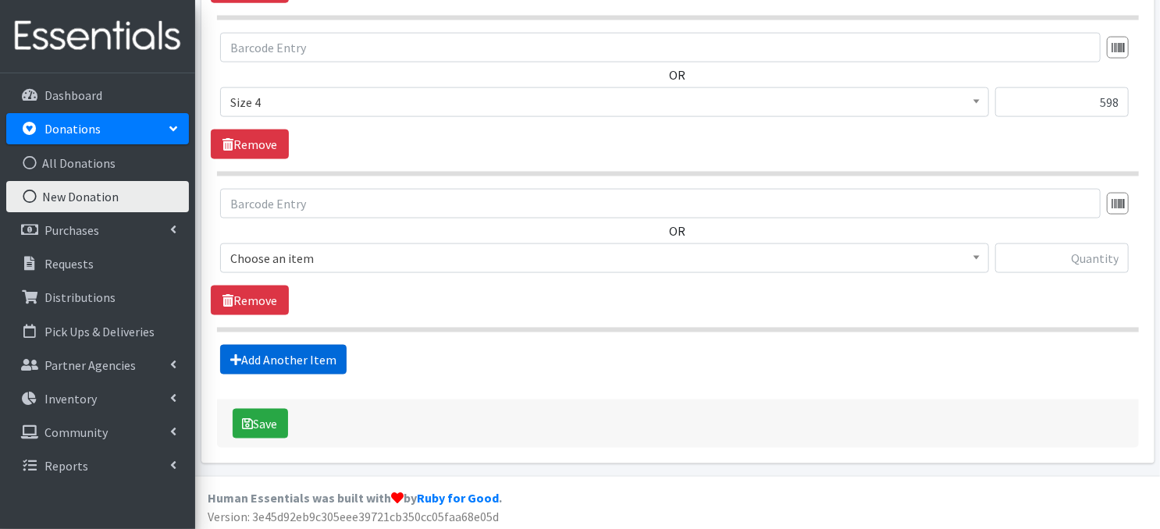
scroll to position [1009, 0]
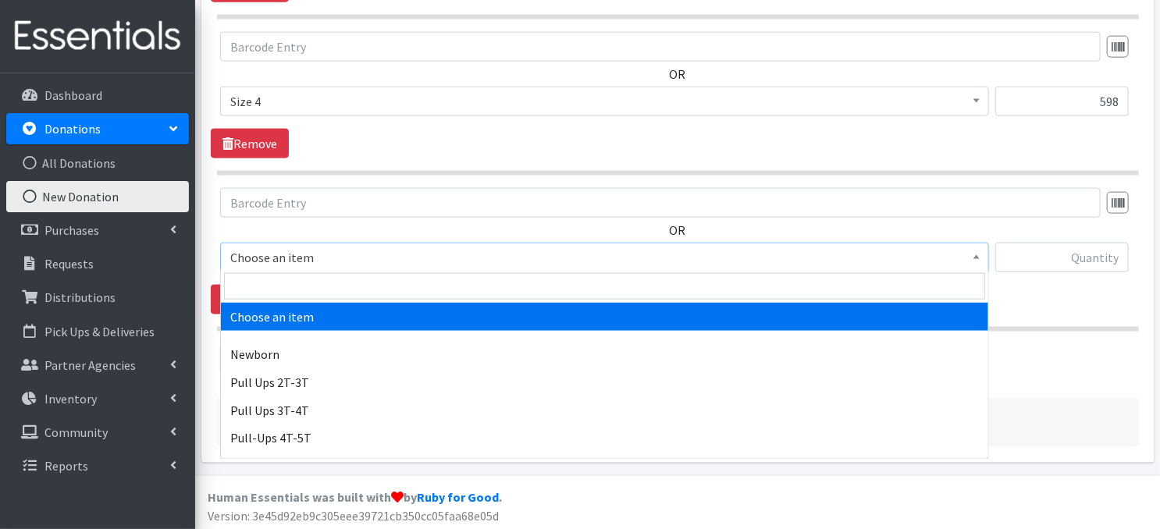
click at [975, 262] on span at bounding box center [977, 256] width 16 height 24
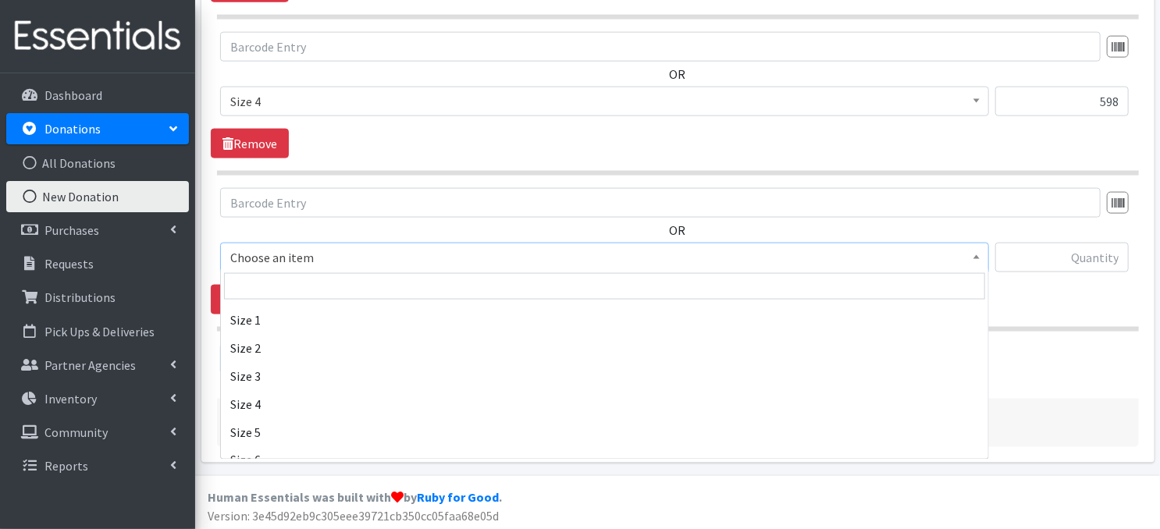
scroll to position [156, 0]
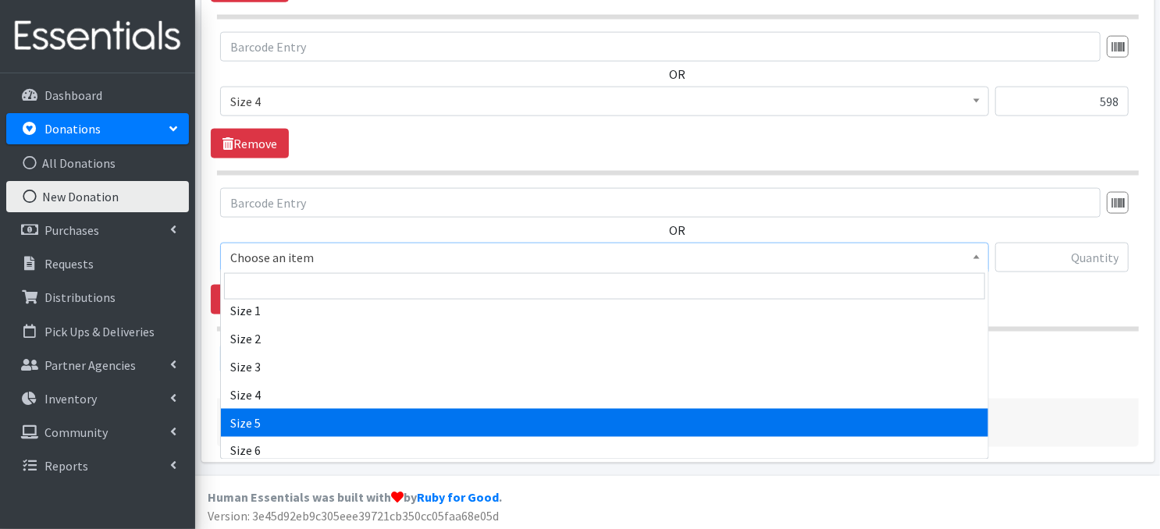
select select "3686"
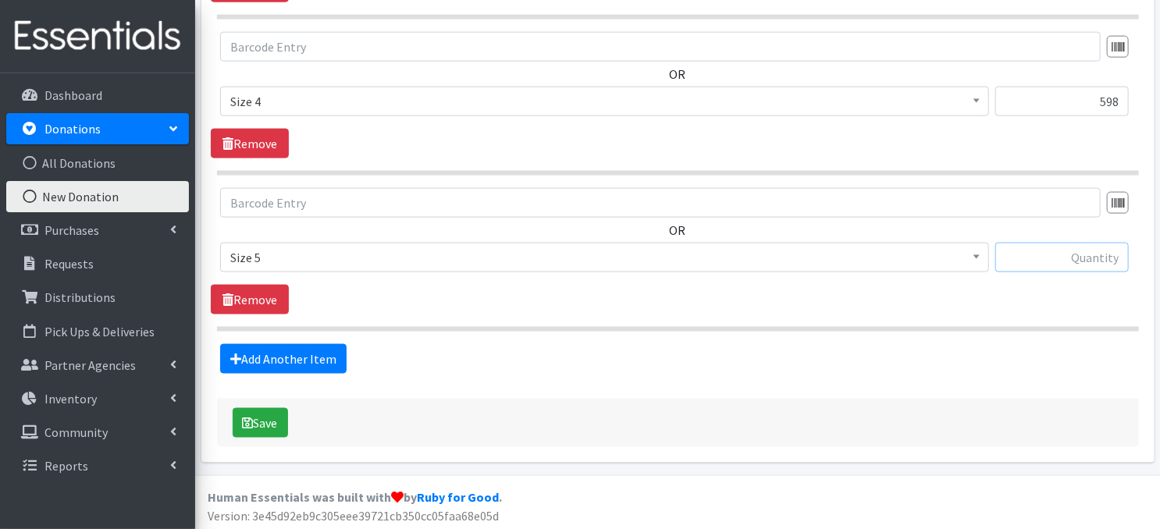
click at [1020, 254] on input "text" at bounding box center [1062, 258] width 134 height 30
type input "849"
click at [274, 351] on link "Add Another Item" at bounding box center [283, 359] width 126 height 30
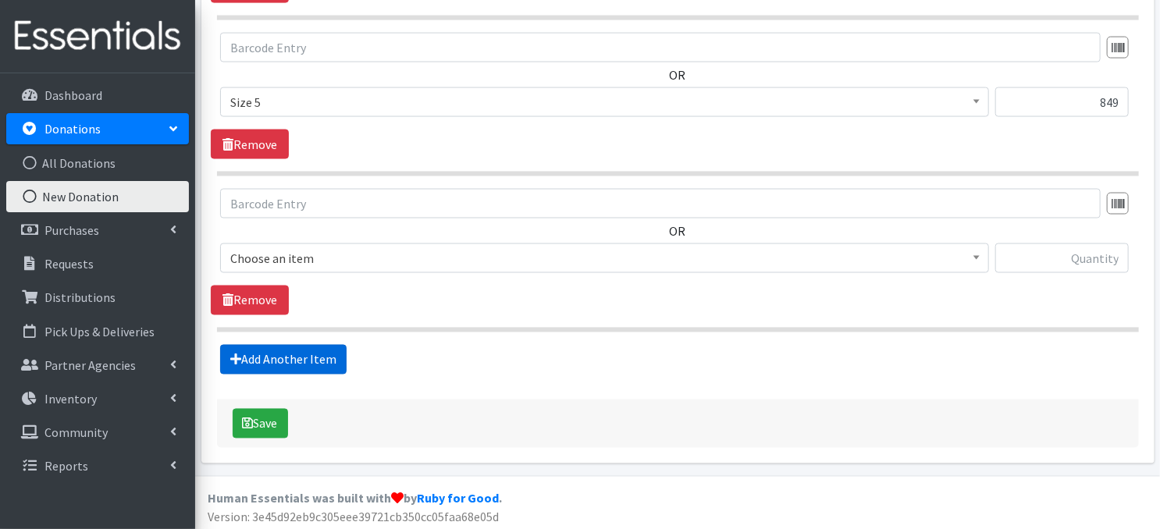
scroll to position [1166, 0]
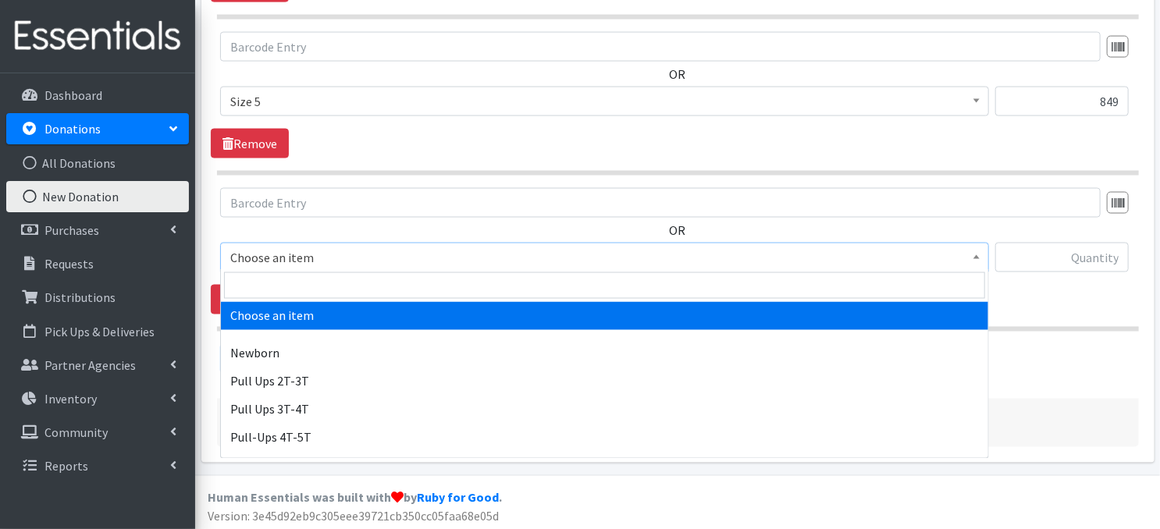
click at [980, 252] on span at bounding box center [977, 256] width 16 height 24
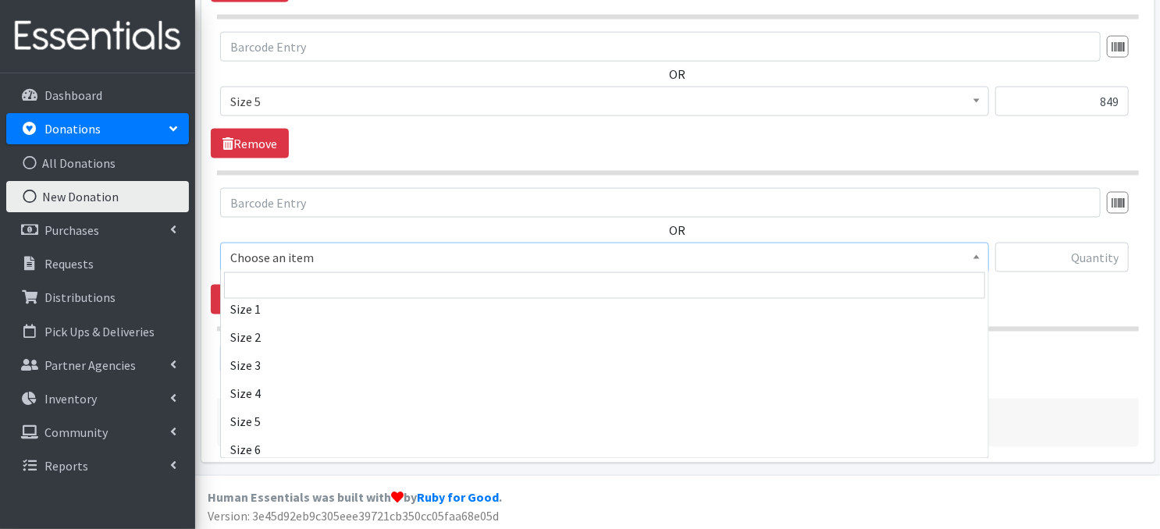
scroll to position [198, 0]
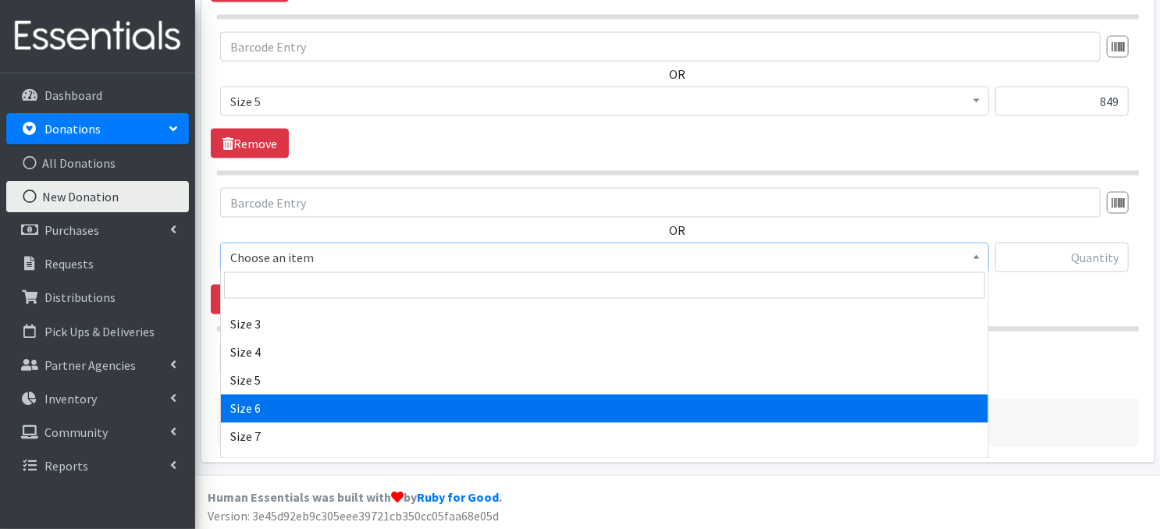
select select "3687"
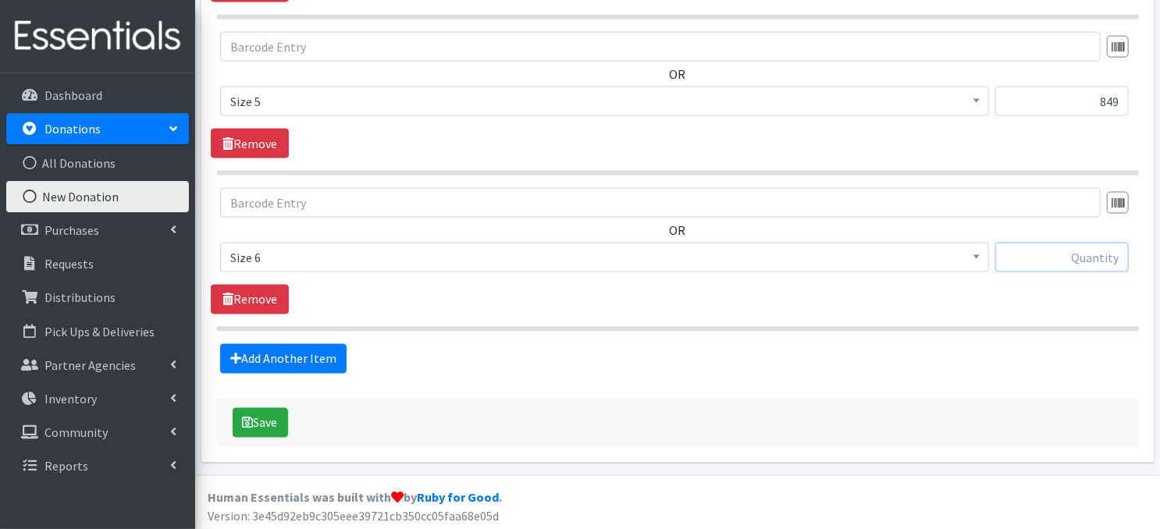
click at [1080, 257] on input "text" at bounding box center [1062, 258] width 134 height 30
type input "849"
click at [322, 361] on link "Add Another Item" at bounding box center [283, 359] width 126 height 30
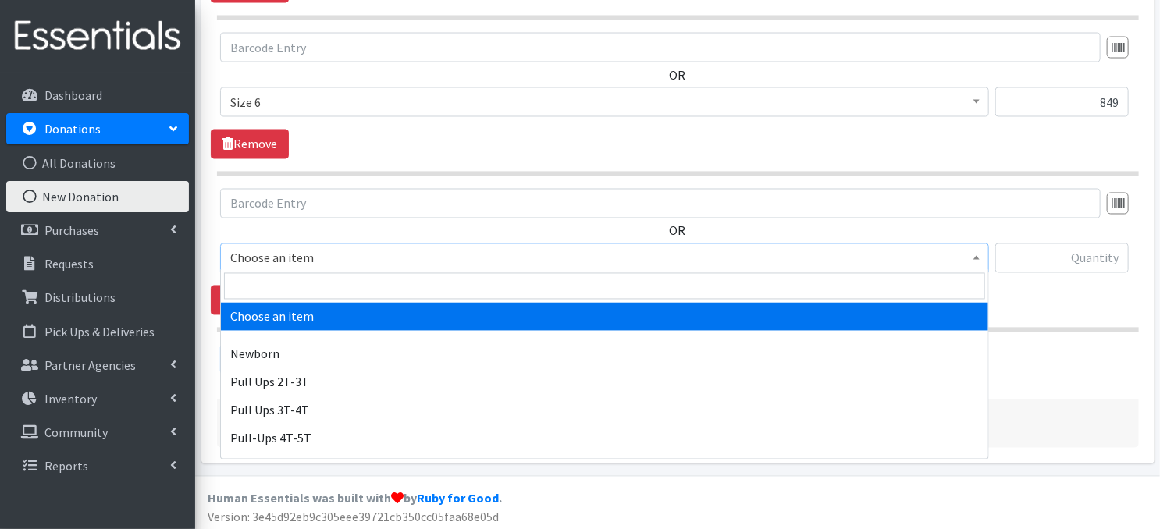
click at [986, 260] on span "Choose an item" at bounding box center [604, 259] width 769 height 30
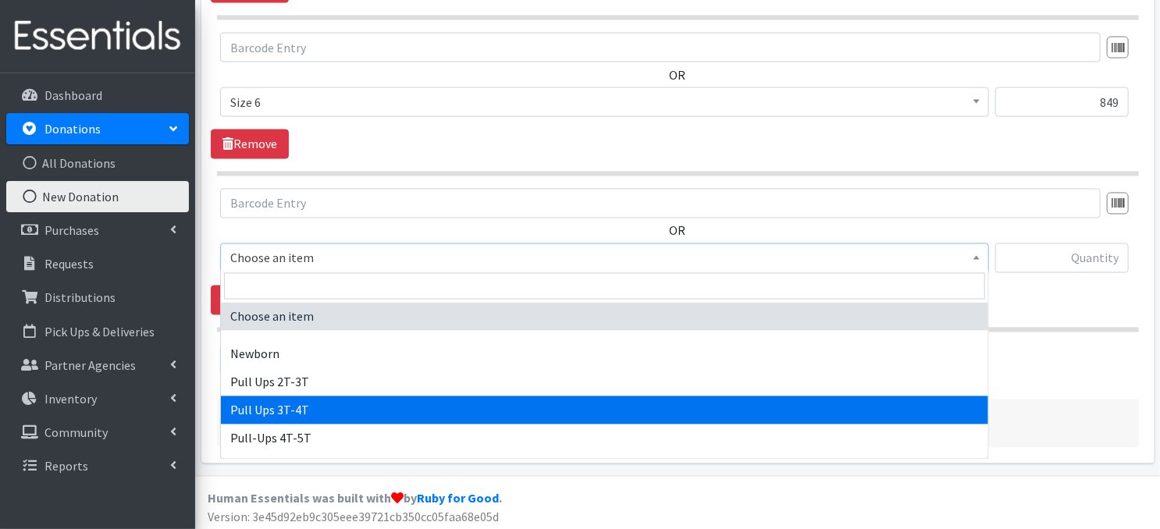
select select "3697"
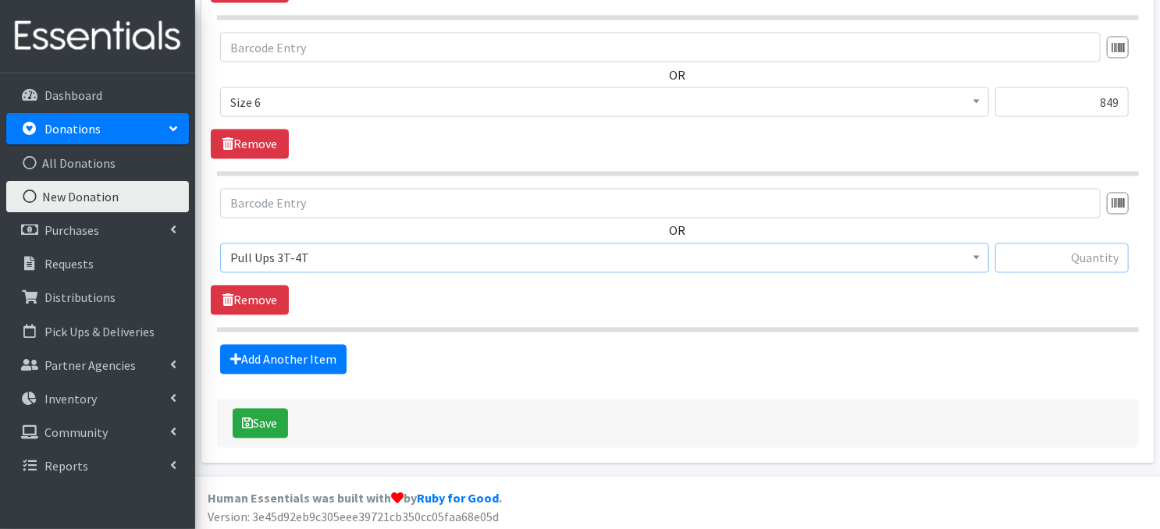
click at [1041, 263] on input "text" at bounding box center [1062, 259] width 134 height 30
type input "7"
click at [269, 421] on button "Save" at bounding box center [260, 424] width 55 height 30
